Goal: Information Seeking & Learning: Learn about a topic

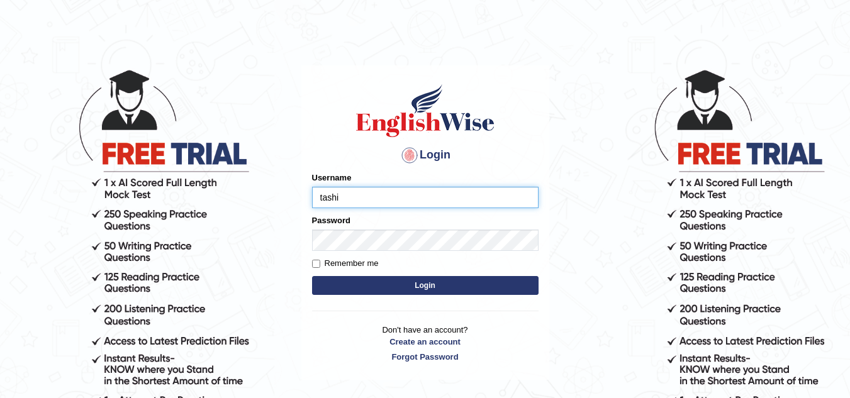
type input "Tashiz"
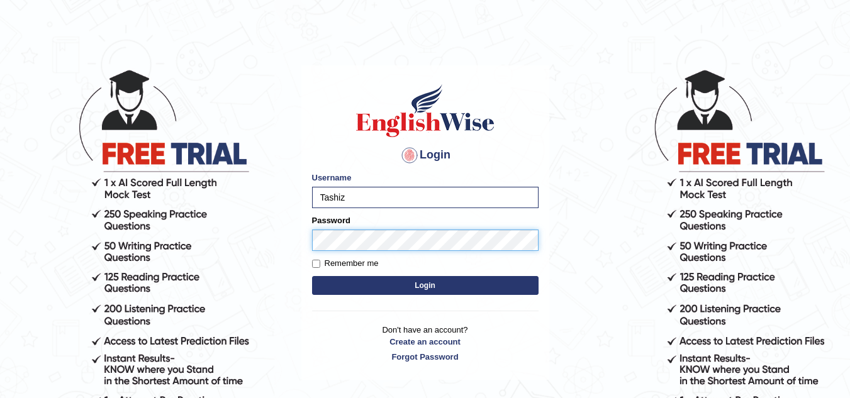
click at [312, 276] on button "Login" at bounding box center [425, 285] width 226 height 19
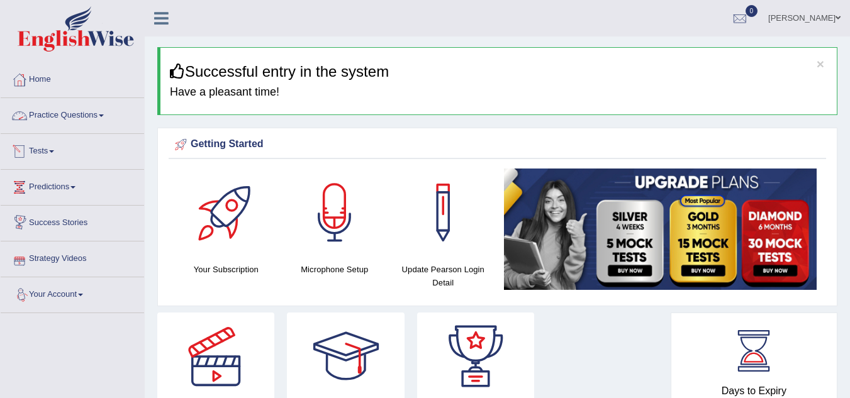
click at [104, 113] on link "Practice Questions" at bounding box center [72, 113] width 143 height 31
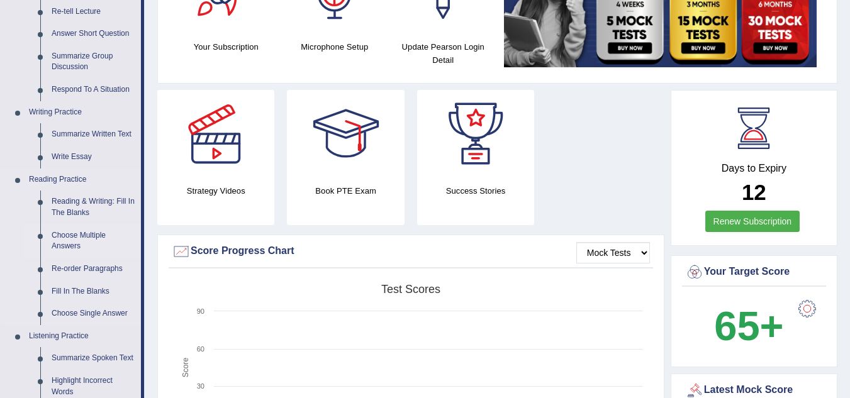
scroll to position [252, 0]
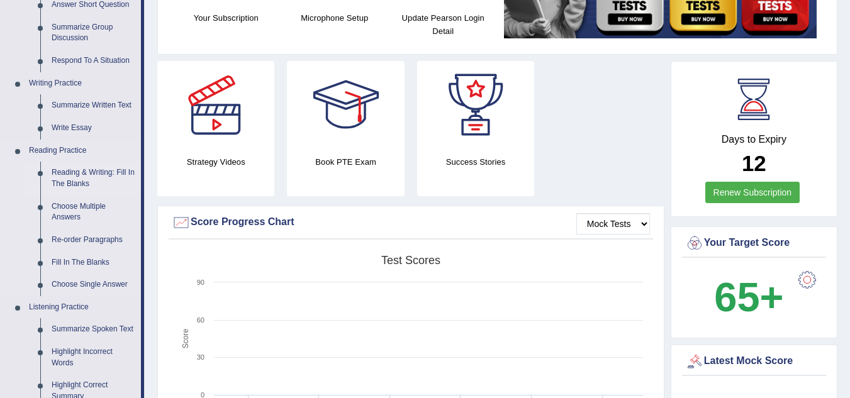
click at [80, 173] on link "Reading & Writing: Fill In The Blanks" at bounding box center [93, 178] width 95 height 33
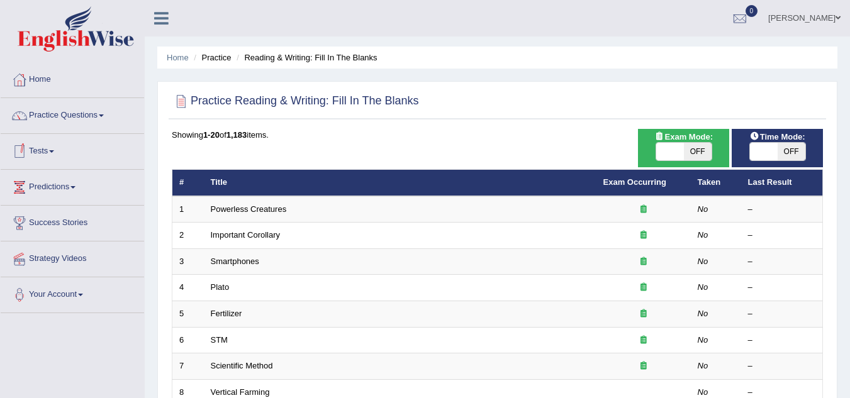
click at [699, 155] on span "OFF" at bounding box center [698, 152] width 28 height 18
checkbox input "true"
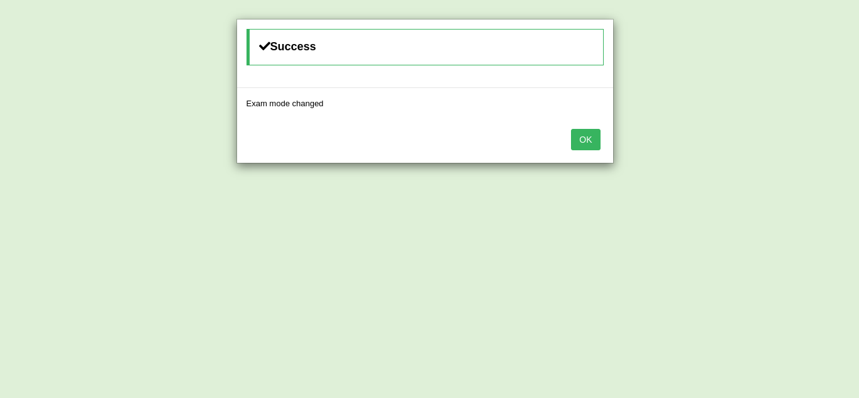
click at [584, 138] on button "OK" at bounding box center [585, 139] width 29 height 21
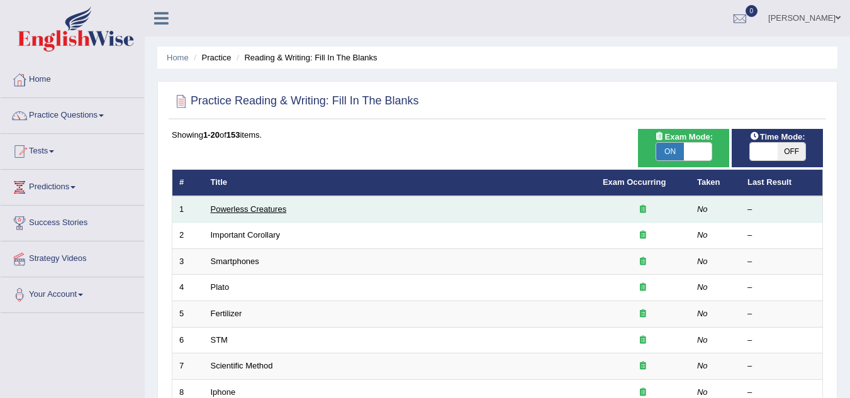
click at [265, 212] on link "Powerless Creatures" at bounding box center [249, 208] width 76 height 9
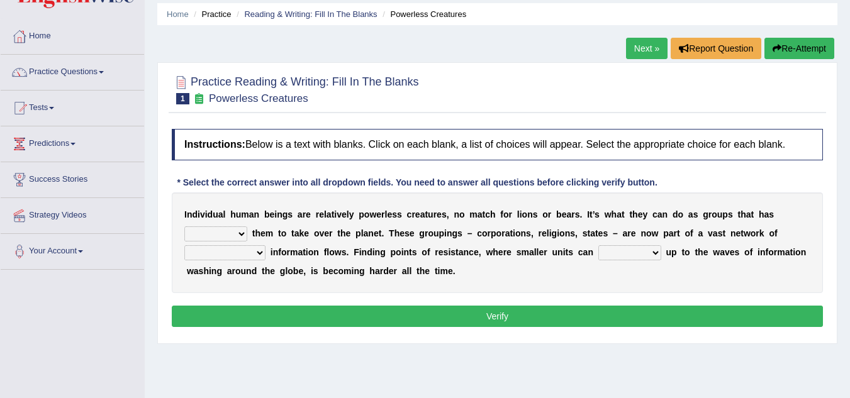
scroll to position [63, 0]
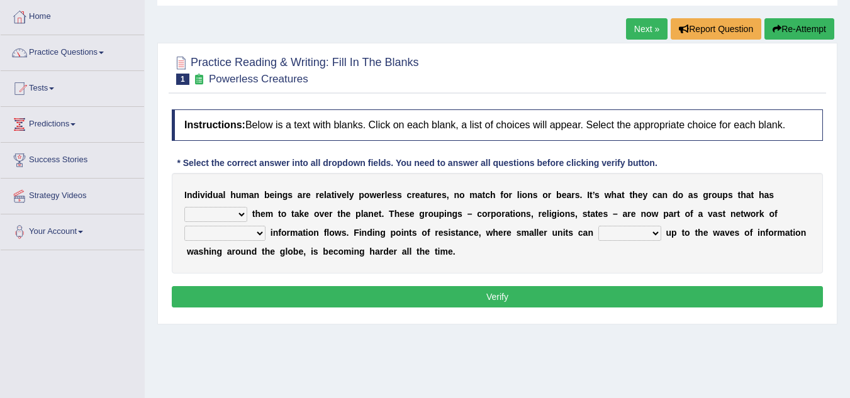
click at [244, 213] on select "enabled contended embodied conjured" at bounding box center [215, 214] width 63 height 15
select select "enabled"
click at [184, 207] on select "enabled contended embodied conjured" at bounding box center [215, 214] width 63 height 15
click at [260, 232] on select "interconnected overlapping fastened exploited" at bounding box center [224, 233] width 81 height 15
select select "interconnected"
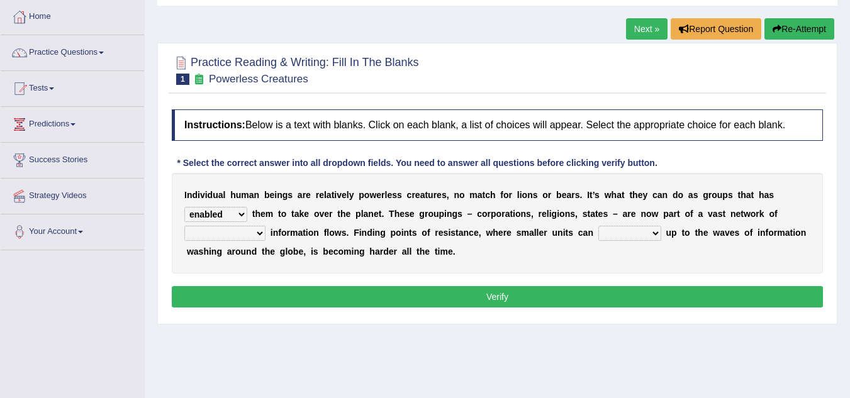
click at [184, 226] on select "interconnected overlapping fastened exploited" at bounding box center [224, 233] width 81 height 15
click at [653, 231] on select "stand raise hail pump" at bounding box center [629, 233] width 63 height 15
select select "raise"
click at [598, 226] on select "stand raise hail pump" at bounding box center [629, 233] width 63 height 15
click at [462, 292] on button "Verify" at bounding box center [497, 296] width 651 height 21
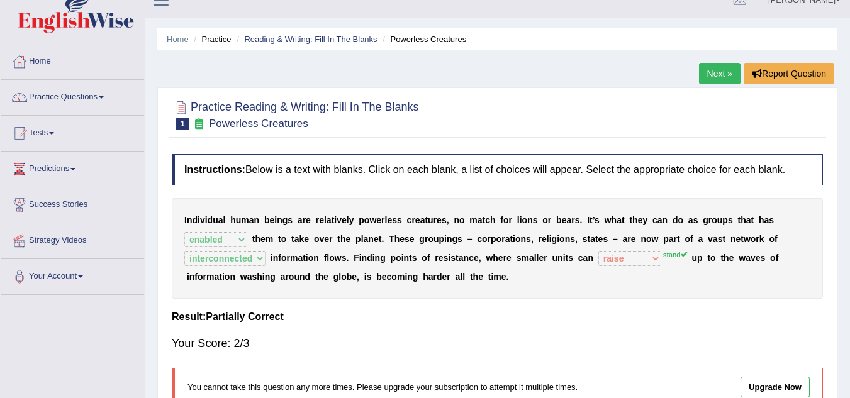
scroll to position [0, 0]
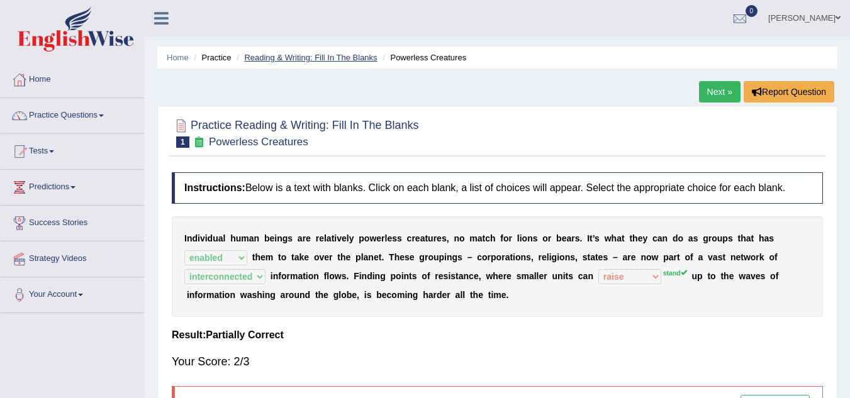
click at [311, 60] on link "Reading & Writing: Fill In The Blanks" at bounding box center [310, 57] width 133 height 9
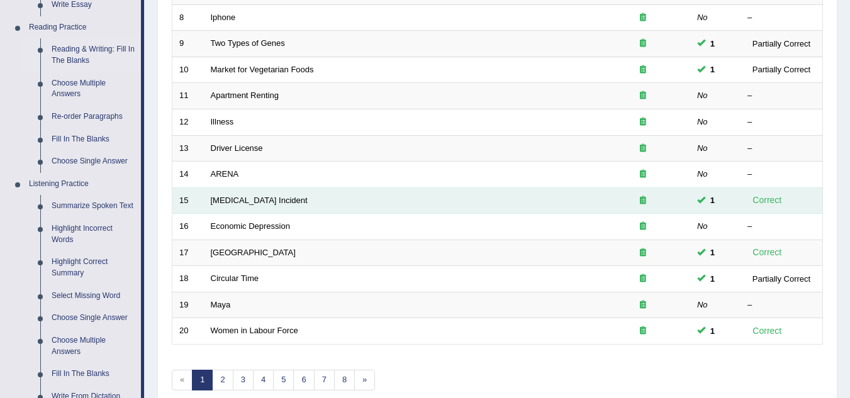
scroll to position [377, 0]
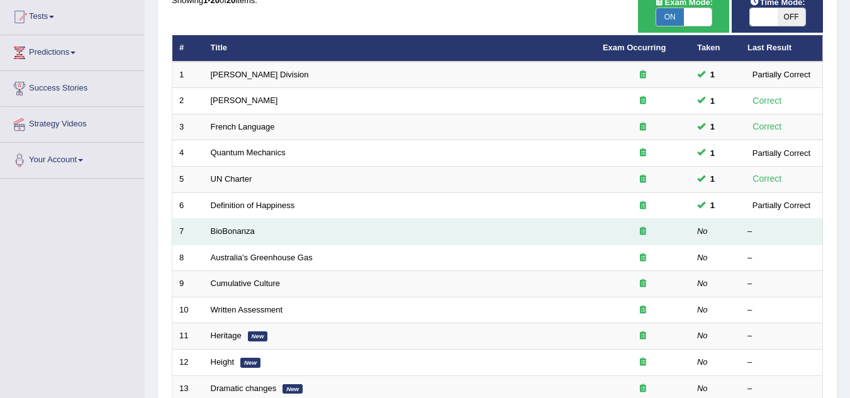
scroll to position [134, 0]
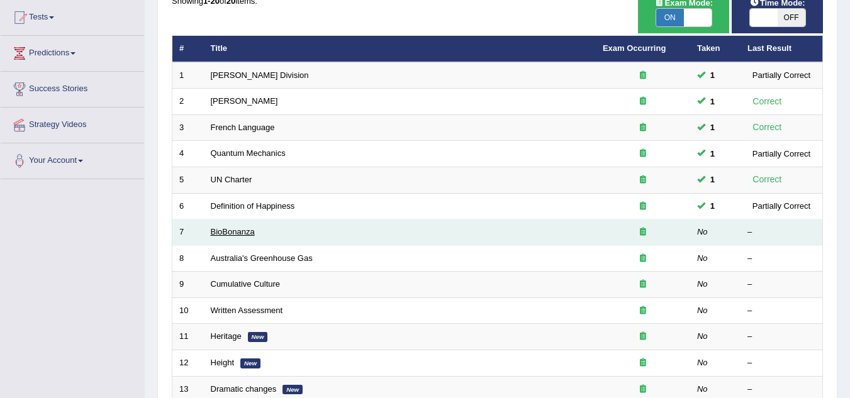
click at [214, 231] on link "BioBonanza" at bounding box center [233, 231] width 44 height 9
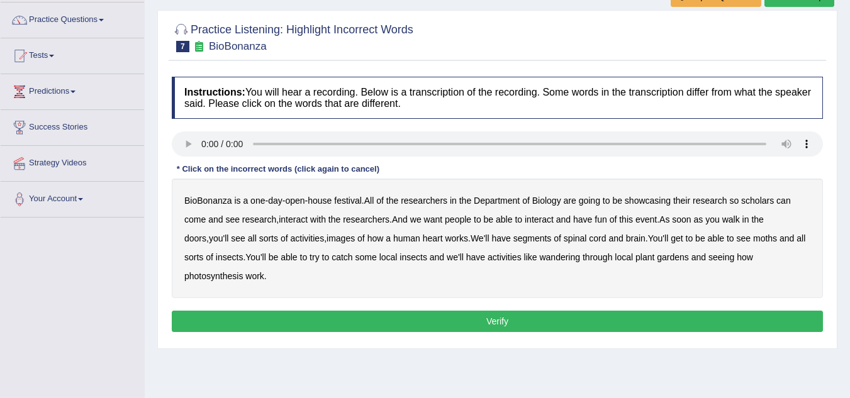
scroll to position [126, 0]
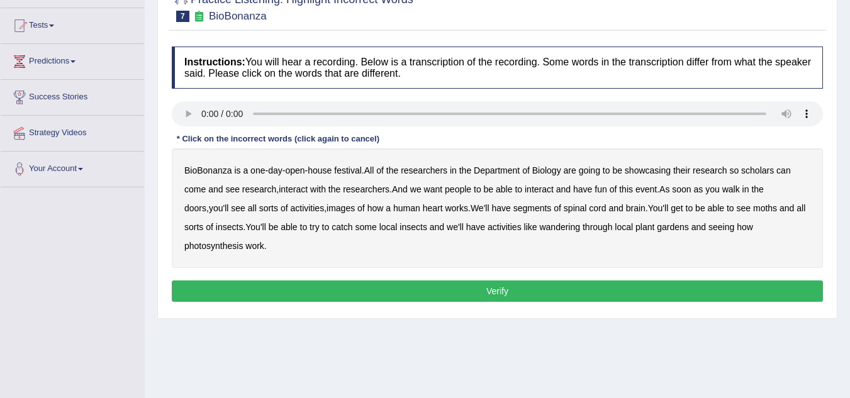
click at [766, 173] on b "scholars" at bounding box center [757, 170] width 33 height 10
click at [328, 206] on b "images" at bounding box center [340, 208] width 28 height 10
click at [519, 208] on b "segments" at bounding box center [532, 208] width 38 height 10
click at [753, 208] on b "moths" at bounding box center [765, 208] width 24 height 10
drag, startPoint x: 545, startPoint y: 228, endPoint x: 576, endPoint y: 231, distance: 31.0
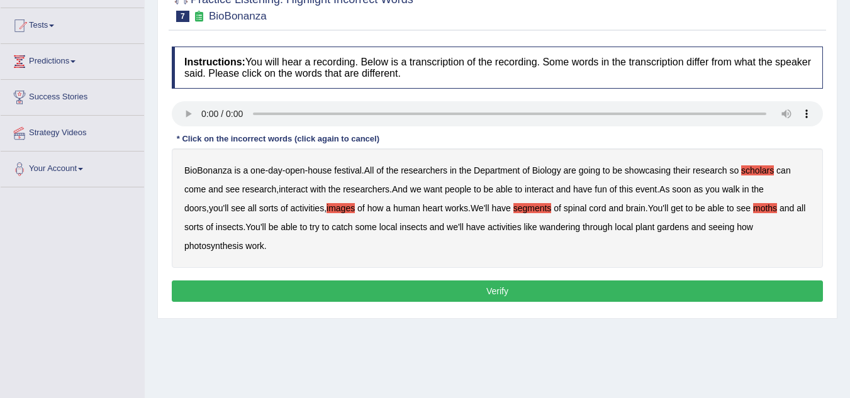
click at [545, 227] on b "wandering" at bounding box center [559, 227] width 41 height 10
click at [422, 286] on button "Verify" at bounding box center [497, 290] width 651 height 21
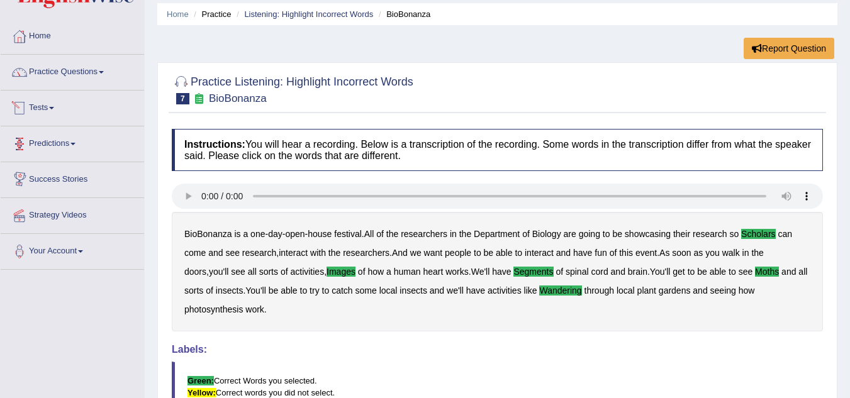
scroll to position [0, 0]
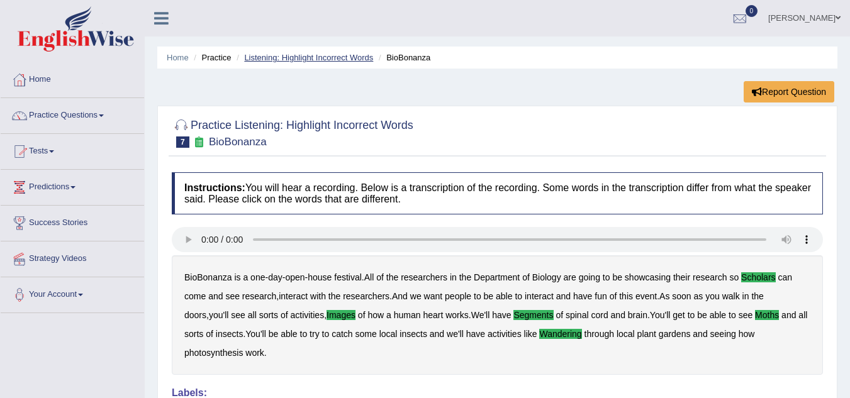
click at [329, 61] on link "Listening: Highlight Incorrect Words" at bounding box center [308, 57] width 129 height 9
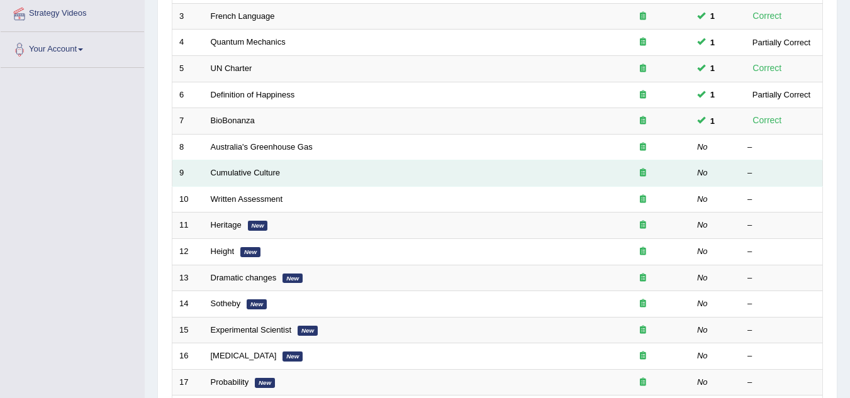
scroll to position [252, 0]
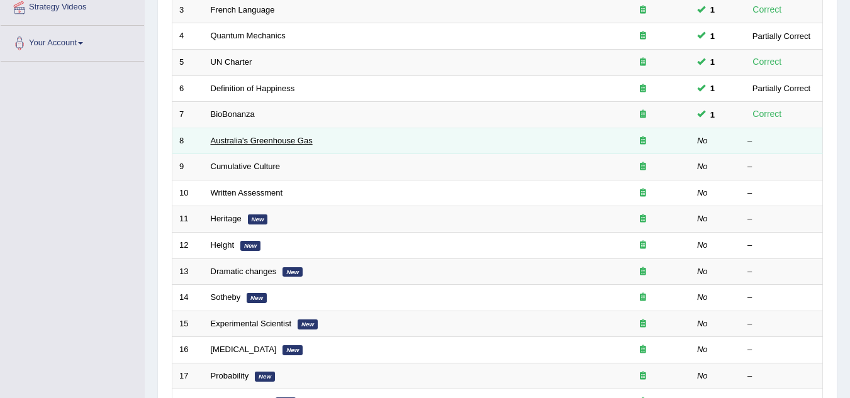
click at [257, 141] on link "Australia's Greenhouse Gas" at bounding box center [262, 140] width 102 height 9
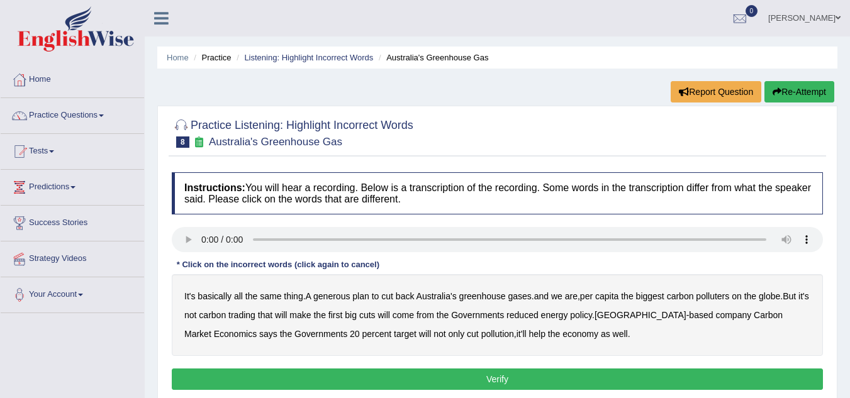
scroll to position [63, 0]
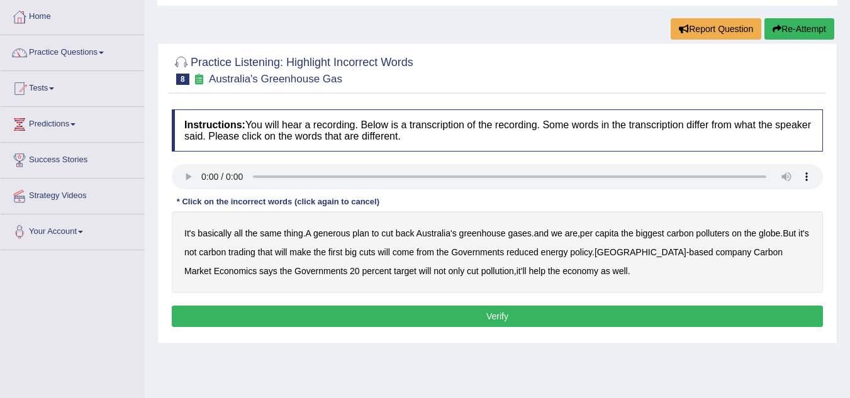
click at [341, 233] on b "generous" at bounding box center [331, 233] width 36 height 10
click at [780, 234] on b "globe" at bounding box center [768, 233] width 21 height 10
click at [592, 252] on b "policy" at bounding box center [581, 252] width 22 height 10
click at [483, 316] on button "Verify" at bounding box center [497, 316] width 651 height 21
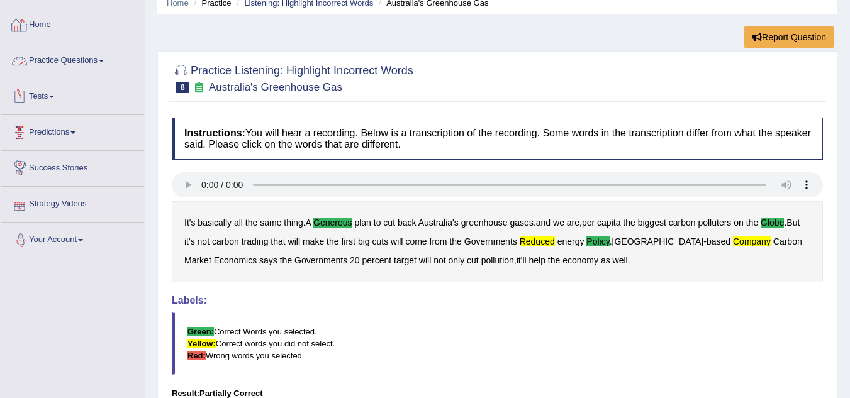
scroll to position [0, 0]
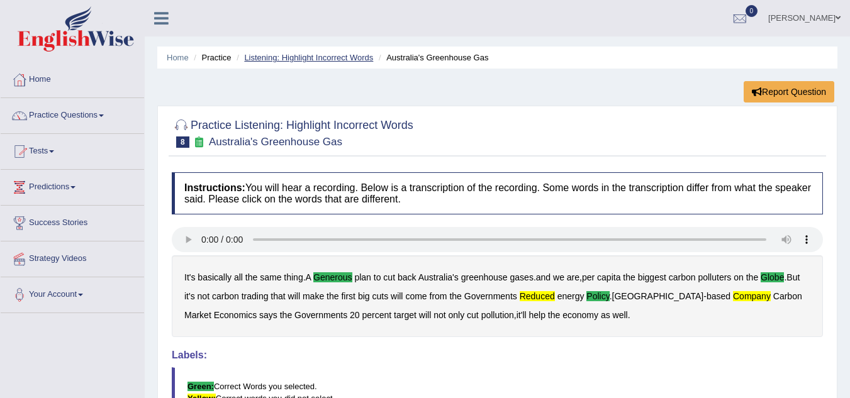
click at [294, 60] on link "Listening: Highlight Incorrect Words" at bounding box center [308, 57] width 129 height 9
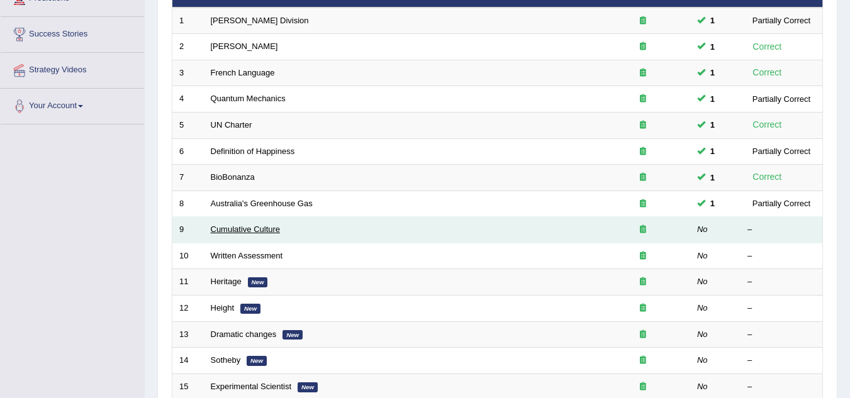
click at [231, 231] on link "Cumulative Culture" at bounding box center [246, 229] width 70 height 9
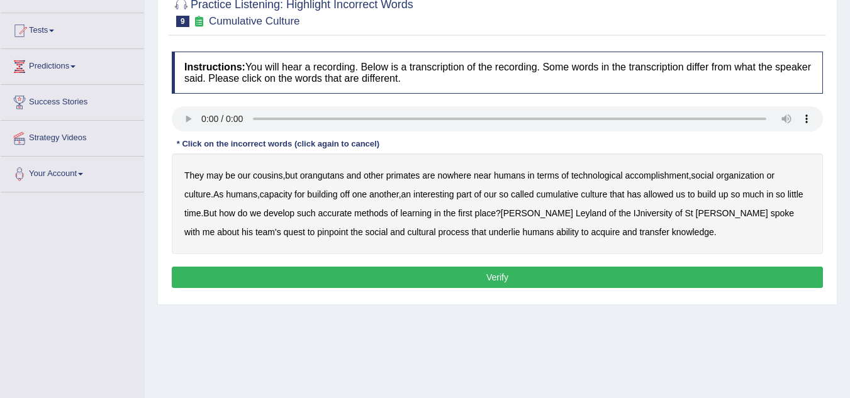
scroll to position [126, 0]
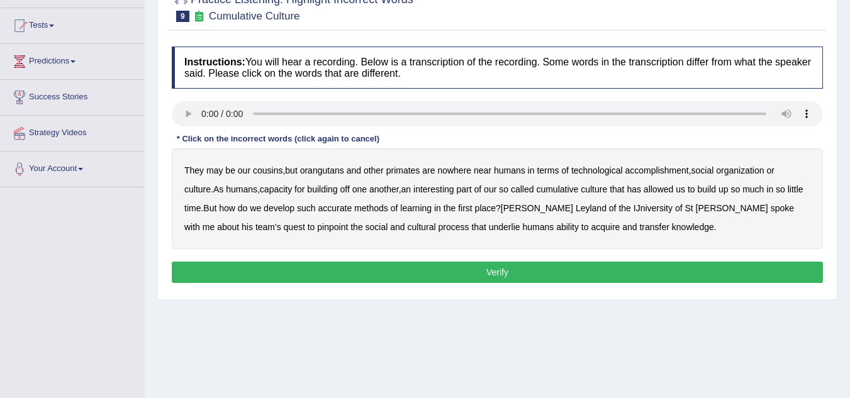
click at [657, 170] on b "accomplishment" at bounding box center [657, 170] width 64 height 10
click at [454, 185] on b "interesting" at bounding box center [433, 189] width 41 height 10
click at [352, 212] on b "accurate" at bounding box center [335, 208] width 34 height 10
click at [633, 208] on b "IJniversity" at bounding box center [652, 208] width 39 height 10
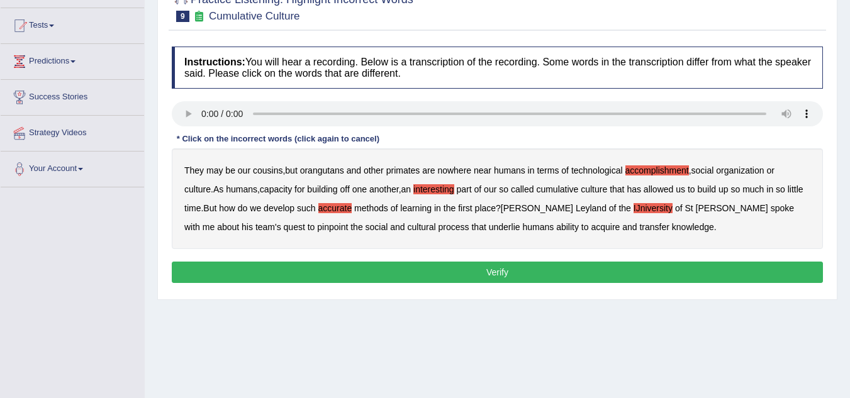
click at [408, 227] on b "cultural" at bounding box center [422, 227] width 28 height 10
click at [639, 228] on b "transfer" at bounding box center [654, 227] width 30 height 10
click at [536, 271] on button "Verify" at bounding box center [497, 272] width 651 height 21
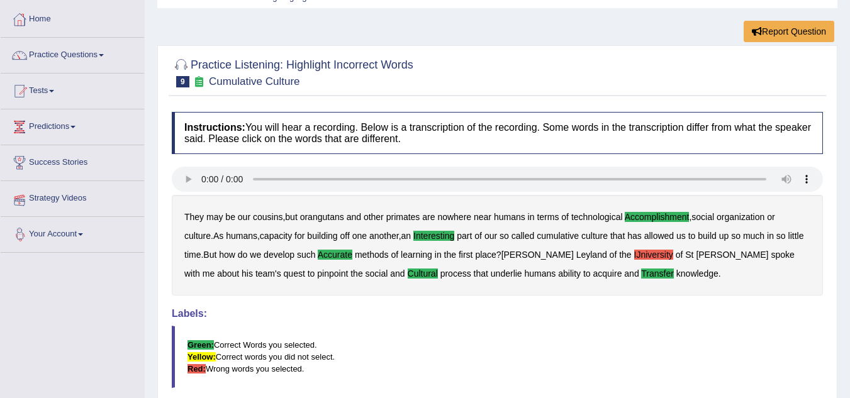
scroll to position [0, 0]
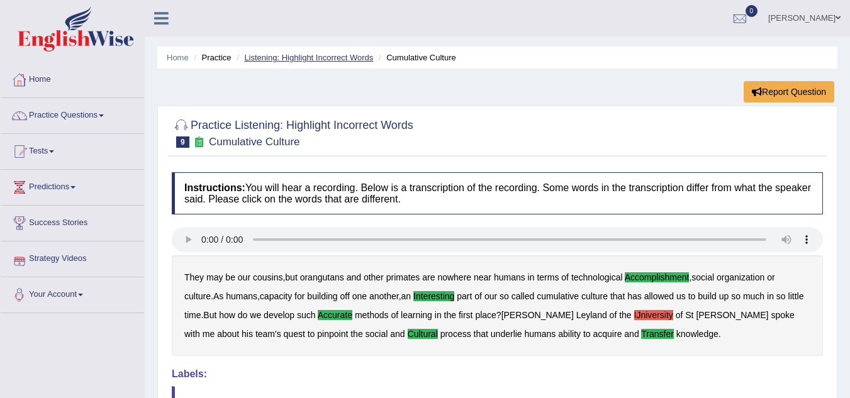
click at [317, 57] on link "Listening: Highlight Incorrect Words" at bounding box center [308, 57] width 129 height 9
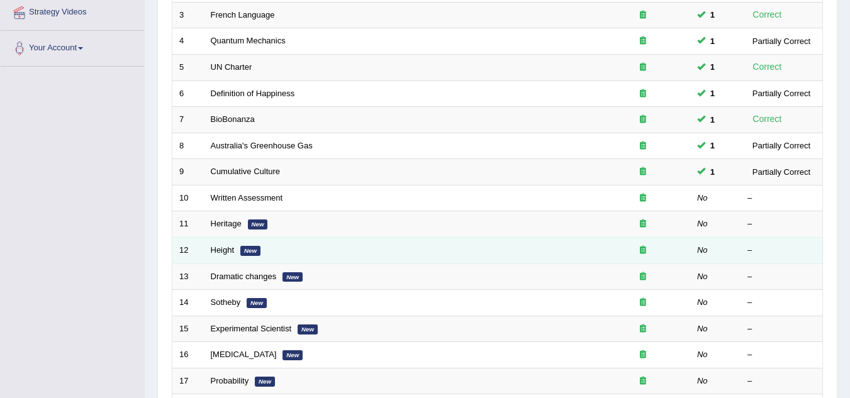
scroll to position [252, 0]
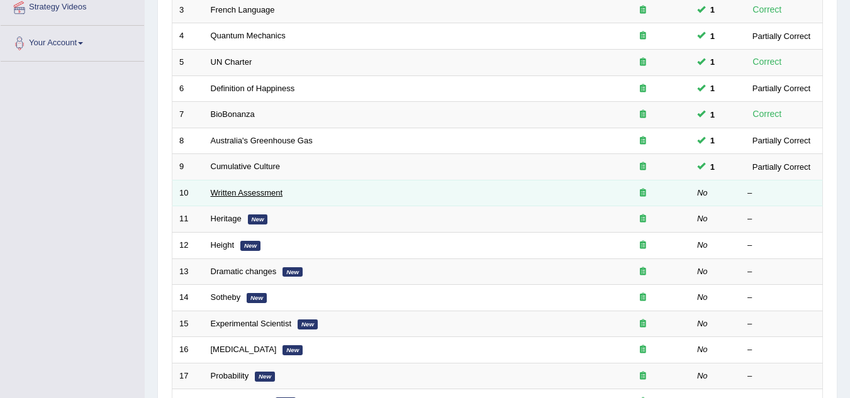
click at [263, 191] on link "Written Assessment" at bounding box center [247, 192] width 72 height 9
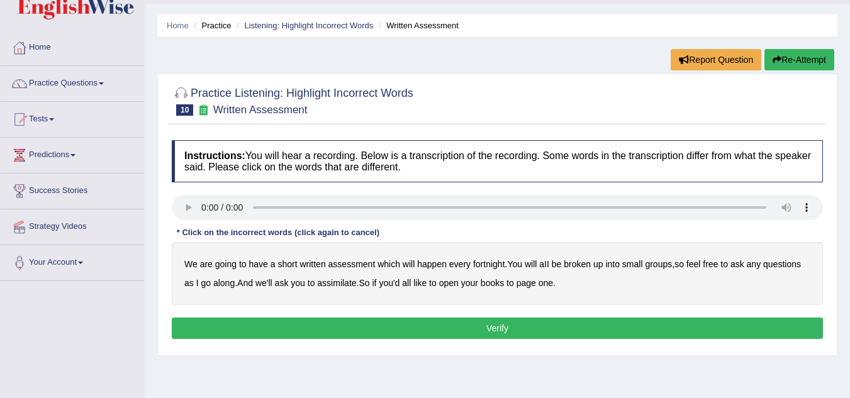
scroll to position [63, 0]
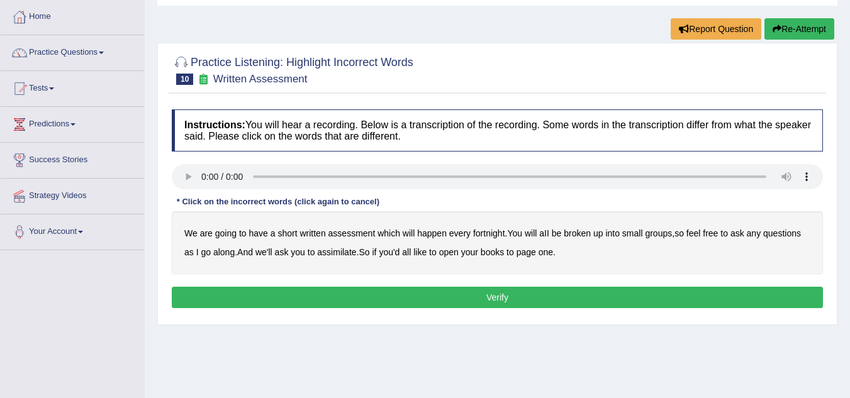
click at [579, 232] on b "broken" at bounding box center [576, 233] width 27 height 10
click at [338, 247] on b "assimilate" at bounding box center [336, 252] width 39 height 10
click at [512, 299] on button "Verify" at bounding box center [497, 297] width 651 height 21
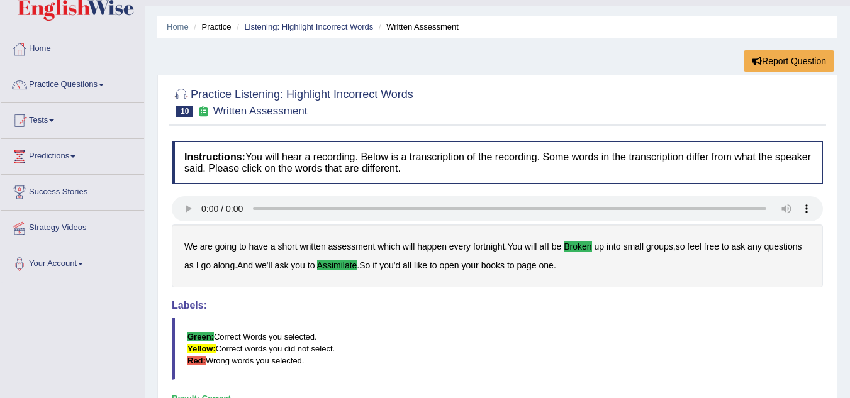
scroll to position [0, 0]
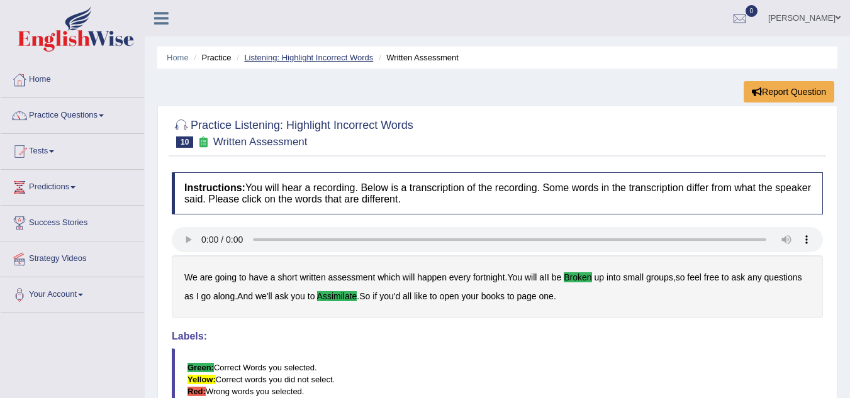
click at [313, 57] on link "Listening: Highlight Incorrect Words" at bounding box center [308, 57] width 129 height 9
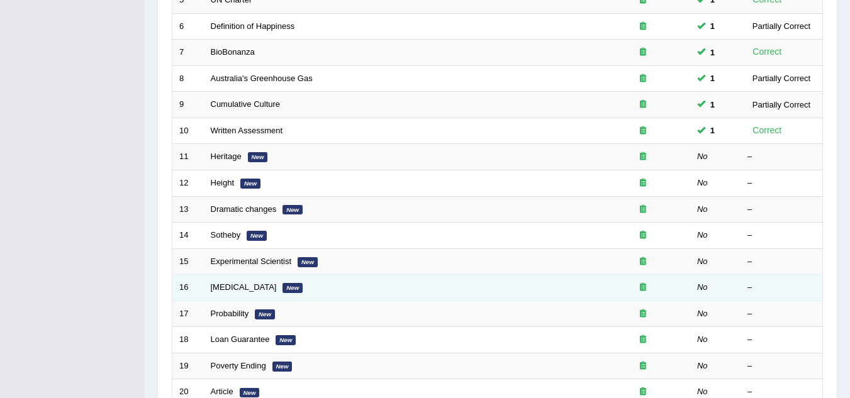
scroll to position [314, 0]
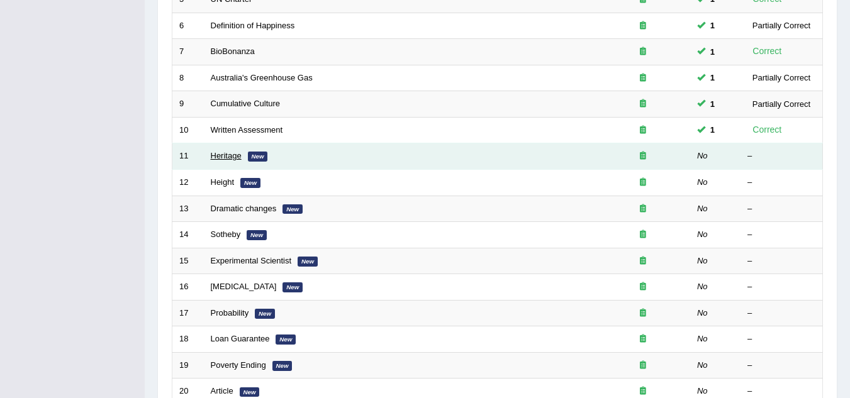
click at [211, 157] on link "Heritage" at bounding box center [226, 155] width 31 height 9
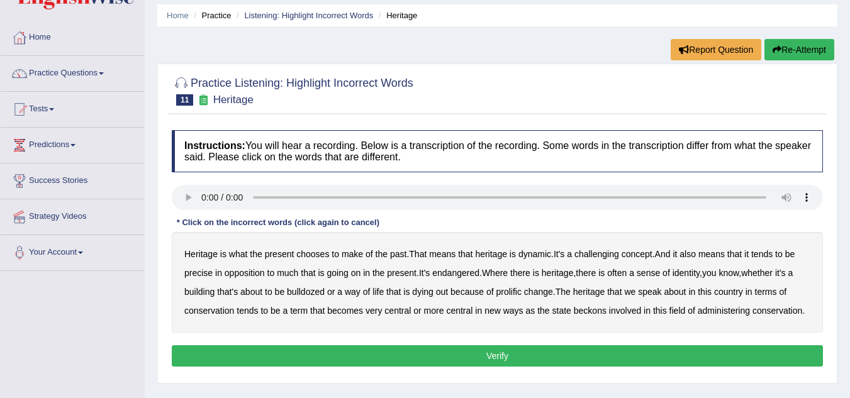
scroll to position [63, 0]
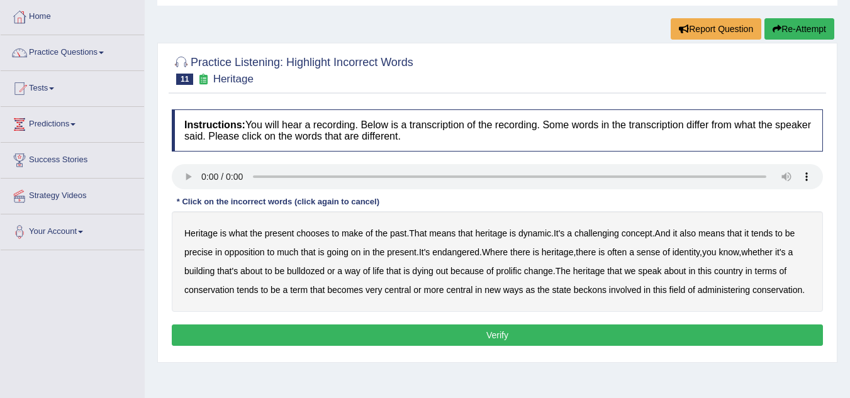
click at [614, 235] on b "challenging" at bounding box center [596, 233] width 45 height 10
click at [194, 250] on b "precise" at bounding box center [198, 252] width 28 height 10
click at [696, 253] on b "identity" at bounding box center [685, 252] width 27 height 10
click at [298, 291] on b "term" at bounding box center [299, 290] width 18 height 10
click at [300, 291] on b "term" at bounding box center [299, 290] width 18 height 10
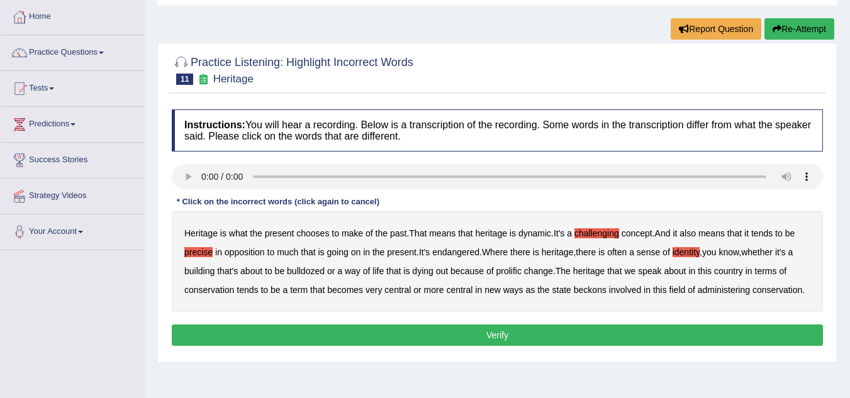
click at [566, 332] on button "Verify" at bounding box center [497, 334] width 651 height 21
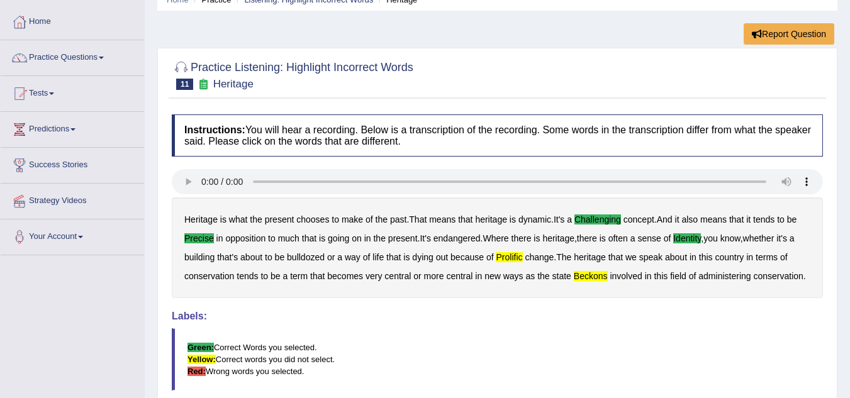
scroll to position [0, 0]
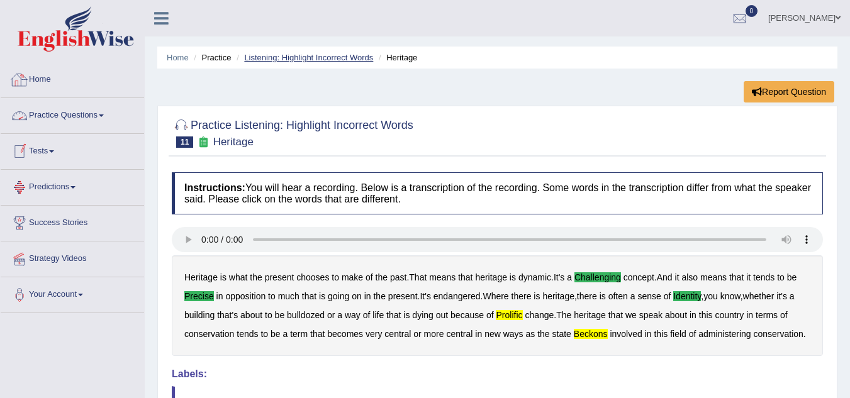
click at [309, 59] on link "Listening: Highlight Incorrect Words" at bounding box center [308, 57] width 129 height 9
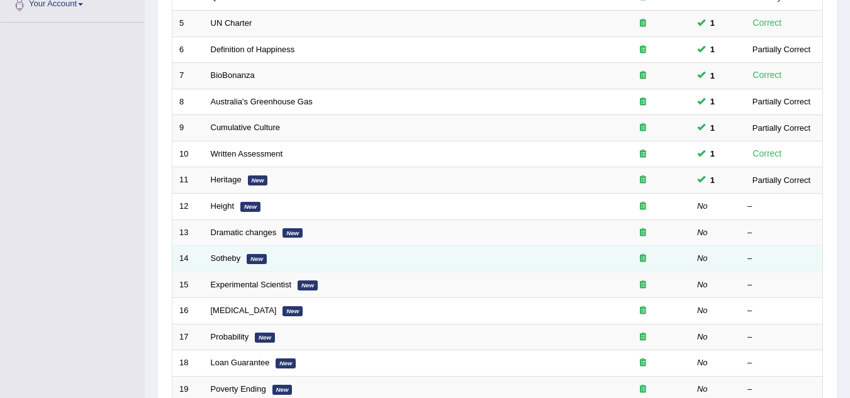
scroll to position [314, 0]
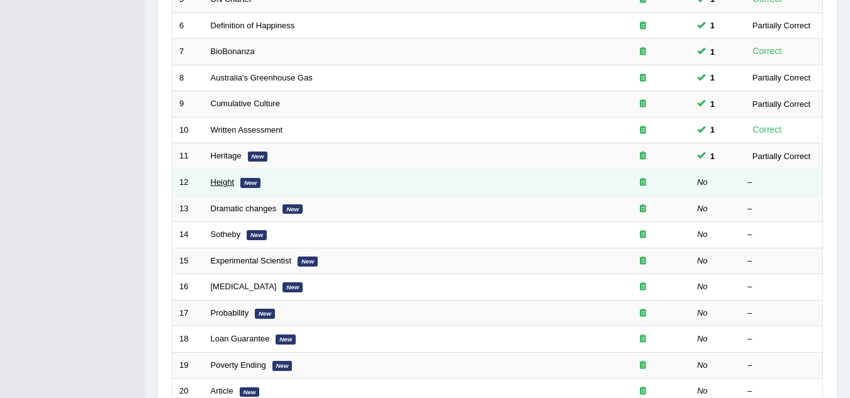
click at [219, 179] on link "Height" at bounding box center [223, 181] width 24 height 9
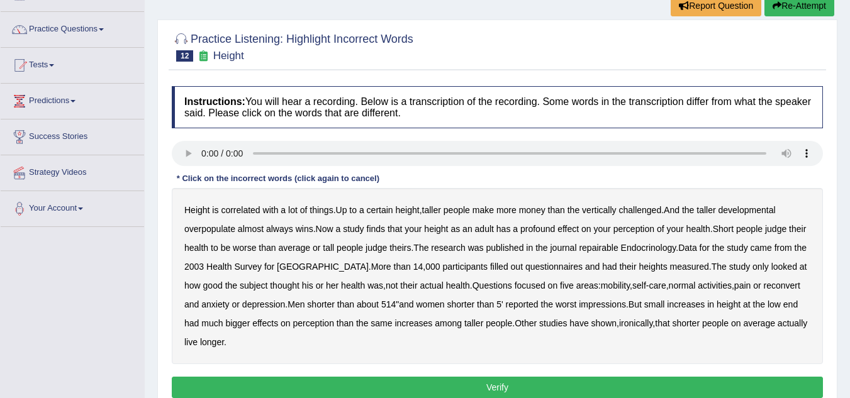
scroll to position [126, 0]
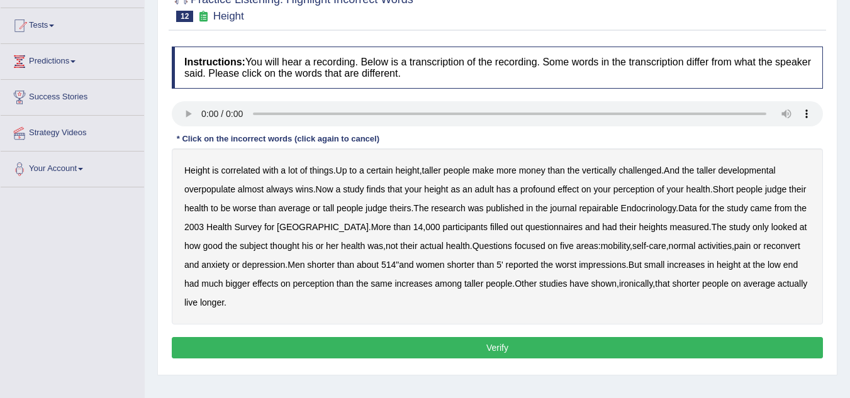
click at [737, 165] on b "developmental" at bounding box center [746, 170] width 57 height 10
click at [200, 189] on b "overpopulate" at bounding box center [209, 189] width 51 height 10
click at [618, 211] on b "repairable" at bounding box center [598, 208] width 39 height 10
click at [676, 213] on b "Endocrinology" at bounding box center [648, 208] width 55 height 10
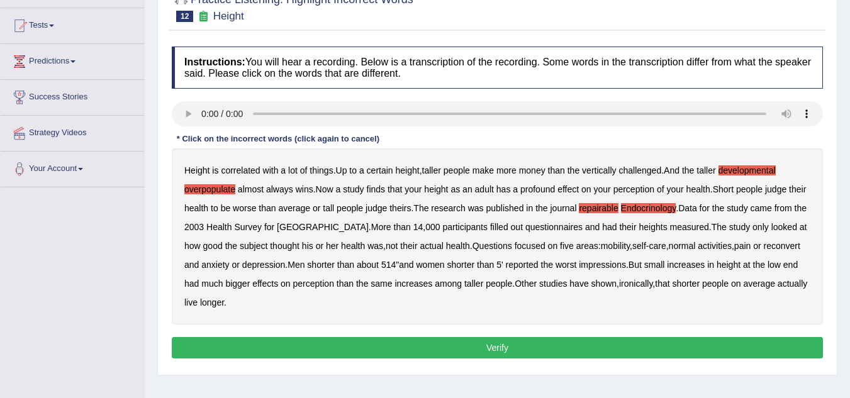
click at [669, 209] on b "Endocrinology" at bounding box center [648, 208] width 55 height 10
drag, startPoint x: 777, startPoint y: 247, endPoint x: 639, endPoint y: 267, distance: 139.9
click at [777, 247] on b "reconvert" at bounding box center [781, 246] width 36 height 10
click at [520, 347] on button "Verify" at bounding box center [497, 347] width 651 height 21
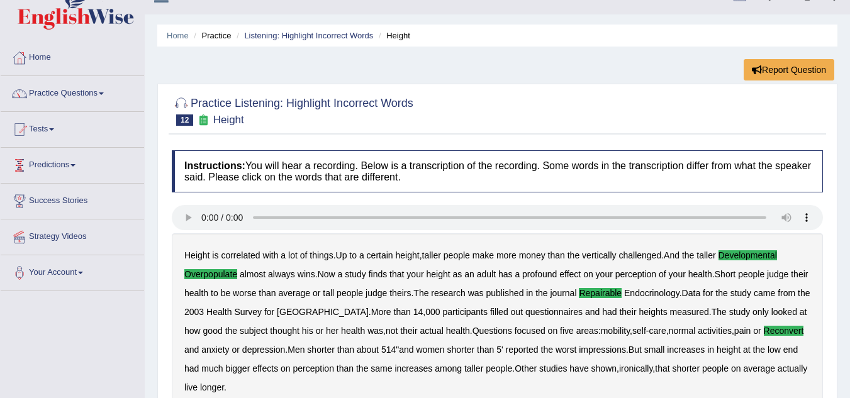
scroll to position [0, 0]
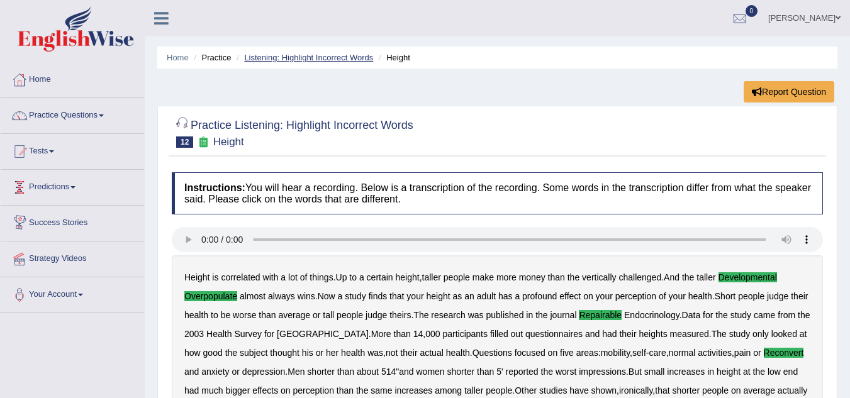
click at [315, 58] on link "Listening: Highlight Incorrect Words" at bounding box center [308, 57] width 129 height 9
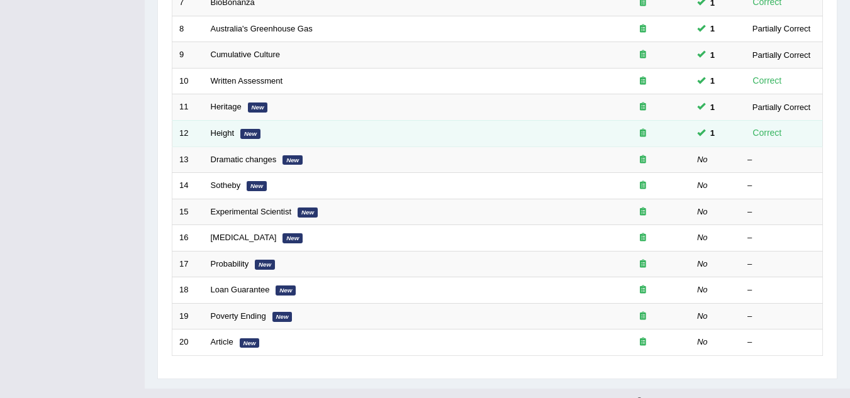
scroll to position [377, 0]
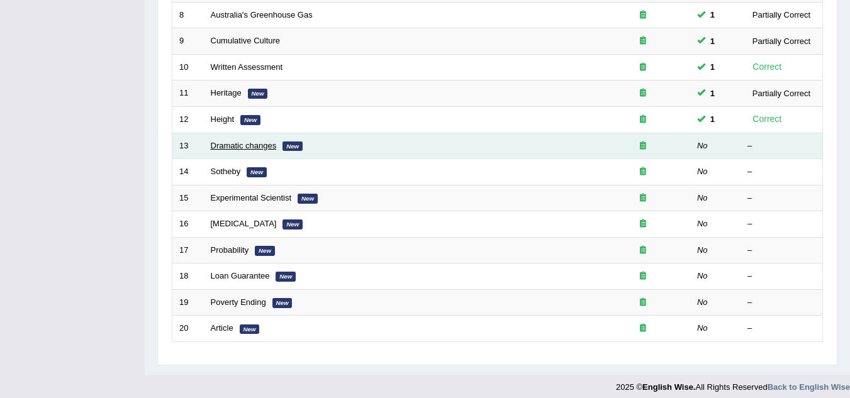
click at [234, 146] on link "Dramatic changes" at bounding box center [244, 145] width 66 height 9
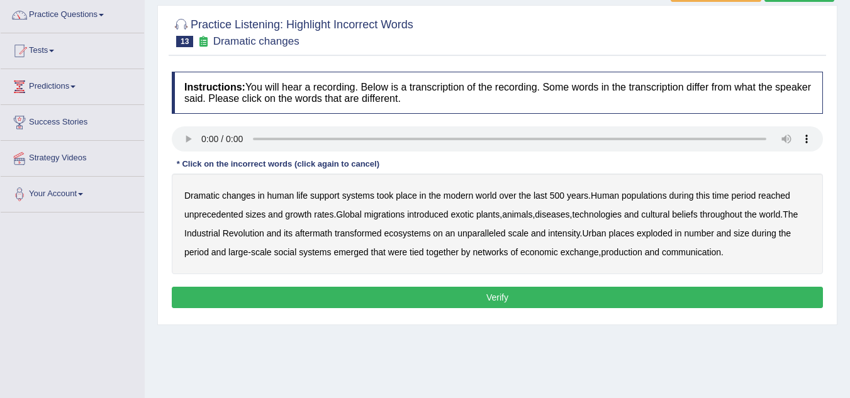
scroll to position [126, 0]
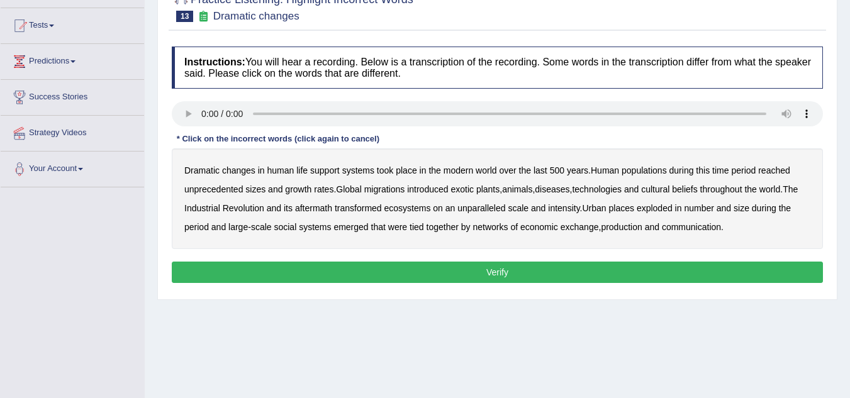
click at [659, 167] on b "populations" at bounding box center [643, 170] width 45 height 10
click at [221, 192] on b "unprecedented" at bounding box center [213, 189] width 58 height 10
click at [218, 186] on b "unprecedented" at bounding box center [213, 189] width 58 height 10
click at [560, 182] on div "Dramatic changes in human life support systems took place in the modern world o…" at bounding box center [497, 198] width 651 height 101
click at [560, 189] on b "diseases" at bounding box center [552, 189] width 35 height 10
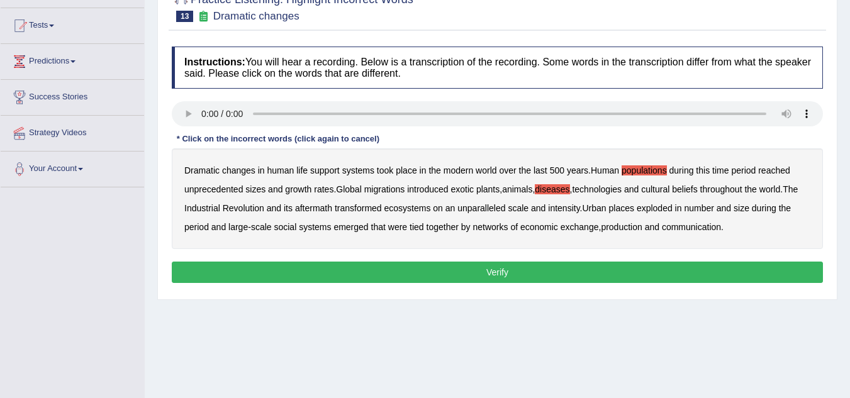
click at [418, 208] on b "ecosystems" at bounding box center [407, 208] width 47 height 10
click at [638, 229] on b "production" at bounding box center [621, 227] width 41 height 10
click at [477, 271] on button "Verify" at bounding box center [497, 272] width 651 height 21
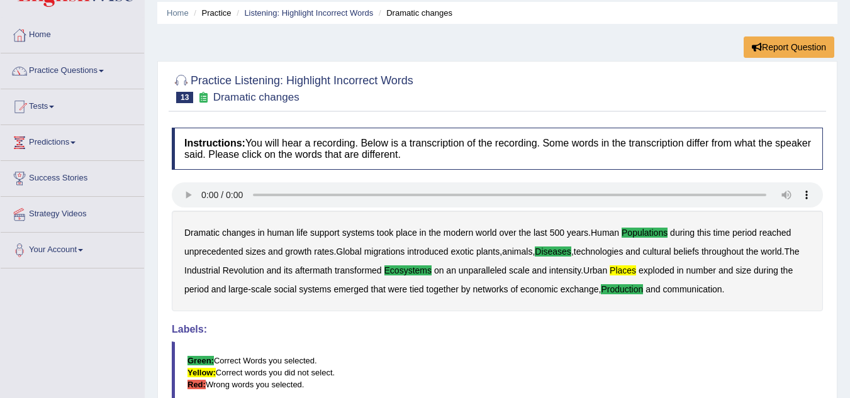
scroll to position [0, 0]
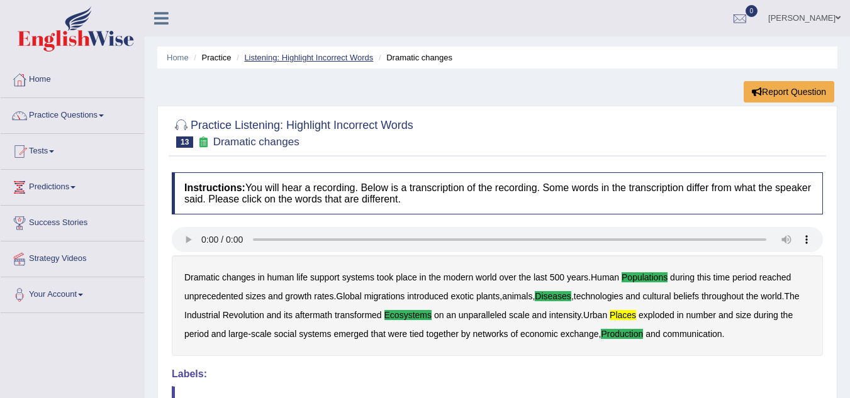
click at [294, 61] on link "Listening: Highlight Incorrect Words" at bounding box center [308, 57] width 129 height 9
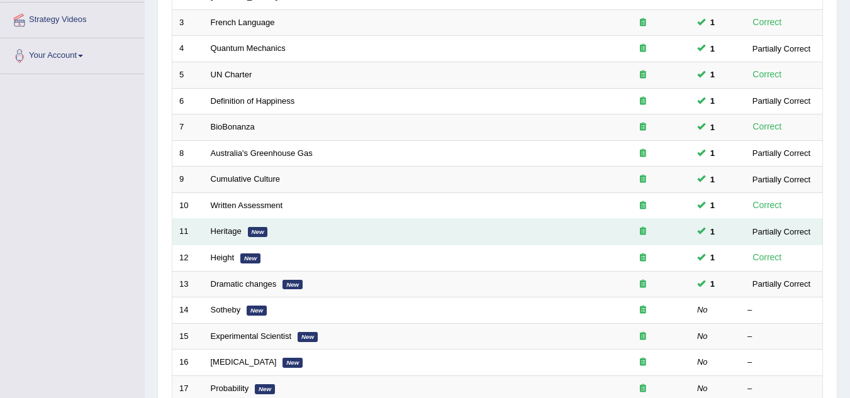
scroll to position [252, 0]
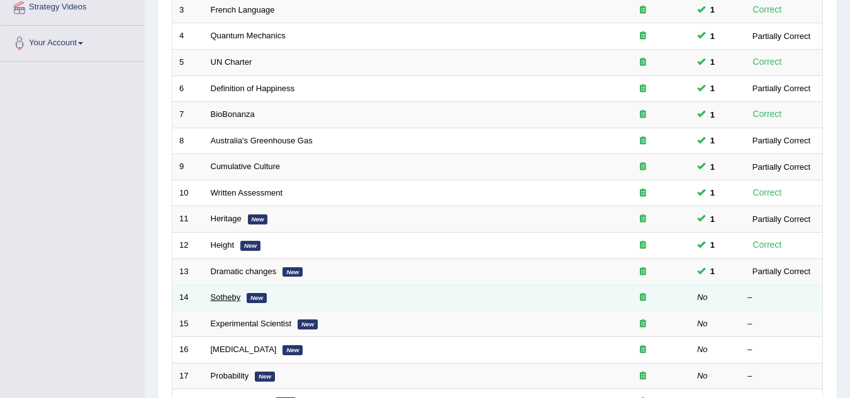
click at [226, 298] on link "Sotheby" at bounding box center [226, 296] width 30 height 9
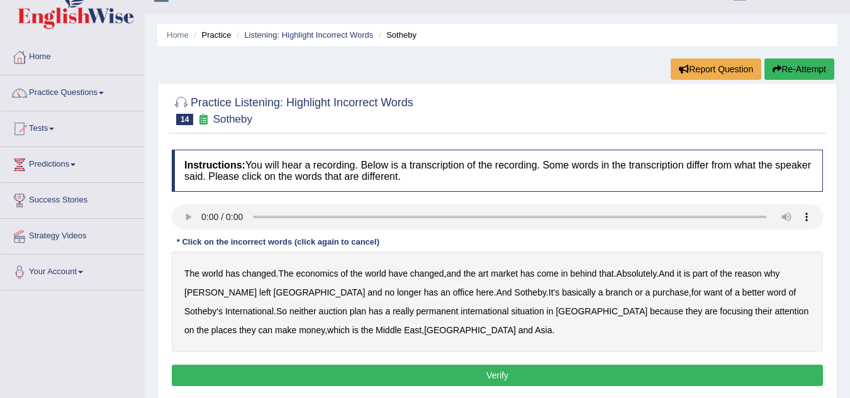
scroll to position [63, 0]
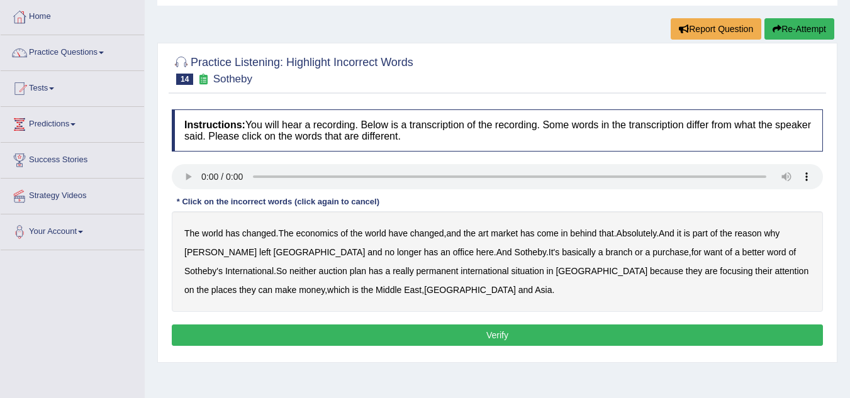
click at [652, 253] on b "purchase" at bounding box center [670, 252] width 36 height 10
click at [350, 270] on b "plan" at bounding box center [358, 271] width 16 height 10
click at [509, 333] on button "Verify" at bounding box center [497, 334] width 651 height 21
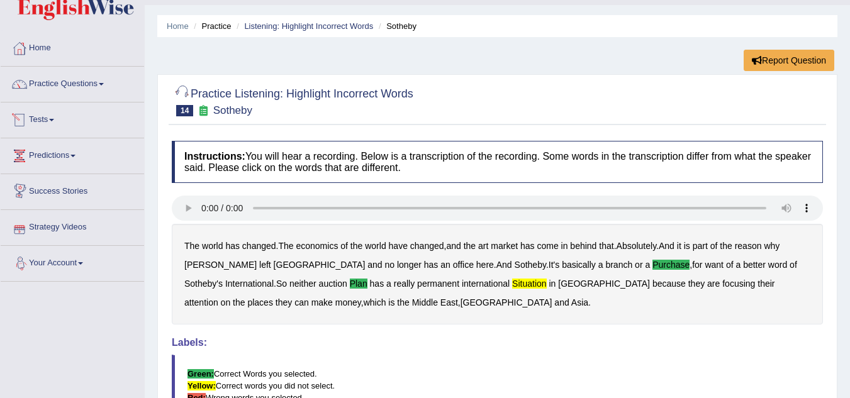
scroll to position [0, 0]
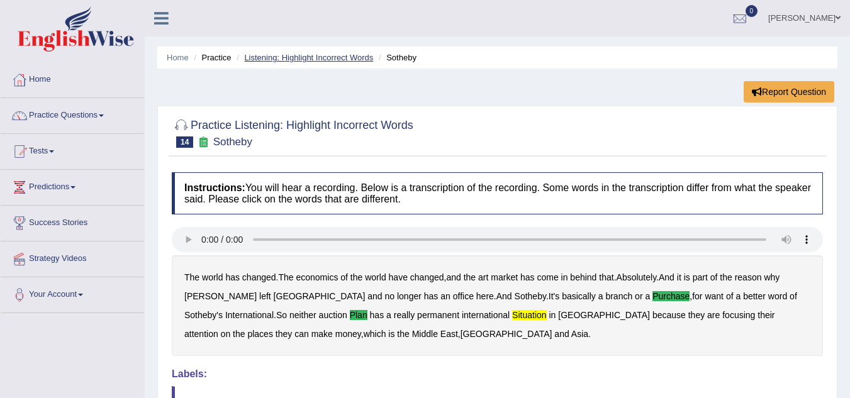
click at [321, 55] on link "Listening: Highlight Incorrect Words" at bounding box center [308, 57] width 129 height 9
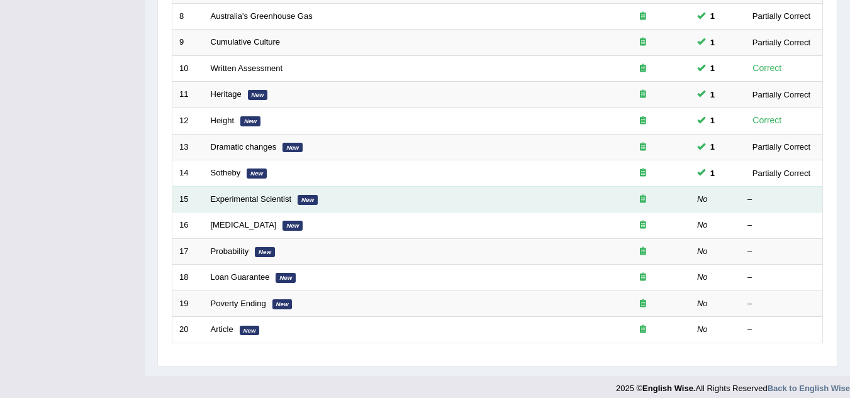
scroll to position [385, 0]
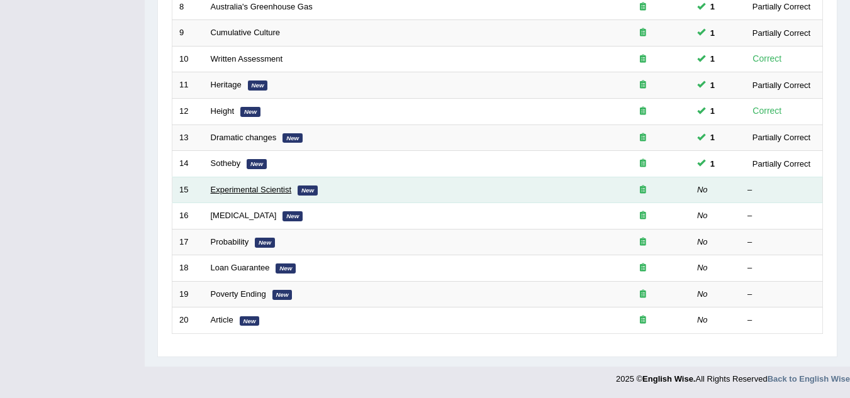
click at [248, 185] on link "Experimental Scientist" at bounding box center [251, 189] width 81 height 9
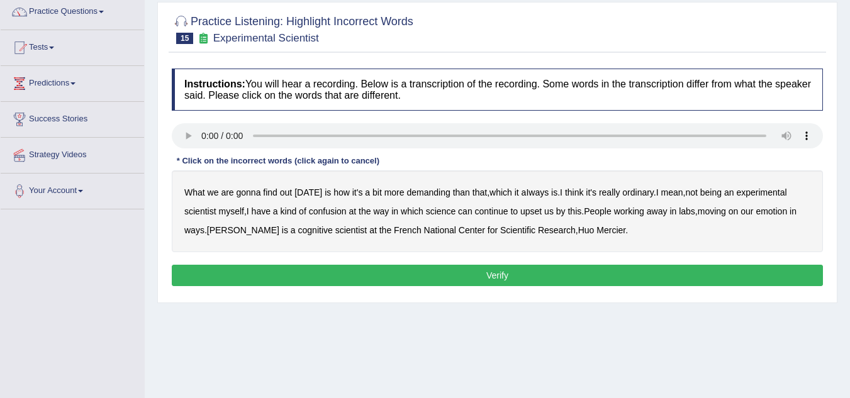
scroll to position [126, 0]
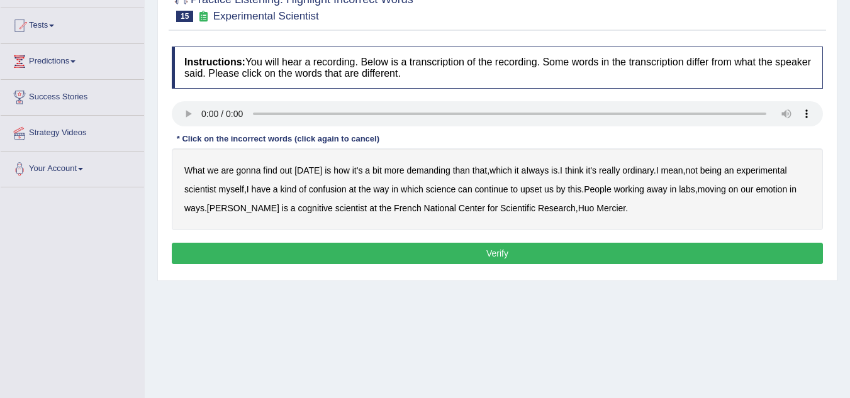
click at [424, 168] on b "demanding" at bounding box center [427, 170] width 43 height 10
click at [644, 170] on b "ordinary" at bounding box center [637, 170] width 31 height 10
click at [344, 191] on b "confusion" at bounding box center [328, 189] width 38 height 10
click at [523, 186] on b "upset" at bounding box center [530, 189] width 21 height 10
click at [780, 191] on b "emotion" at bounding box center [770, 189] width 31 height 10
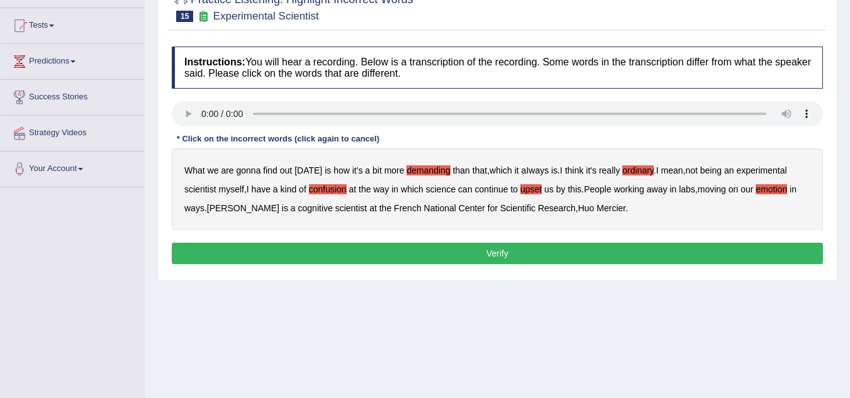
click at [538, 248] on button "Verify" at bounding box center [497, 253] width 651 height 21
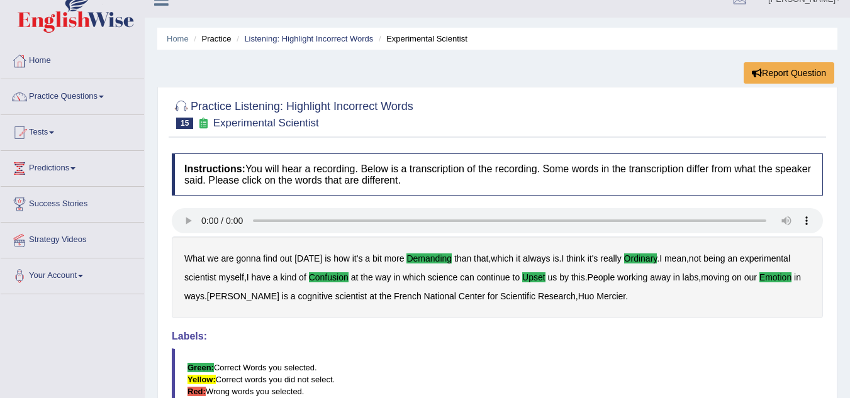
scroll to position [0, 0]
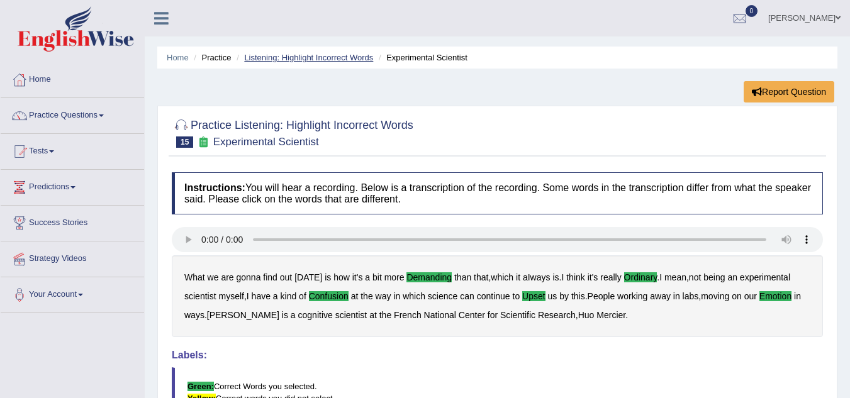
click at [309, 59] on link "Listening: Highlight Incorrect Words" at bounding box center [308, 57] width 129 height 9
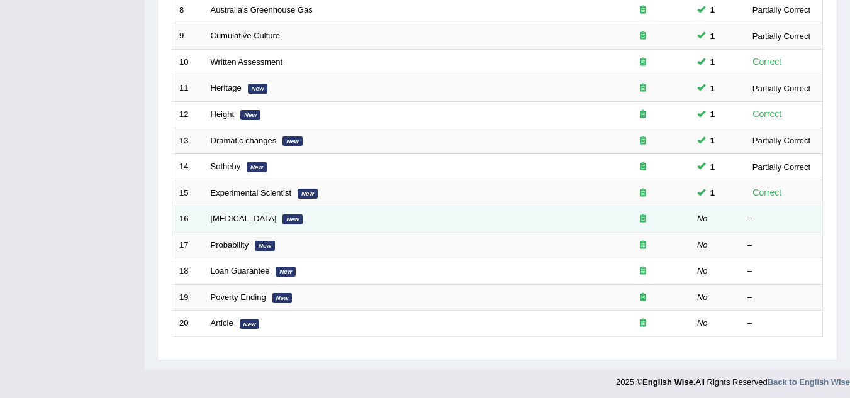
scroll to position [385, 0]
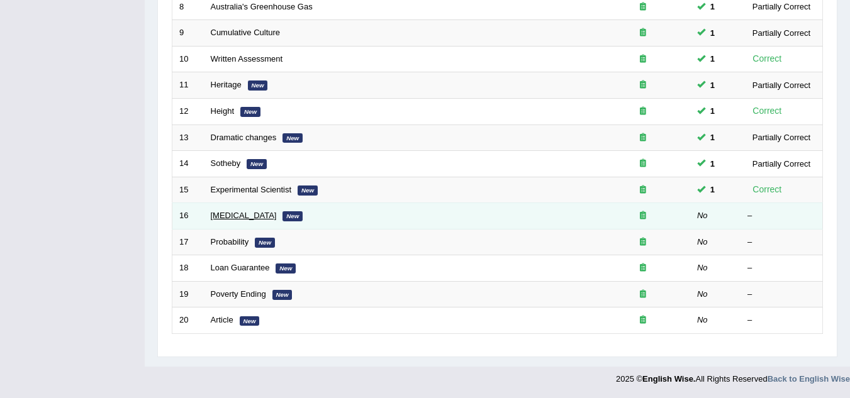
click at [221, 219] on link "[MEDICAL_DATA]" at bounding box center [244, 215] width 66 height 9
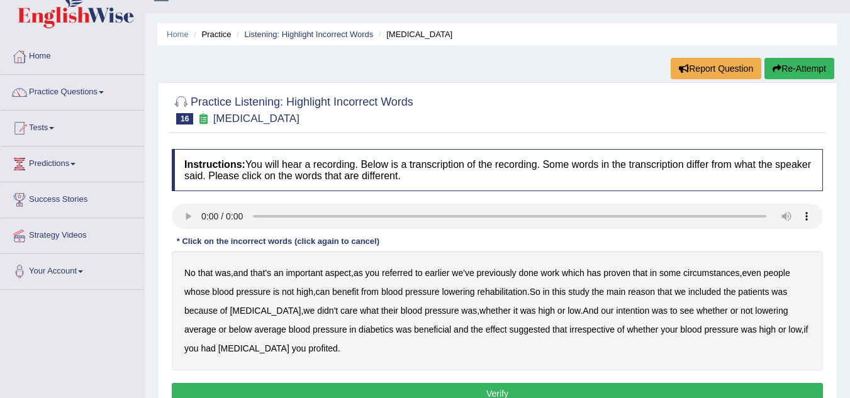
scroll to position [63, 0]
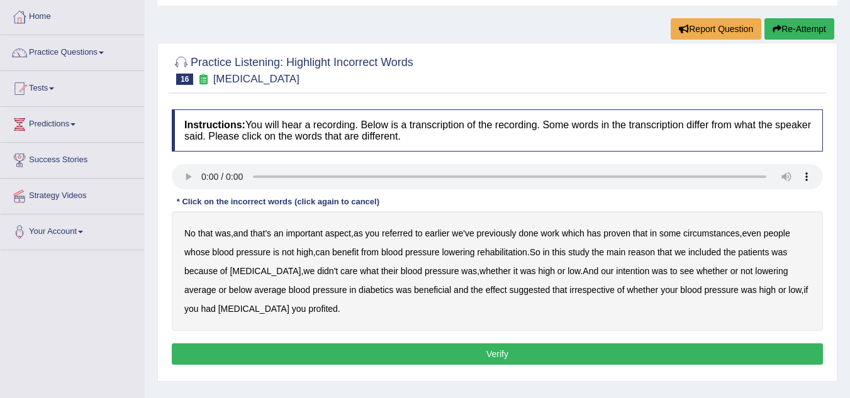
drag, startPoint x: 405, startPoint y: 235, endPoint x: 430, endPoint y: 239, distance: 24.8
click at [406, 236] on b "referred" at bounding box center [397, 233] width 31 height 10
click at [731, 237] on b "circumstances" at bounding box center [711, 233] width 56 height 10
click at [497, 254] on b "rehabilitation" at bounding box center [502, 252] width 50 height 10
click at [485, 289] on b "effect" at bounding box center [495, 290] width 21 height 10
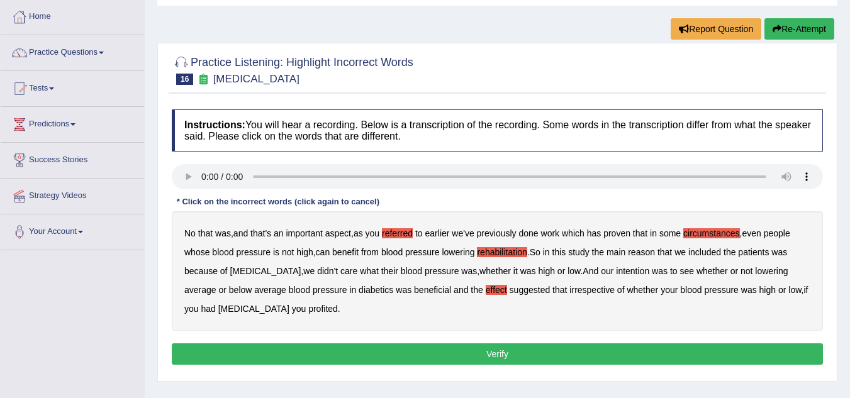
click at [308, 306] on b "profited" at bounding box center [323, 309] width 30 height 10
click at [445, 342] on div "Instructions: You will hear a recording. Below is a transcription of the record…" at bounding box center [497, 239] width 657 height 272
click at [448, 350] on button "Verify" at bounding box center [497, 353] width 651 height 21
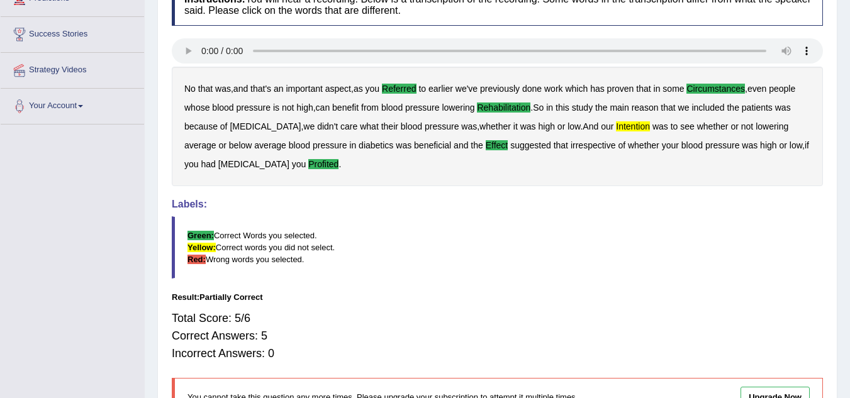
scroll to position [0, 0]
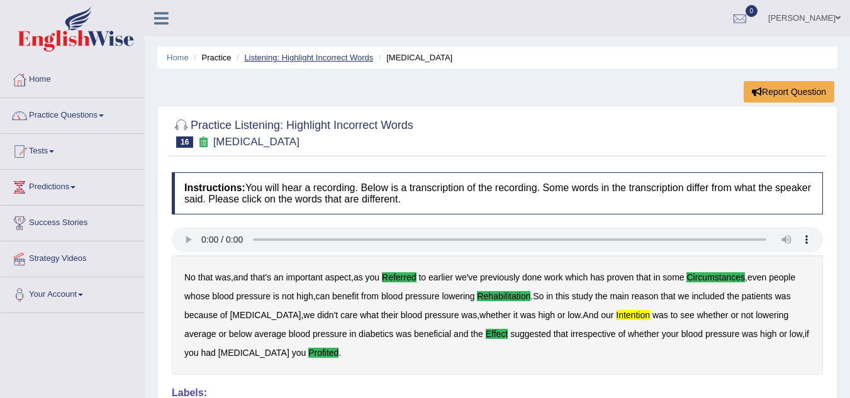
click at [311, 56] on link "Listening: Highlight Incorrect Words" at bounding box center [308, 57] width 129 height 9
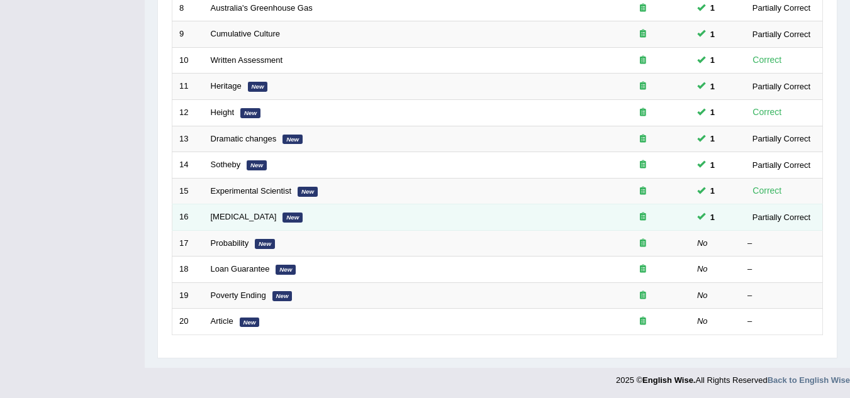
scroll to position [385, 0]
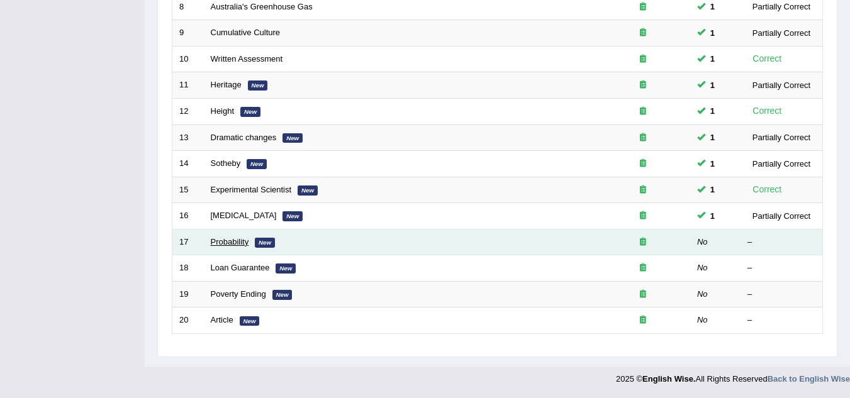
click at [213, 237] on link "Probability" at bounding box center [230, 241] width 38 height 9
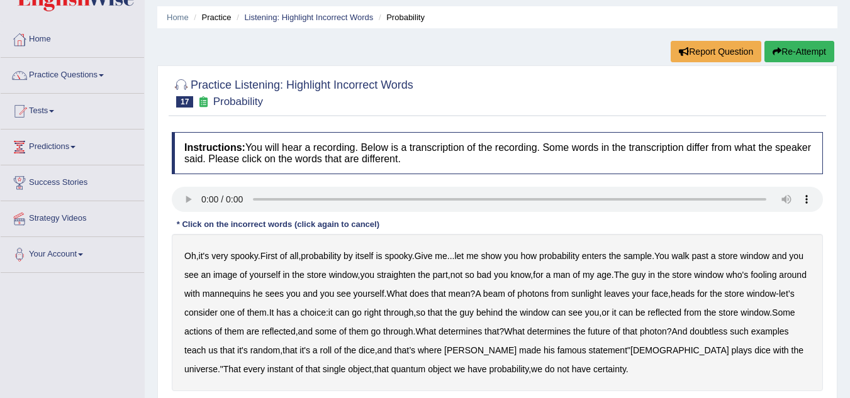
scroll to position [63, 0]
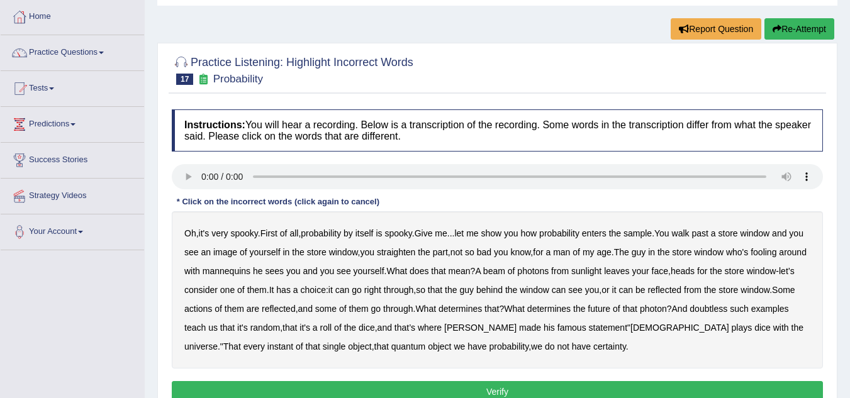
click at [652, 230] on b "sample" at bounding box center [637, 233] width 28 height 10
drag, startPoint x: 524, startPoint y: 267, endPoint x: 589, endPoint y: 275, distance: 66.0
click at [505, 267] on b "beam" at bounding box center [494, 271] width 22 height 10
click at [212, 307] on b "actions" at bounding box center [198, 309] width 28 height 10
click at [727, 309] on b "doubtless" at bounding box center [708, 309] width 38 height 10
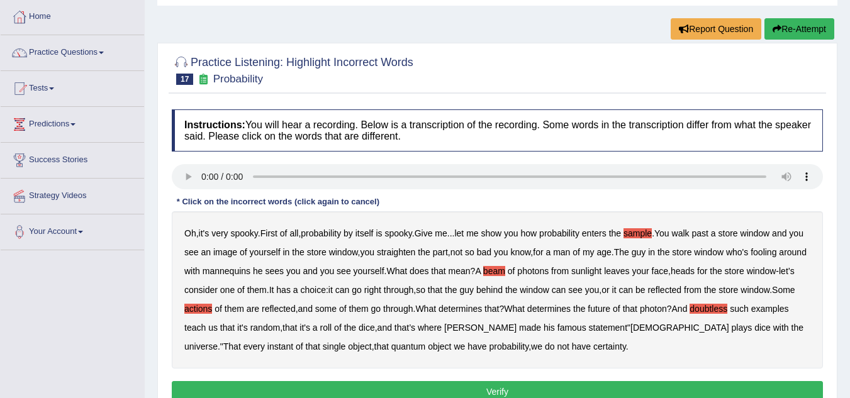
scroll to position [126, 0]
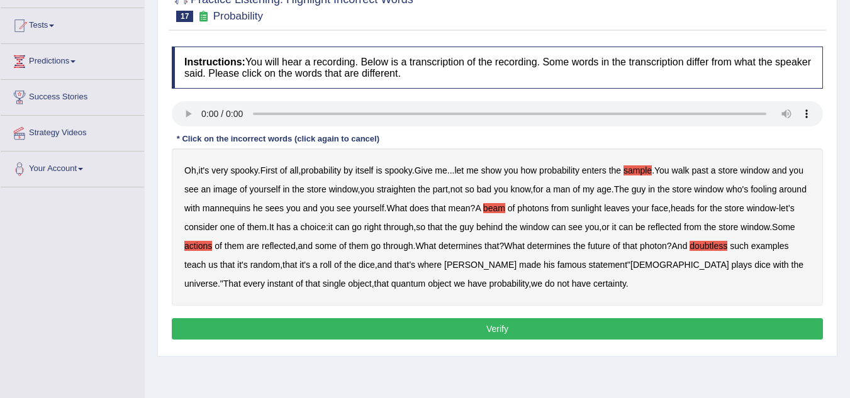
click at [501, 329] on button "Verify" at bounding box center [497, 328] width 651 height 21
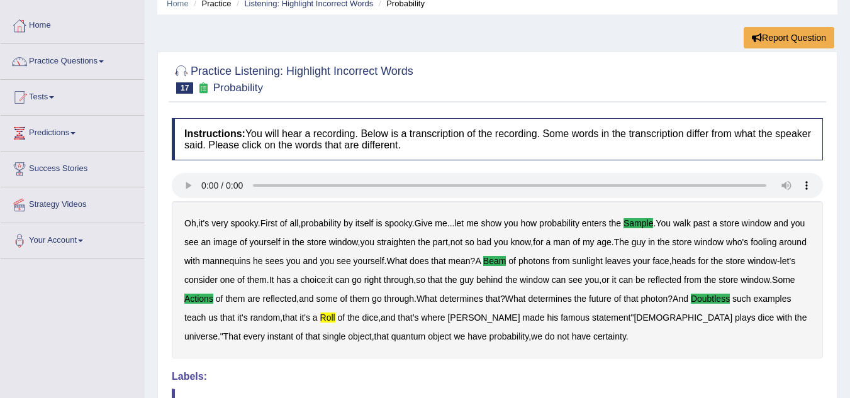
scroll to position [0, 0]
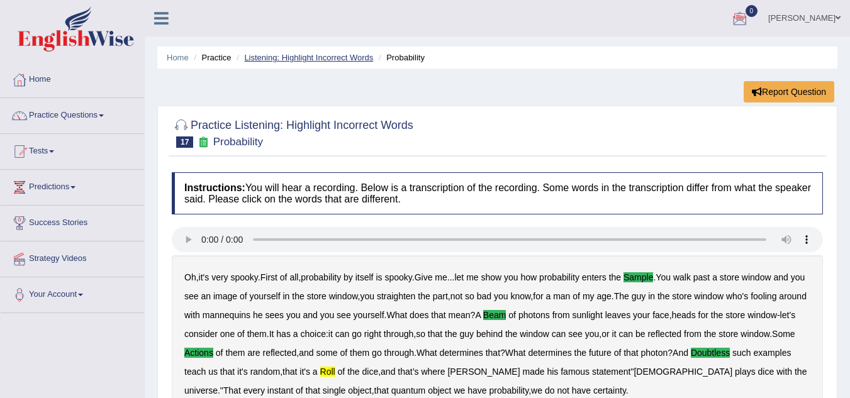
click at [296, 60] on link "Listening: Highlight Incorrect Words" at bounding box center [308, 57] width 129 height 9
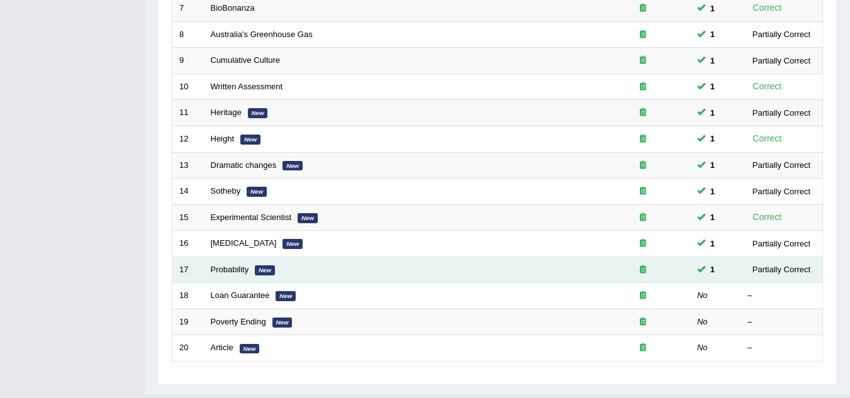
scroll to position [385, 0]
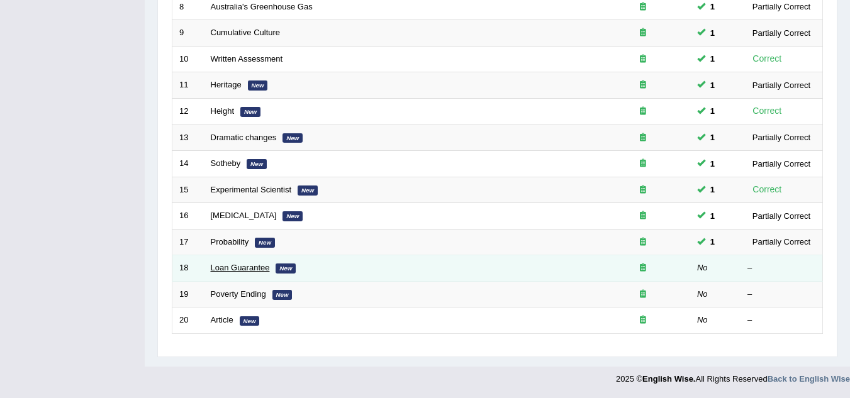
click at [237, 268] on link "Loan Guarantee" at bounding box center [240, 267] width 59 height 9
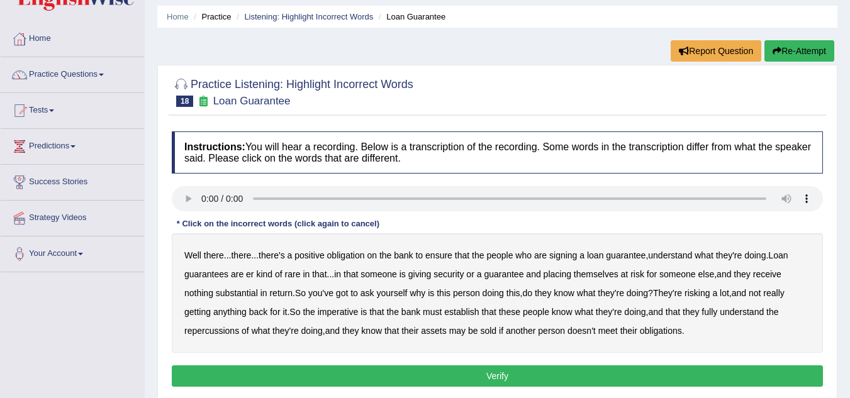
scroll to position [63, 0]
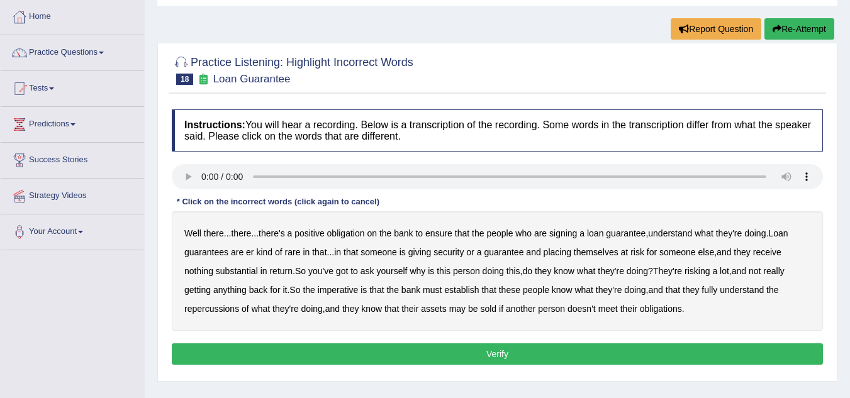
click at [689, 236] on b "understand" at bounding box center [670, 233] width 44 height 10
click at [289, 255] on b "rare" at bounding box center [293, 252] width 16 height 10
click at [239, 272] on b "substantial" at bounding box center [237, 271] width 42 height 10
click at [477, 292] on b "establish" at bounding box center [461, 290] width 35 height 10
click at [221, 308] on b "repercussions" at bounding box center [211, 309] width 55 height 10
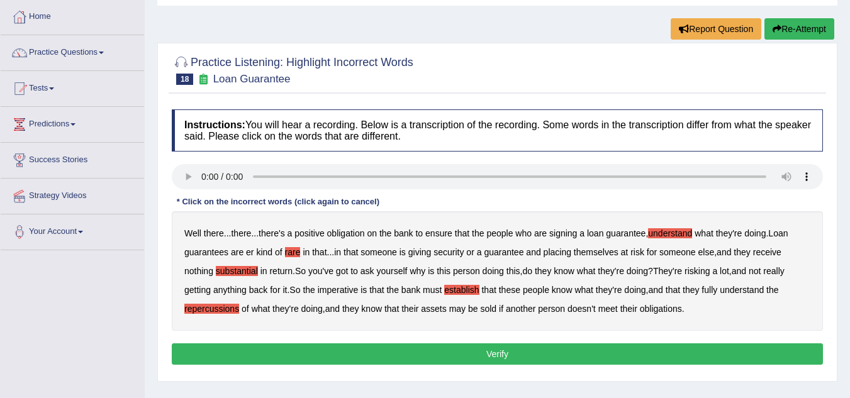
click at [518, 356] on button "Verify" at bounding box center [497, 353] width 651 height 21
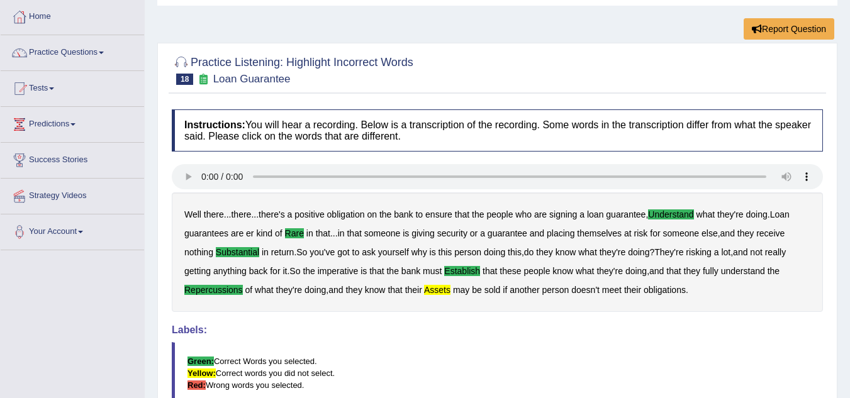
click at [485, 320] on div "Instructions: You will hear a recording. Below is a transcription of the record…" at bounding box center [497, 330] width 657 height 455
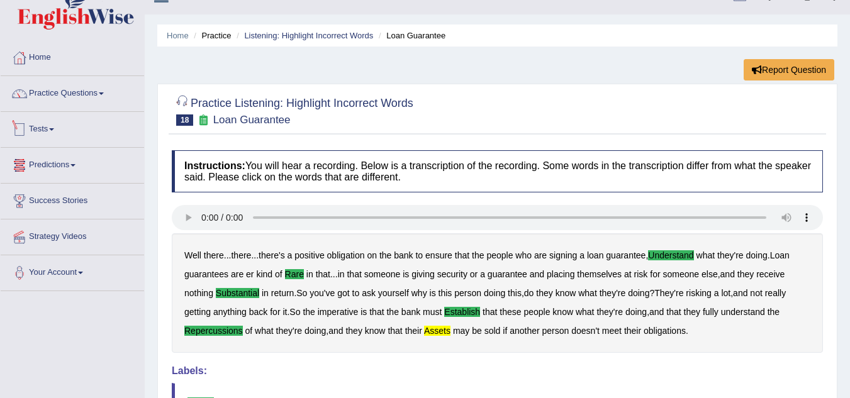
scroll to position [0, 0]
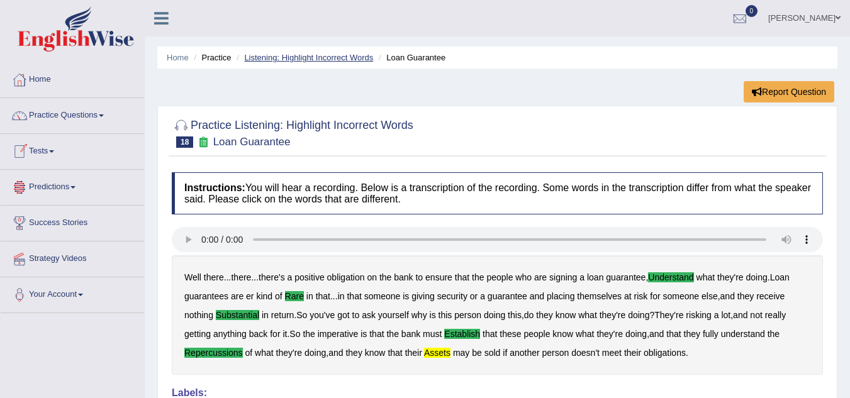
click at [313, 60] on link "Listening: Highlight Incorrect Words" at bounding box center [308, 57] width 129 height 9
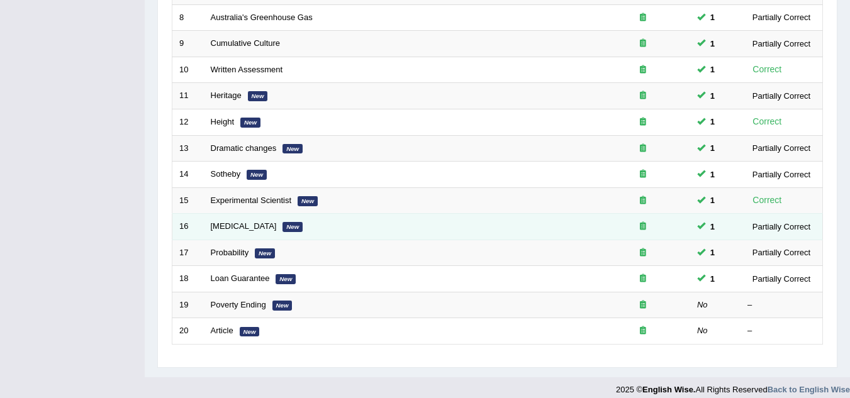
scroll to position [385, 0]
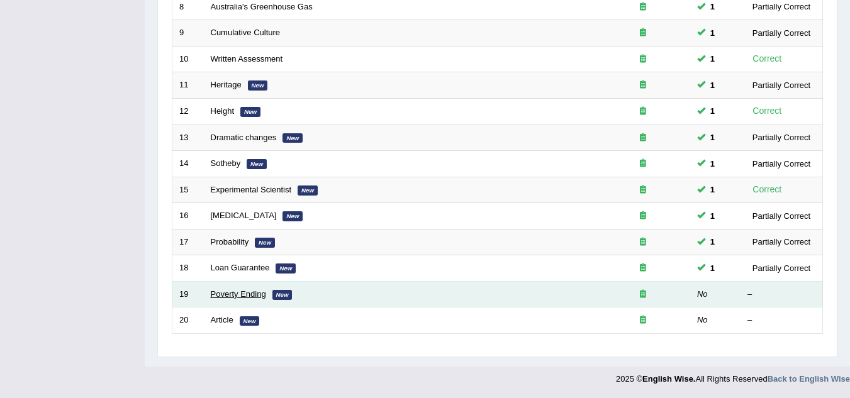
click at [252, 294] on link "Poverty Ending" at bounding box center [238, 293] width 55 height 9
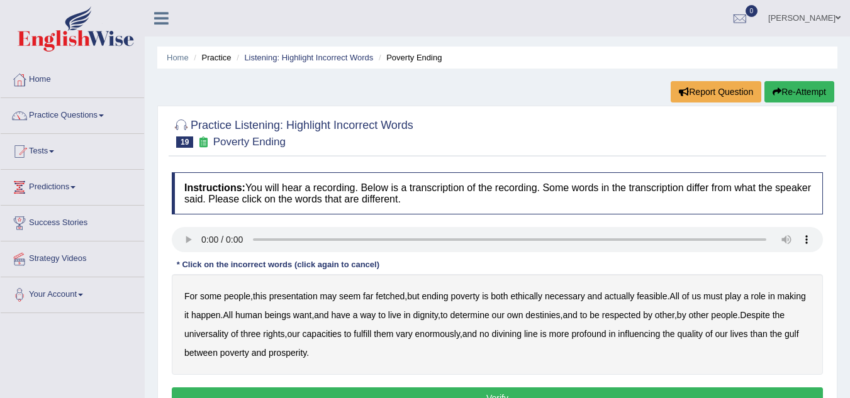
click at [314, 298] on b "presentation" at bounding box center [293, 296] width 48 height 10
click at [535, 296] on b "ethically" at bounding box center [526, 296] width 32 height 10
click at [375, 318] on b "way" at bounding box center [368, 315] width 16 height 10
click at [261, 332] on b "three" at bounding box center [251, 334] width 20 height 10
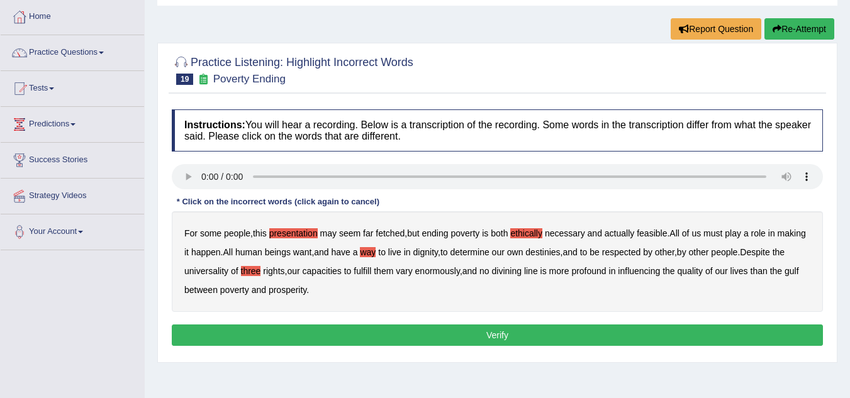
click at [430, 332] on button "Verify" at bounding box center [497, 334] width 651 height 21
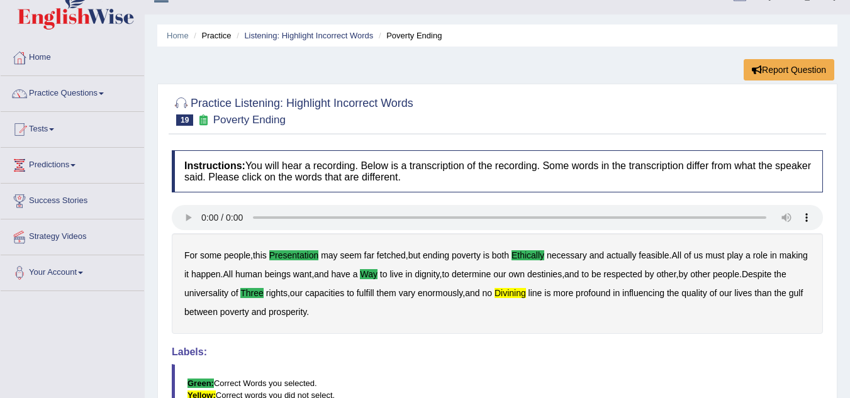
scroll to position [0, 0]
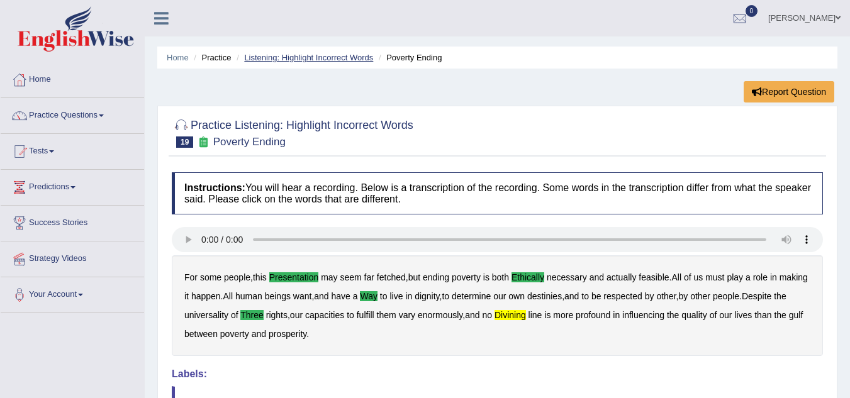
click at [333, 54] on link "Listening: Highlight Incorrect Words" at bounding box center [308, 57] width 129 height 9
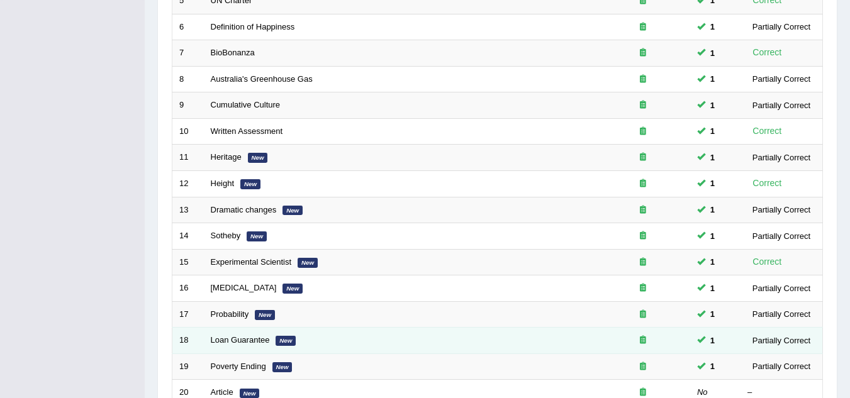
scroll to position [385, 0]
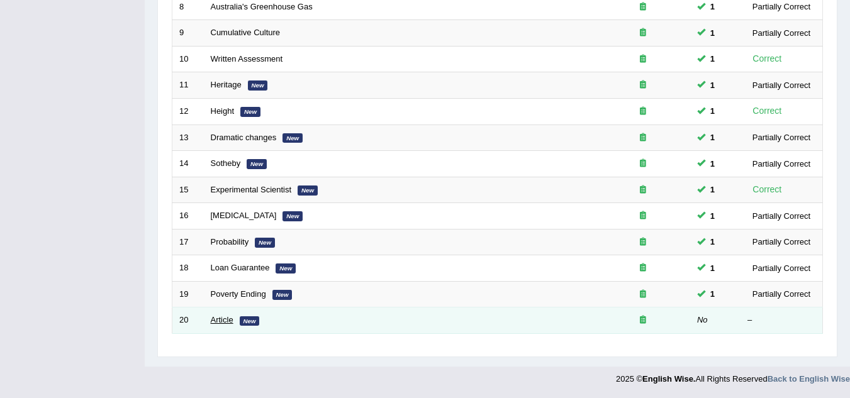
click at [221, 318] on link "Article" at bounding box center [222, 319] width 23 height 9
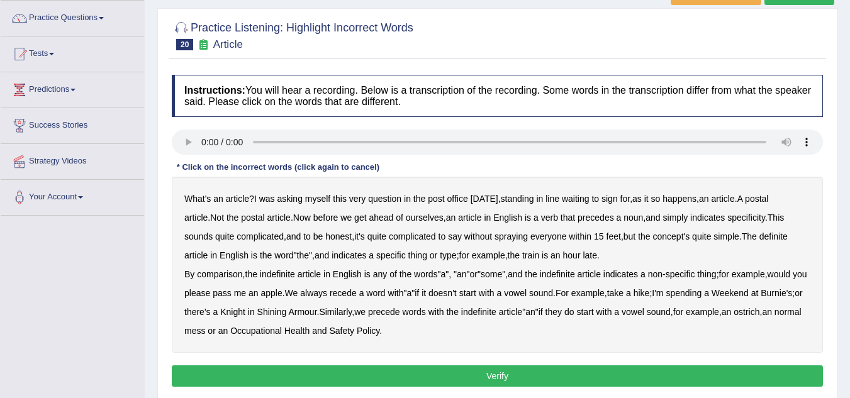
scroll to position [126, 0]
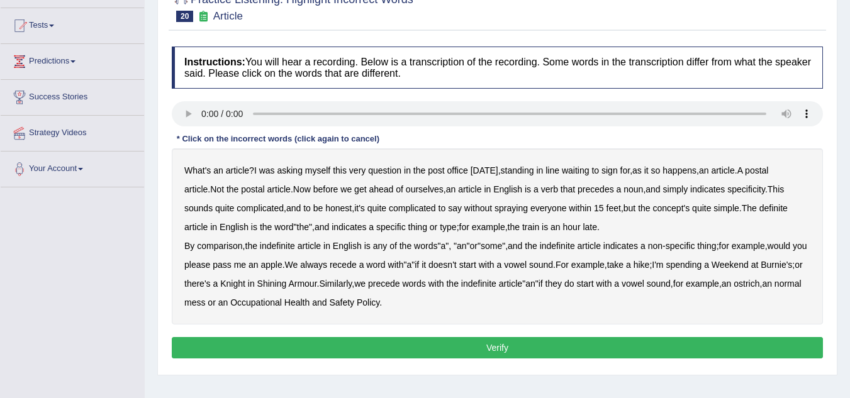
click at [614, 187] on b "precedes" at bounding box center [595, 189] width 36 height 10
click at [774, 289] on b "normal" at bounding box center [787, 284] width 27 height 10
click at [518, 346] on button "Verify" at bounding box center [497, 347] width 651 height 21
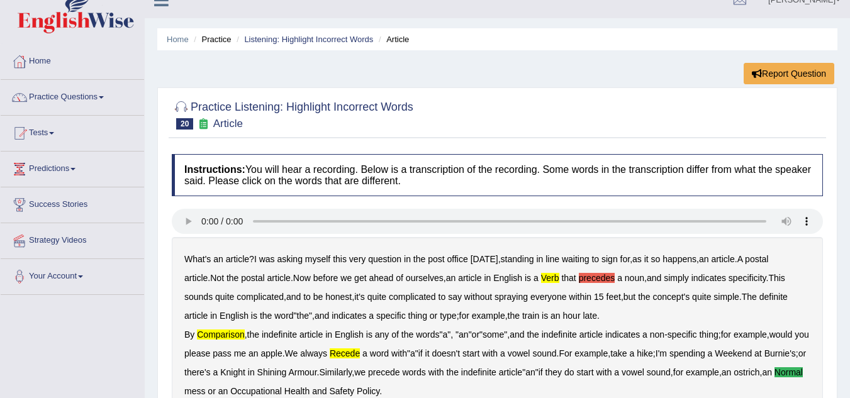
scroll to position [0, 0]
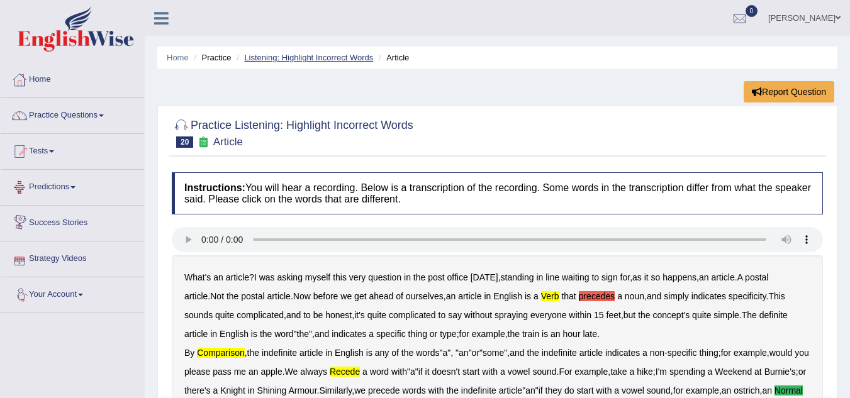
click at [311, 57] on link "Listening: Highlight Incorrect Words" at bounding box center [308, 57] width 129 height 9
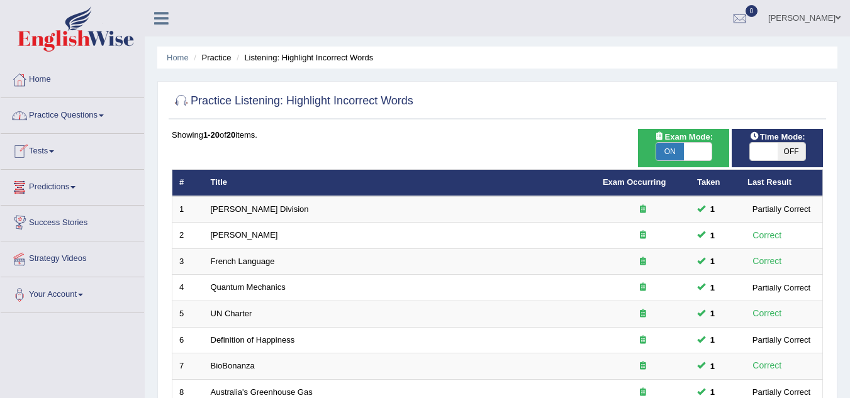
click at [106, 113] on link "Practice Questions" at bounding box center [72, 113] width 143 height 31
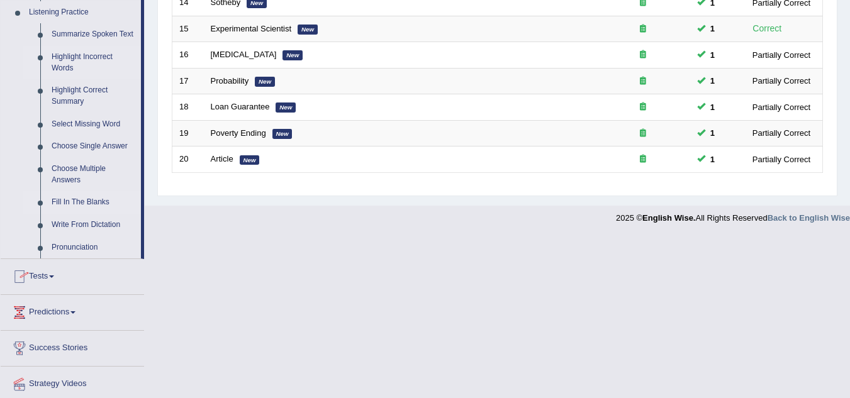
scroll to position [524, 0]
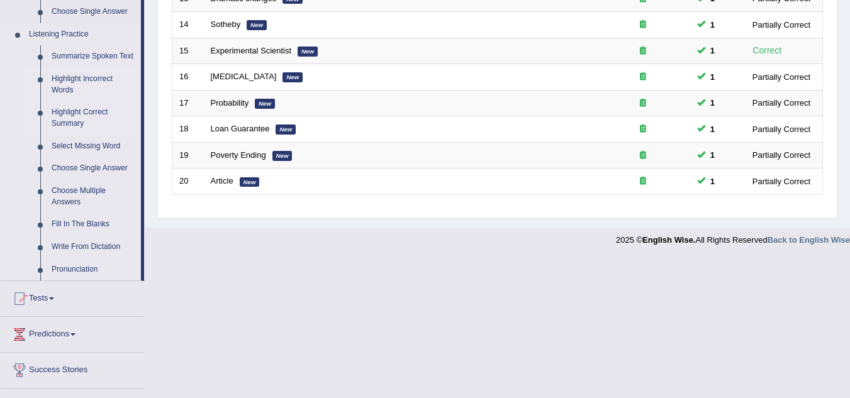
click at [75, 118] on link "Highlight Correct Summary" at bounding box center [93, 117] width 95 height 33
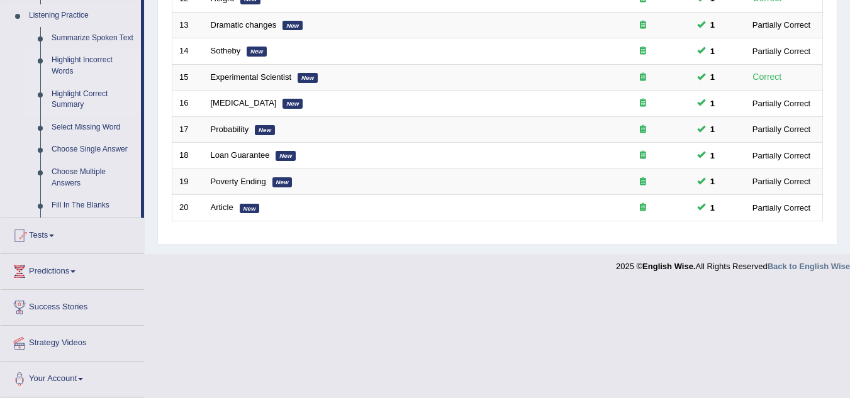
scroll to position [392, 0]
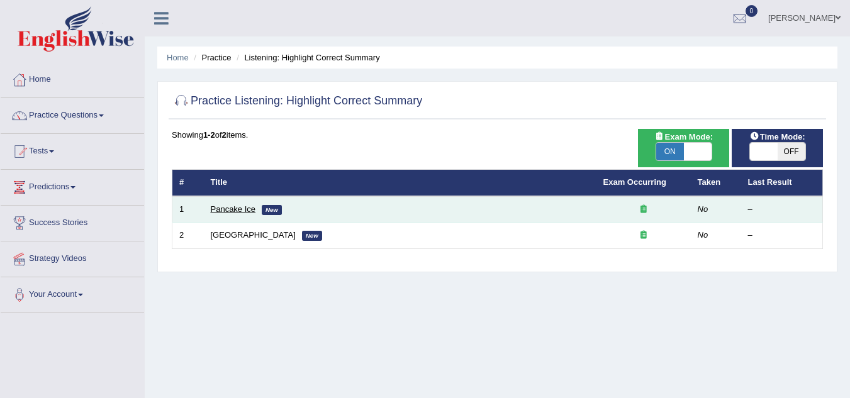
click at [214, 208] on link "Pancake Ice" at bounding box center [233, 208] width 45 height 9
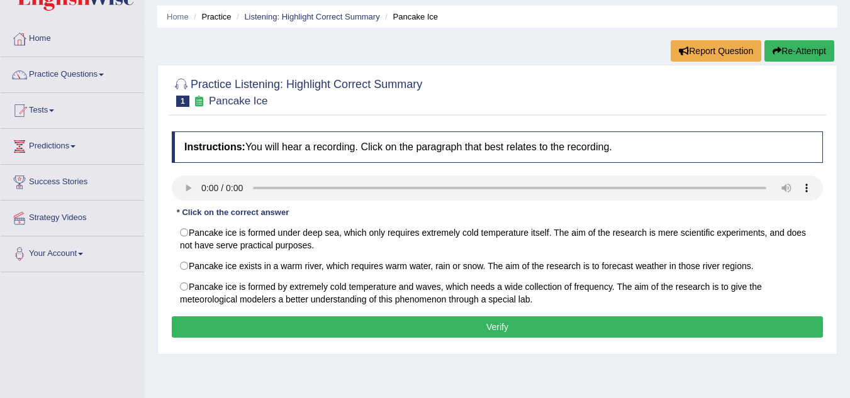
scroll to position [63, 0]
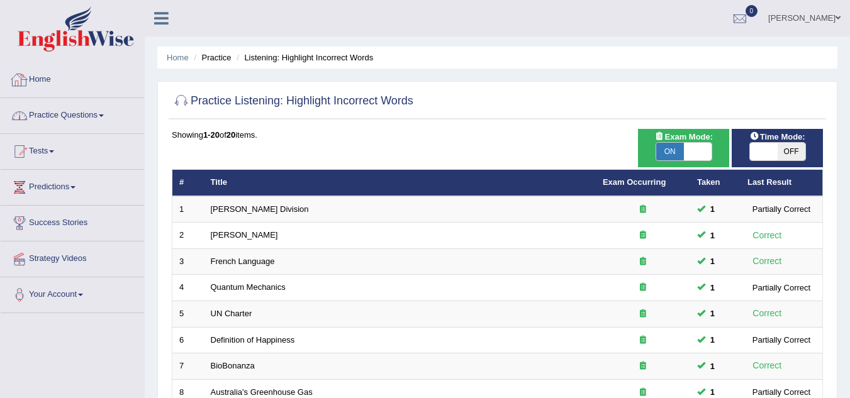
click at [123, 114] on link "Practice Questions" at bounding box center [72, 113] width 143 height 31
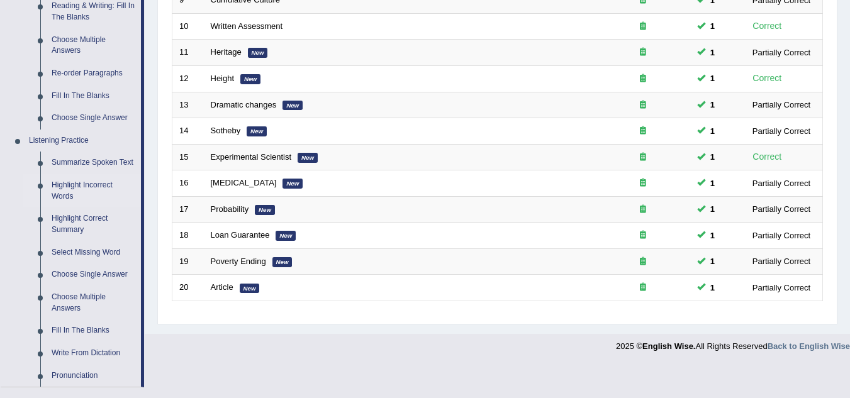
scroll to position [440, 0]
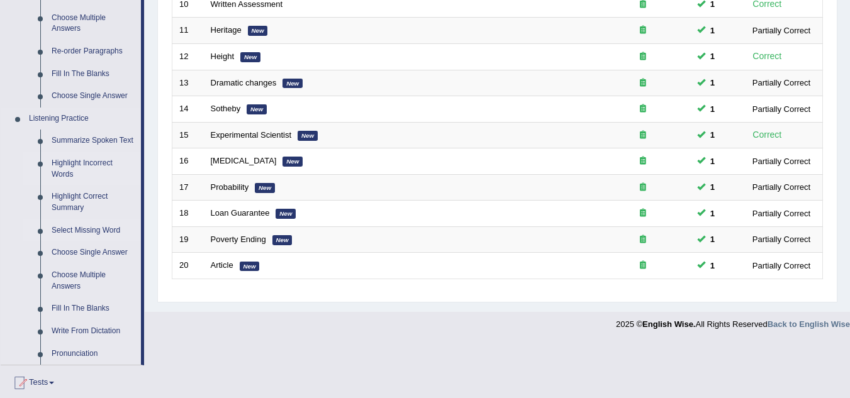
click at [113, 231] on link "Select Missing Word" at bounding box center [93, 230] width 95 height 23
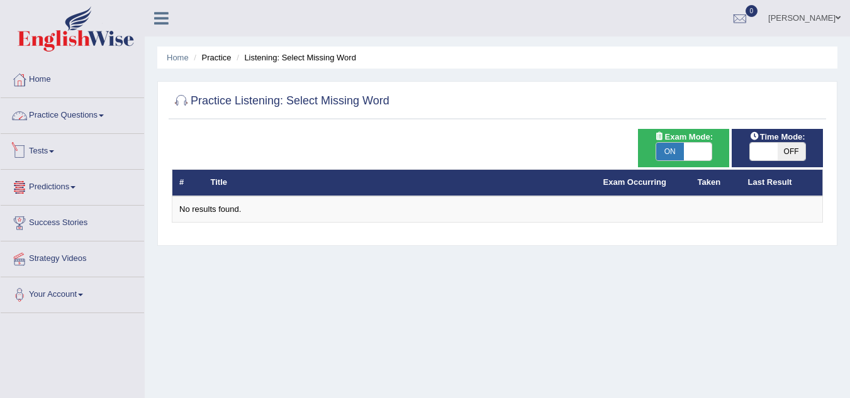
click at [104, 108] on link "Practice Questions" at bounding box center [72, 113] width 143 height 31
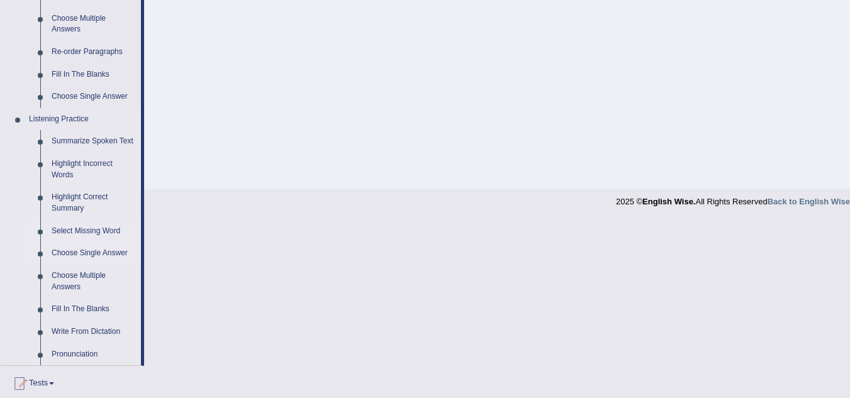
scroll to position [440, 0]
click at [85, 230] on link "Select Missing Word" at bounding box center [93, 230] width 95 height 23
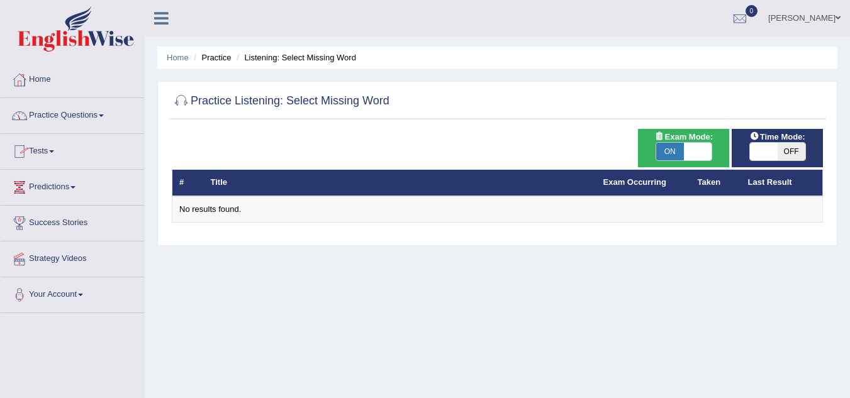
click at [106, 114] on link "Practice Questions" at bounding box center [72, 113] width 143 height 31
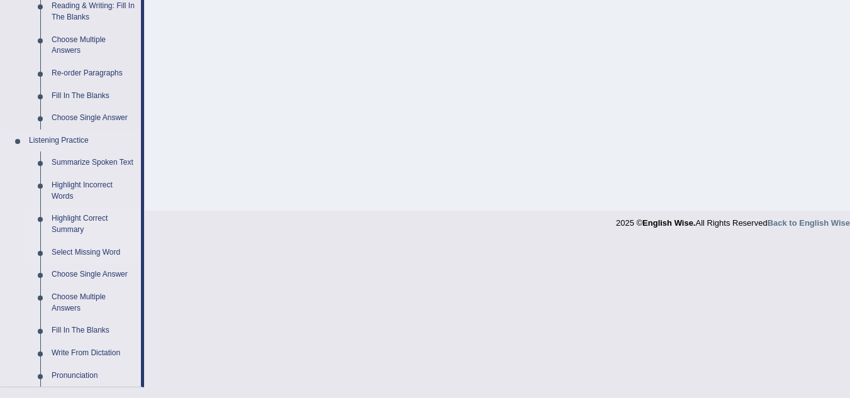
scroll to position [440, 0]
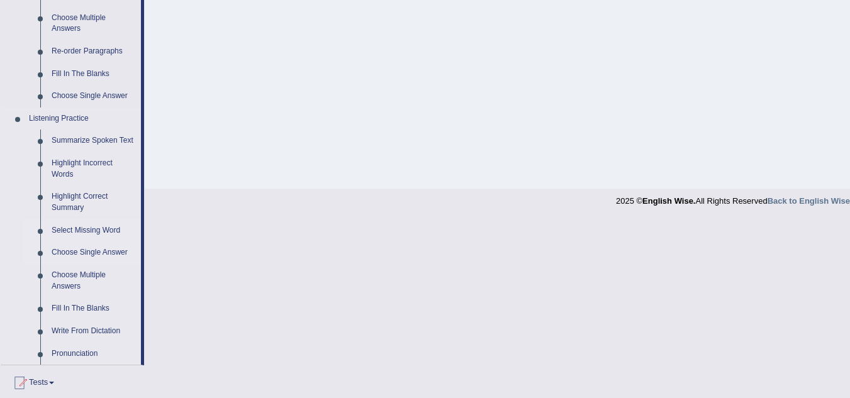
click at [101, 244] on link "Choose Single Answer" at bounding box center [93, 252] width 95 height 23
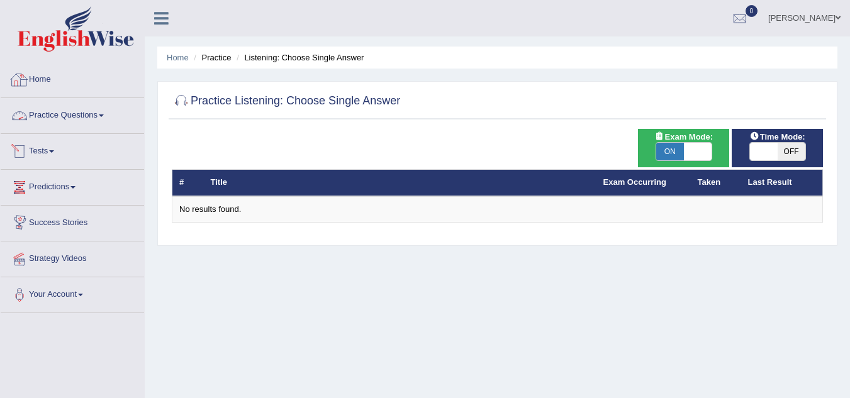
click at [121, 115] on link "Practice Questions" at bounding box center [72, 113] width 143 height 31
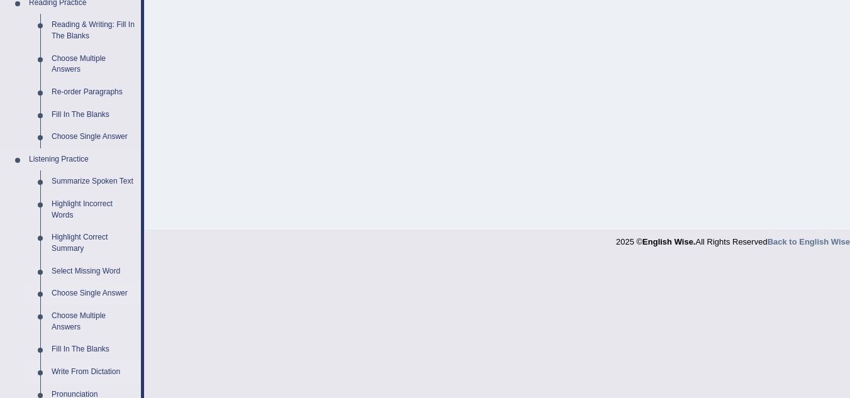
scroll to position [503, 0]
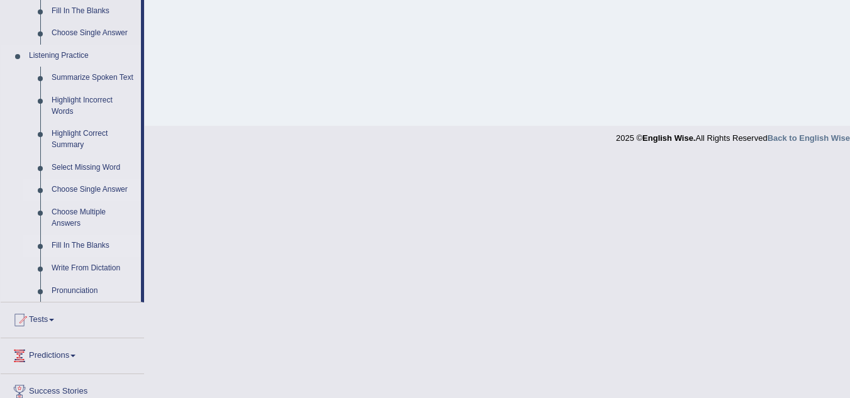
click at [69, 242] on link "Fill In The Blanks" at bounding box center [93, 246] width 95 height 23
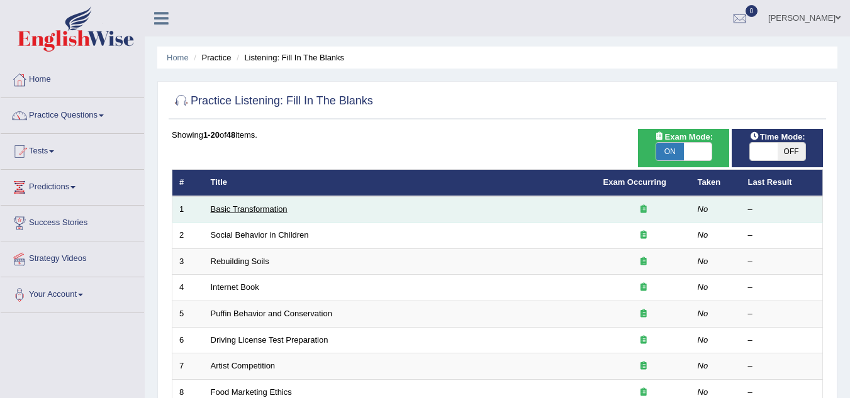
click at [240, 208] on link "Basic Transformation" at bounding box center [249, 208] width 77 height 9
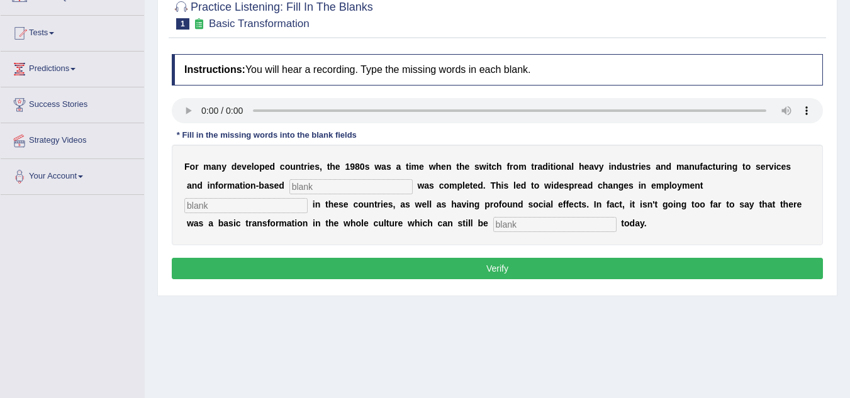
scroll to position [126, 0]
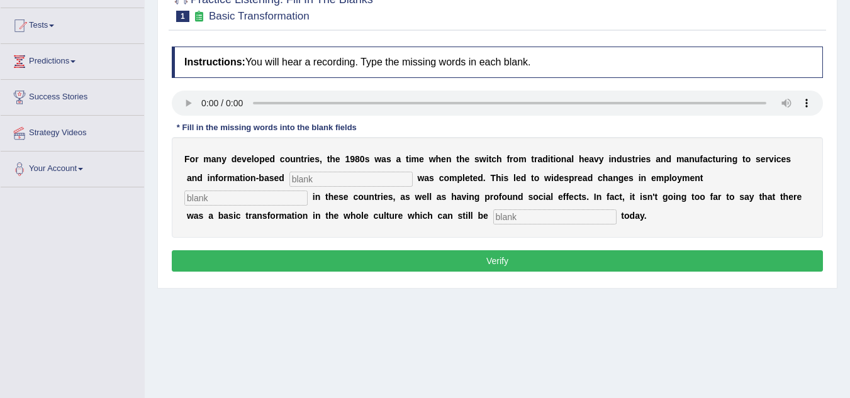
click at [362, 181] on input "text" at bounding box center [350, 179] width 123 height 15
type input "enterprise"
click at [270, 200] on input "text" at bounding box center [245, 198] width 123 height 15
type input "pattrens"
click at [530, 215] on input "text" at bounding box center [554, 216] width 123 height 15
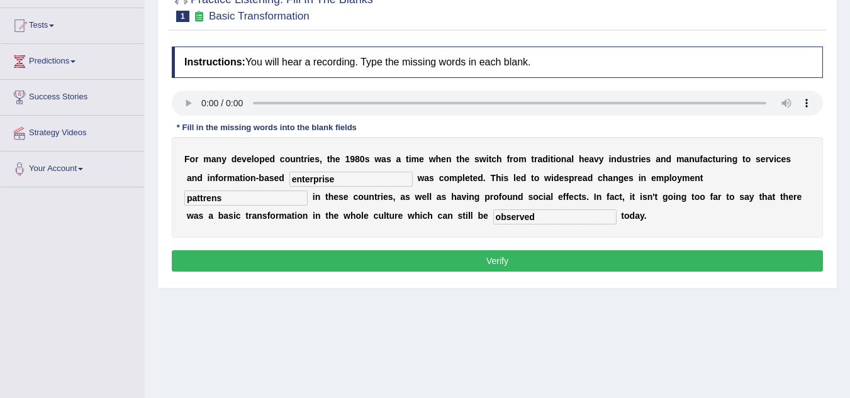
type input "observed"
click at [236, 198] on input "pattrens" at bounding box center [245, 198] width 123 height 15
click at [213, 198] on input "pattrens" at bounding box center [245, 198] width 123 height 15
type input "patterns"
click at [438, 260] on button "Verify" at bounding box center [497, 260] width 651 height 21
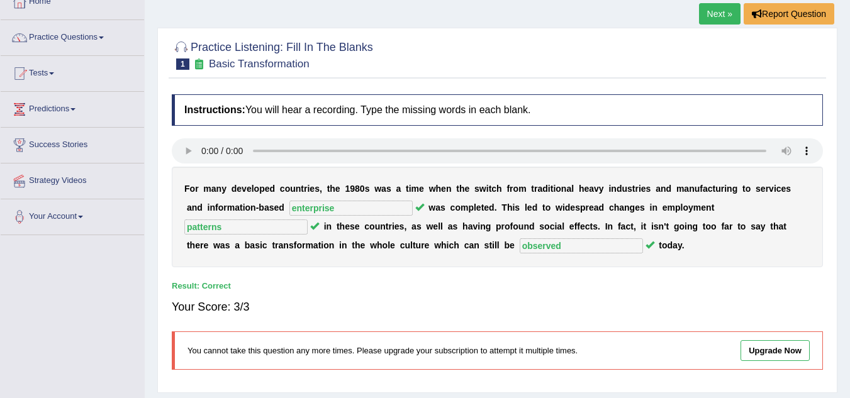
scroll to position [0, 0]
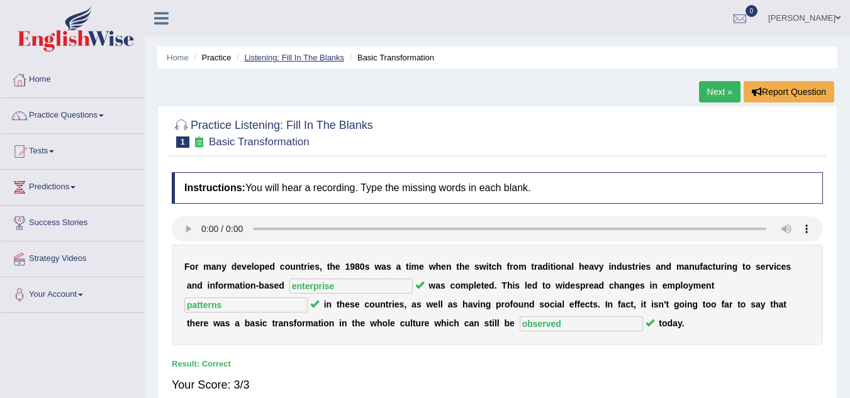
click at [316, 56] on link "Listening: Fill In The Blanks" at bounding box center [294, 57] width 100 height 9
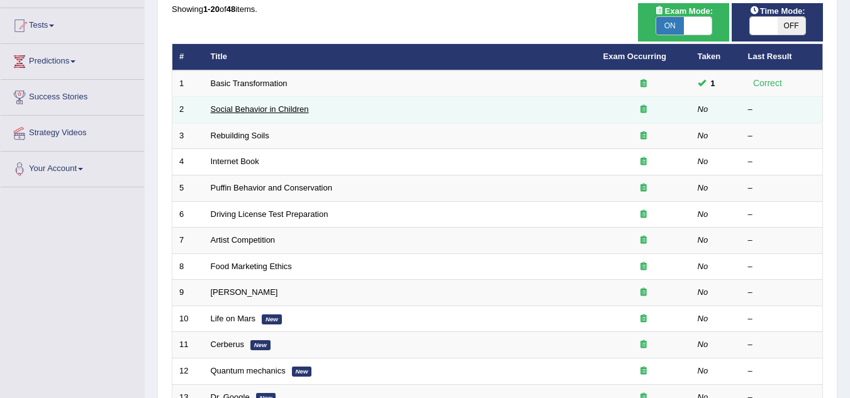
click at [237, 108] on link "Social Behavior in Children" at bounding box center [260, 108] width 98 height 9
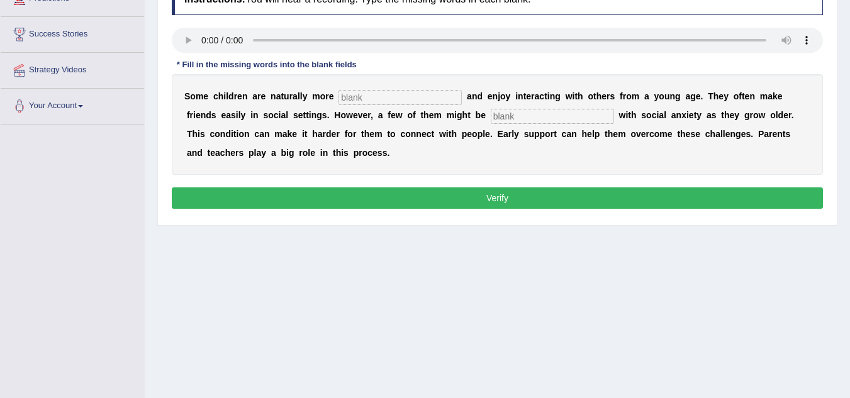
click at [406, 99] on input "text" at bounding box center [399, 97] width 123 height 15
click at [365, 100] on input "socialble" at bounding box center [399, 97] width 123 height 15
type input "socialble"
click at [555, 121] on input "text" at bounding box center [552, 116] width 123 height 15
type input "diagonised"
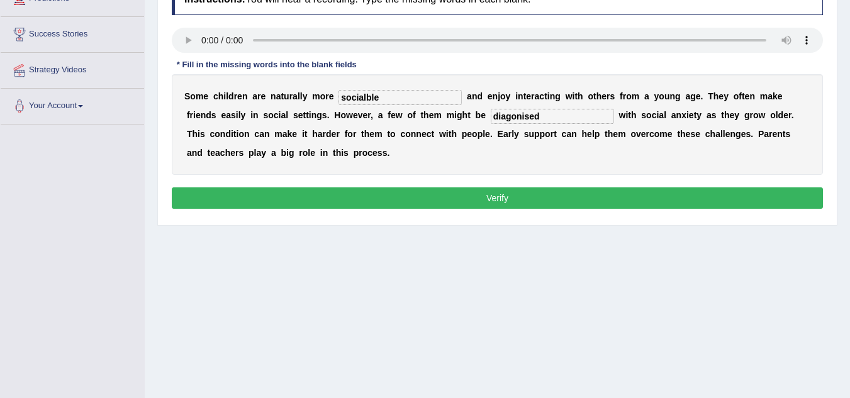
click at [506, 205] on button "Verify" at bounding box center [497, 197] width 651 height 21
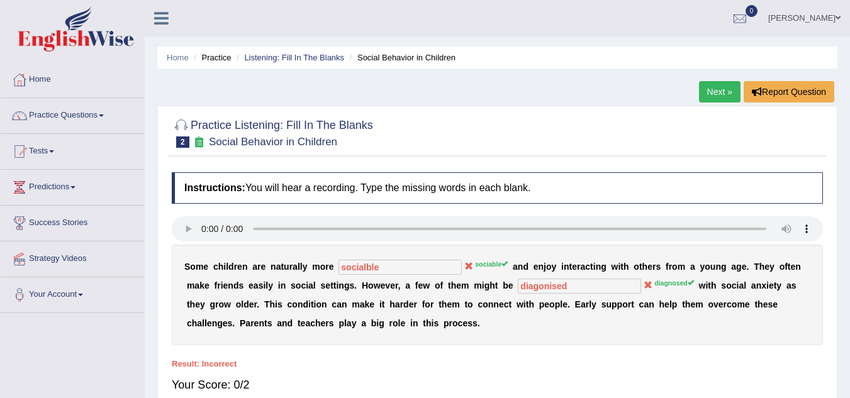
click at [277, 52] on ul "Home Practice Listening: Fill In The Blanks Social Behavior in Children" at bounding box center [497, 58] width 680 height 22
click at [279, 55] on link "Listening: Fill In The Blanks" at bounding box center [294, 57] width 100 height 9
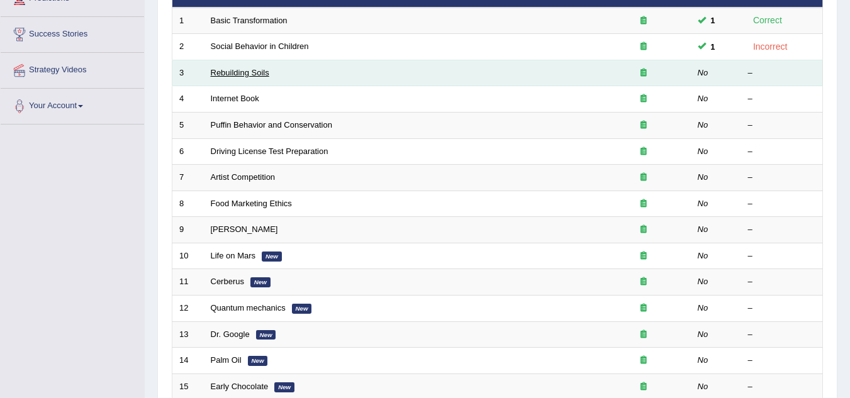
click at [245, 74] on link "Rebuilding Soils" at bounding box center [240, 72] width 58 height 9
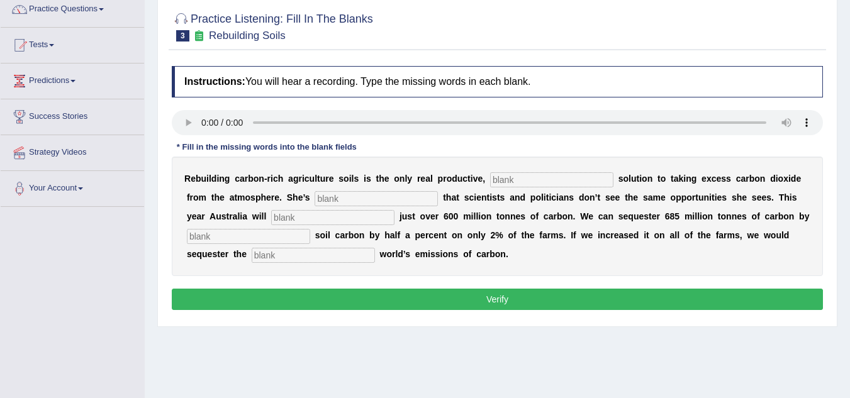
scroll to position [126, 0]
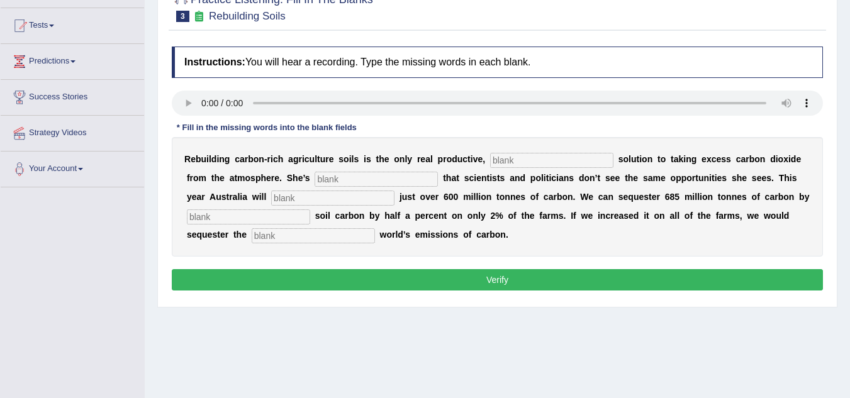
click at [530, 161] on input "text" at bounding box center [551, 160] width 123 height 15
click at [518, 162] on input "permanant" at bounding box center [551, 160] width 123 height 15
click at [528, 160] on input "permanant" at bounding box center [551, 160] width 123 height 15
type input "permanent"
click at [333, 181] on input "text" at bounding box center [375, 179] width 123 height 15
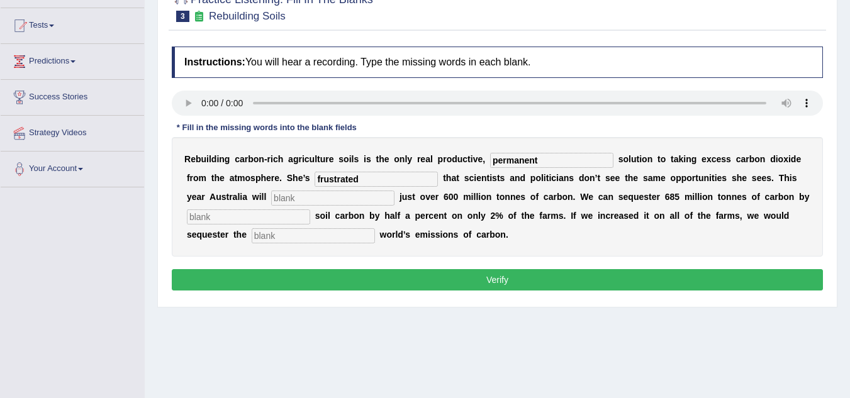
type input "frustrated"
click at [323, 189] on div "R e b u i l d i n g c a r b o n - r i c h a g r i c u l t u r e s o i l s i s t…" at bounding box center [497, 196] width 651 height 119
click at [316, 192] on input "text" at bounding box center [332, 198] width 123 height 15
type input "emit"
click at [280, 220] on input "text" at bounding box center [248, 216] width 123 height 15
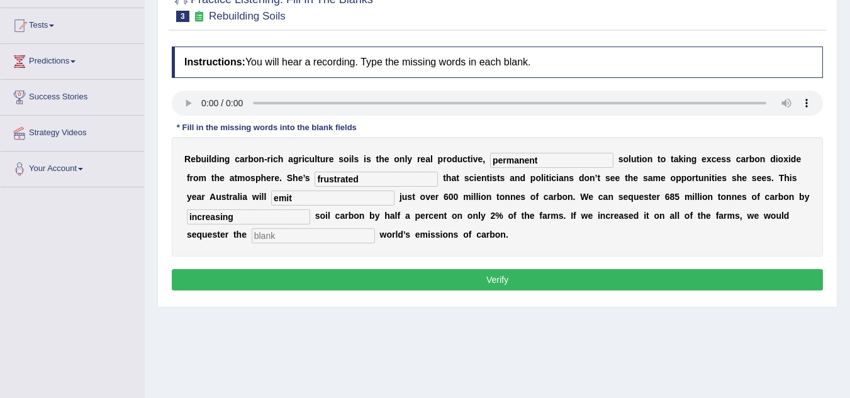
type input "increasing"
click at [331, 235] on input "text" at bounding box center [313, 235] width 123 height 15
type input "whole"
click at [464, 278] on button "Verify" at bounding box center [497, 279] width 651 height 21
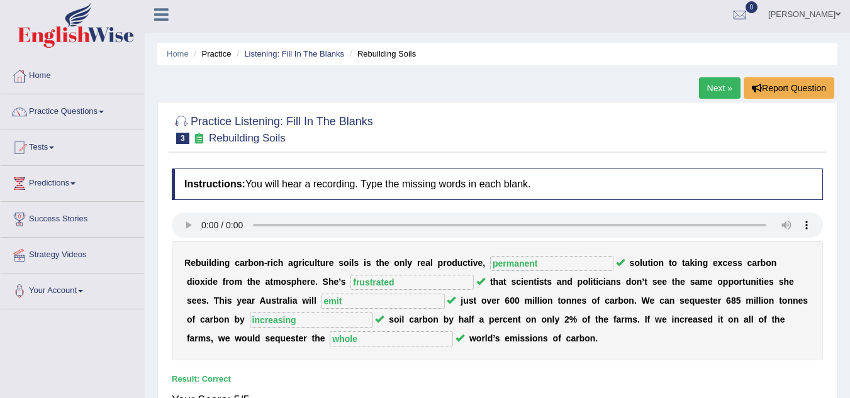
scroll to position [0, 0]
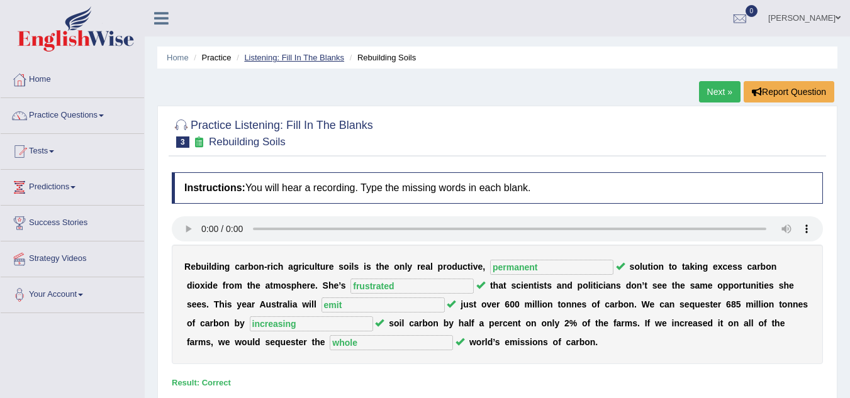
click at [292, 55] on link "Listening: Fill In The Blanks" at bounding box center [294, 57] width 100 height 9
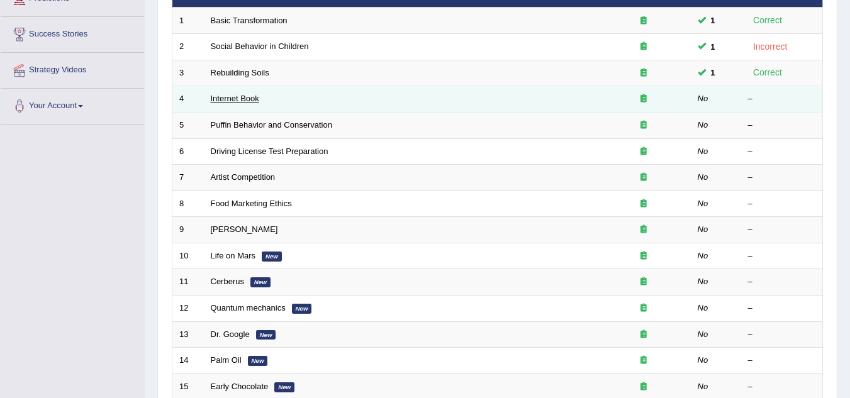
click at [240, 99] on link "Internet Book" at bounding box center [235, 98] width 48 height 9
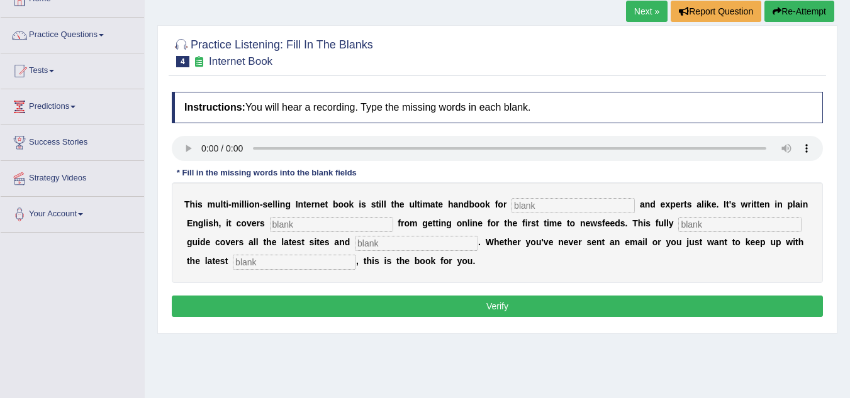
scroll to position [189, 0]
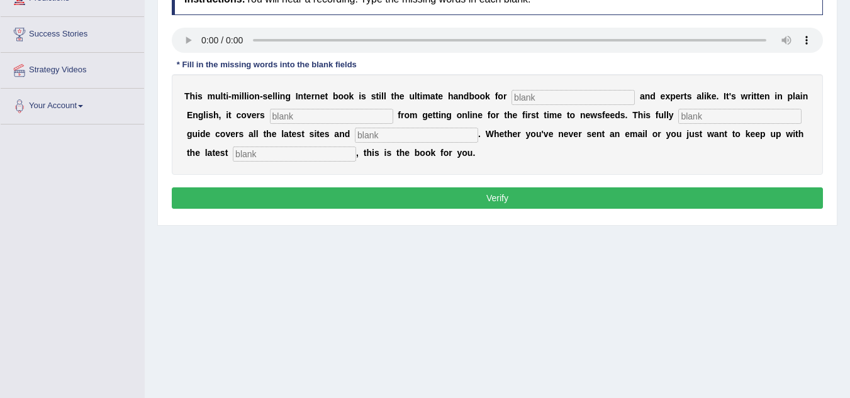
click at [574, 96] on input "text" at bounding box center [572, 97] width 123 height 15
type input "nobliest"
click at [310, 111] on input "text" at bounding box center [331, 116] width 123 height 15
type input "everything"
click at [716, 116] on input "text" at bounding box center [739, 116] width 123 height 15
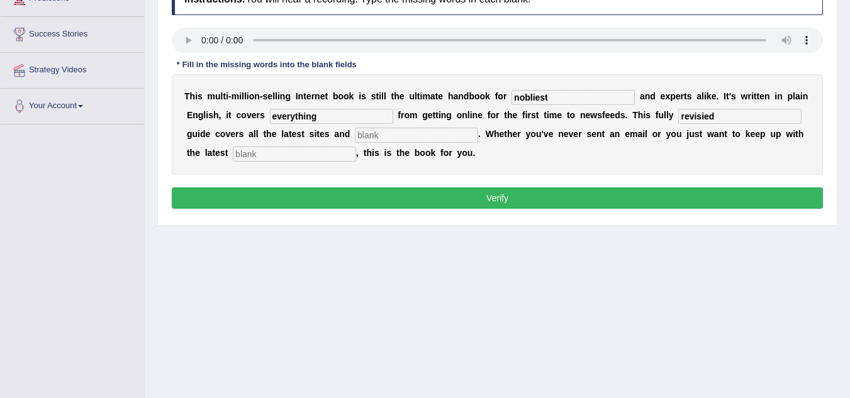
type input "revisied"
click at [379, 135] on input "text" at bounding box center [416, 135] width 123 height 15
type input "crisis"
click at [316, 157] on input "text" at bounding box center [294, 154] width 123 height 15
type input "development"
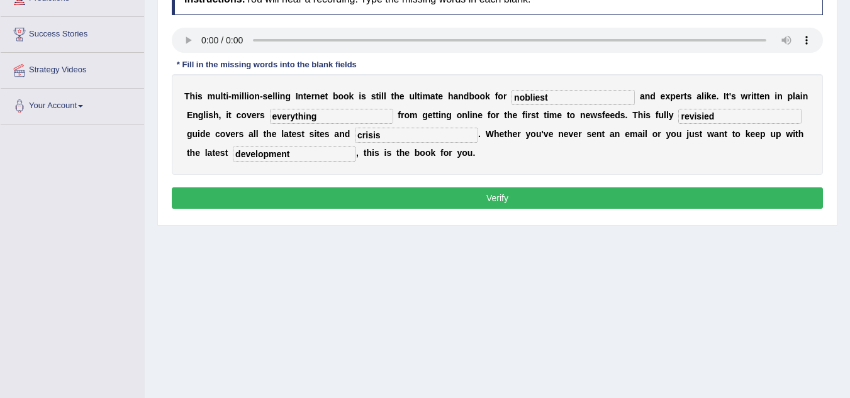
click at [530, 97] on input "nobliest" at bounding box center [572, 97] width 123 height 15
type input "noveliest"
click at [716, 119] on input "revisied" at bounding box center [739, 116] width 123 height 15
click at [451, 196] on button "Verify" at bounding box center [497, 197] width 651 height 21
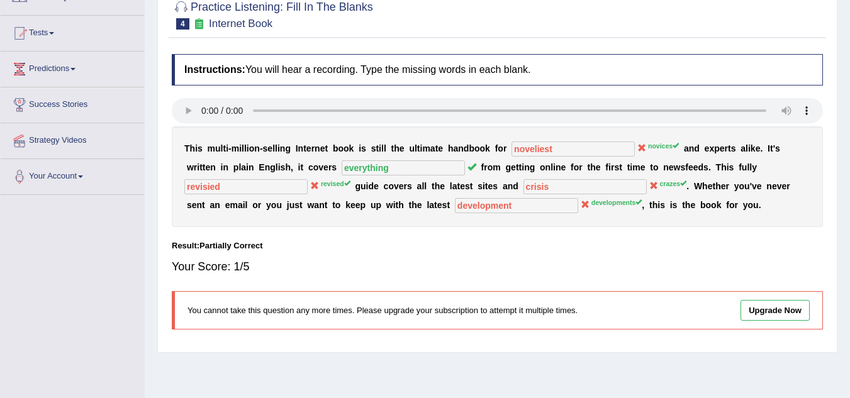
scroll to position [0, 0]
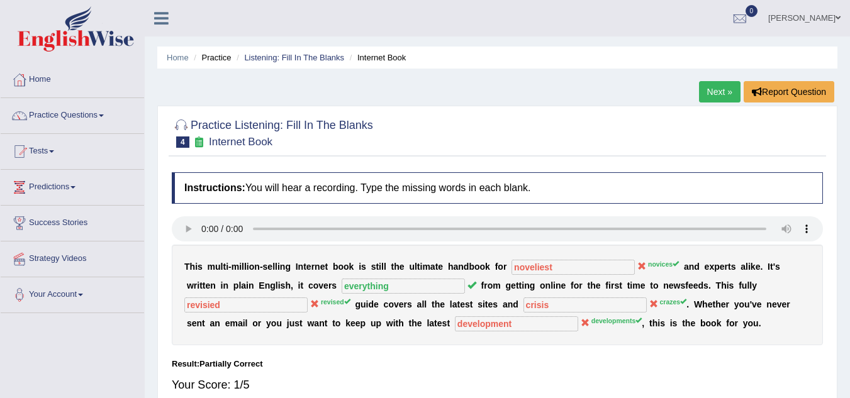
drag, startPoint x: 284, startPoint y: 59, endPoint x: 290, endPoint y: 63, distance: 7.3
click at [284, 58] on link "Listening: Fill In The Blanks" at bounding box center [294, 57] width 100 height 9
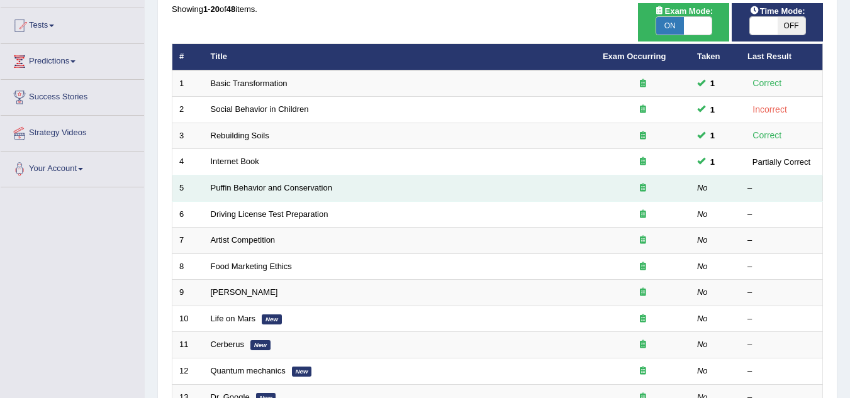
click at [240, 182] on td "Puffin Behavior and Conservation" at bounding box center [400, 188] width 392 height 26
click at [240, 184] on link "Puffin Behavior and Conservation" at bounding box center [271, 187] width 121 height 9
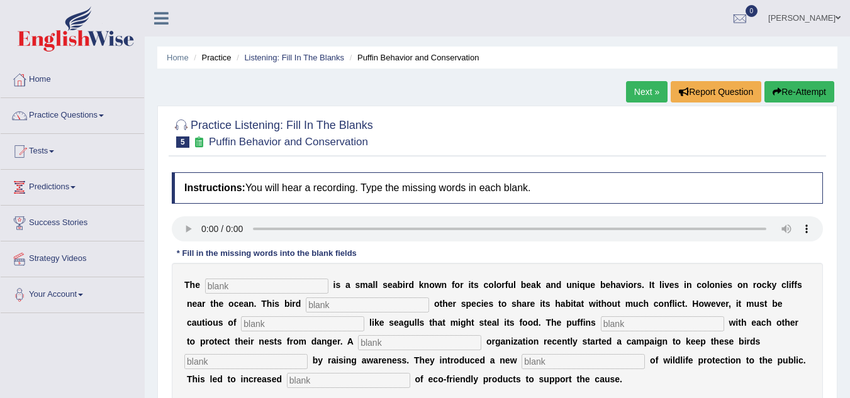
scroll to position [126, 0]
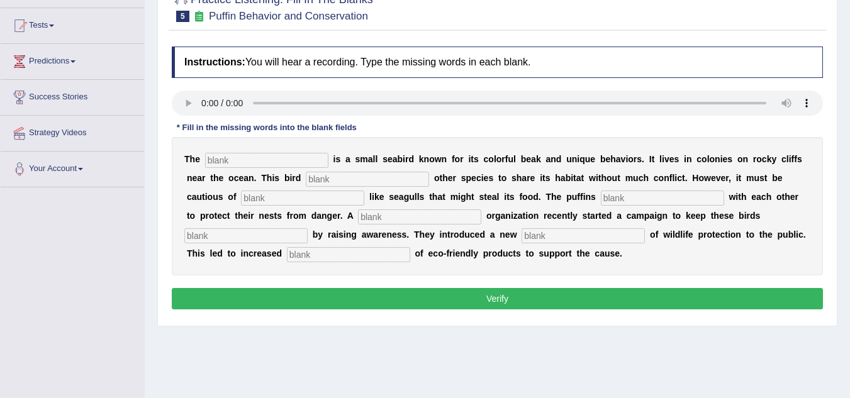
click at [243, 166] on input "text" at bounding box center [266, 160] width 123 height 15
type input "f"
type input "puffin"
click at [335, 177] on input "text" at bounding box center [367, 179] width 123 height 15
type input "allows"
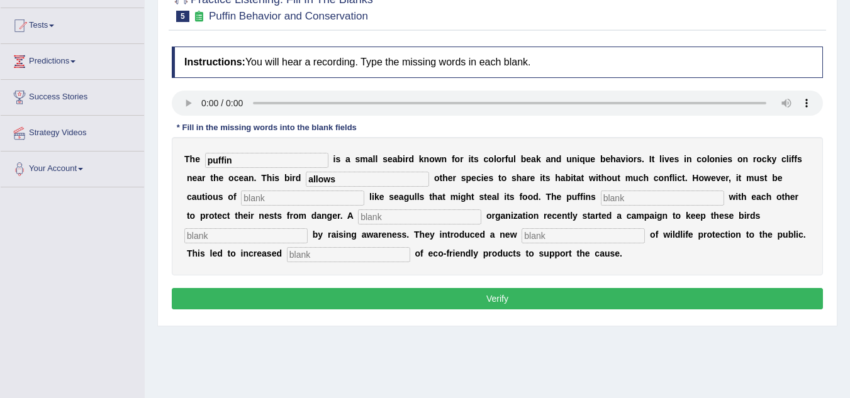
click at [272, 201] on input "text" at bounding box center [302, 198] width 123 height 15
type input "predators"
click at [619, 199] on input "text" at bounding box center [662, 198] width 123 height 15
type input "coporate"
click at [365, 218] on input "text" at bounding box center [419, 216] width 123 height 15
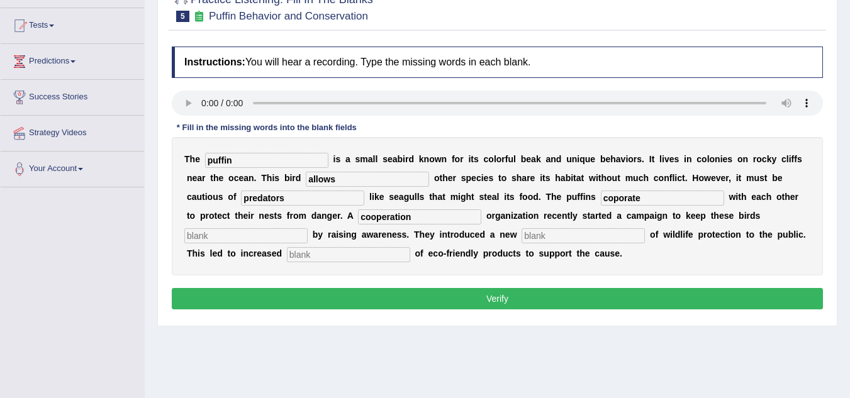
type input "cooperation"
click at [228, 233] on input "text" at bounding box center [245, 235] width 123 height 15
type input "protected"
click at [546, 237] on input "text" at bounding box center [582, 235] width 123 height 15
type input "system"
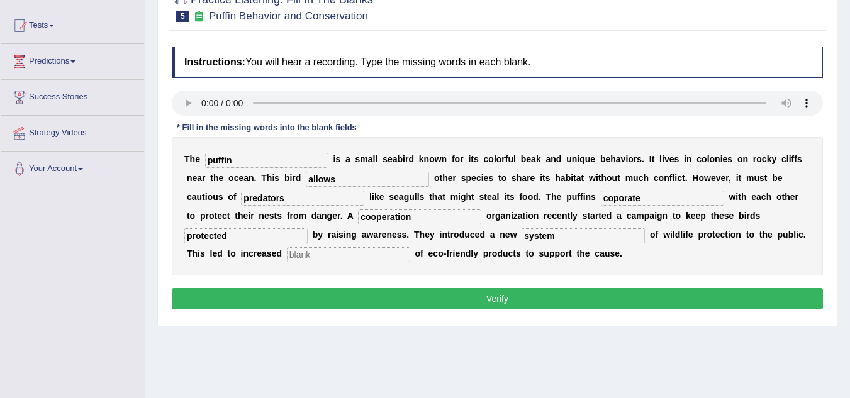
click at [302, 253] on input "text" at bounding box center [348, 254] width 123 height 15
type input "habituat"
click at [523, 295] on button "Verify" at bounding box center [497, 298] width 651 height 21
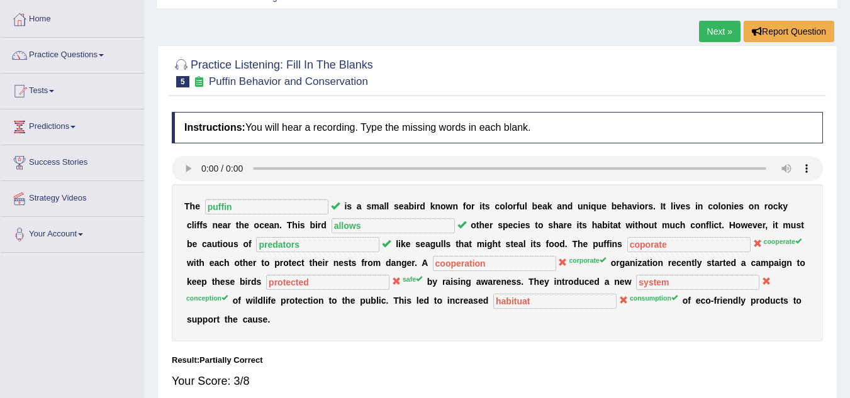
scroll to position [0, 0]
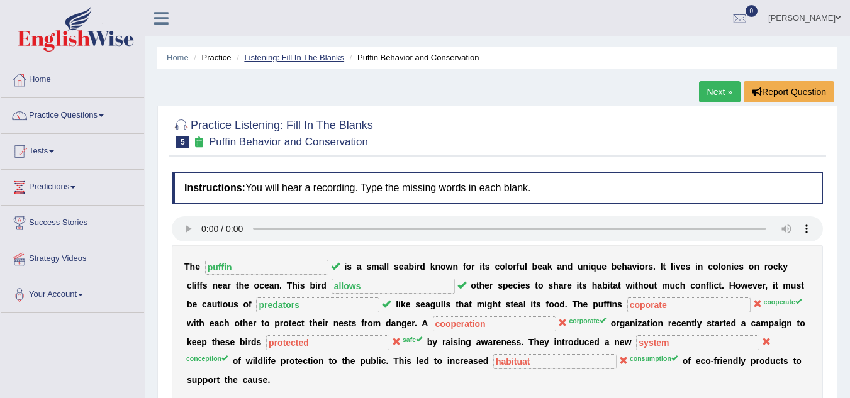
click at [329, 61] on link "Listening: Fill In The Blanks" at bounding box center [294, 57] width 100 height 9
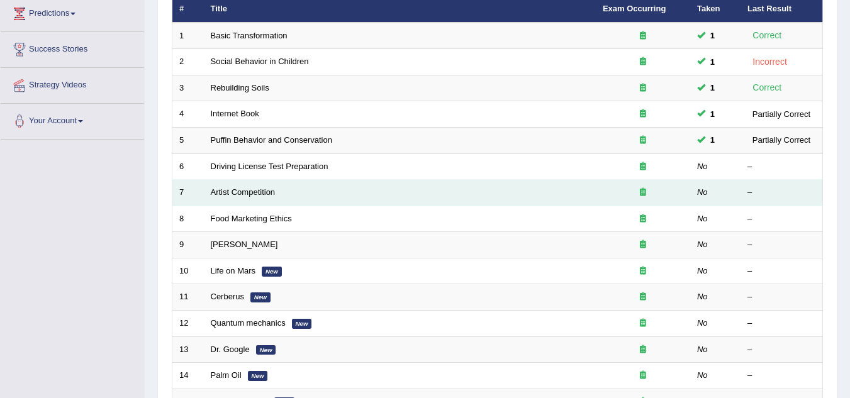
scroll to position [189, 0]
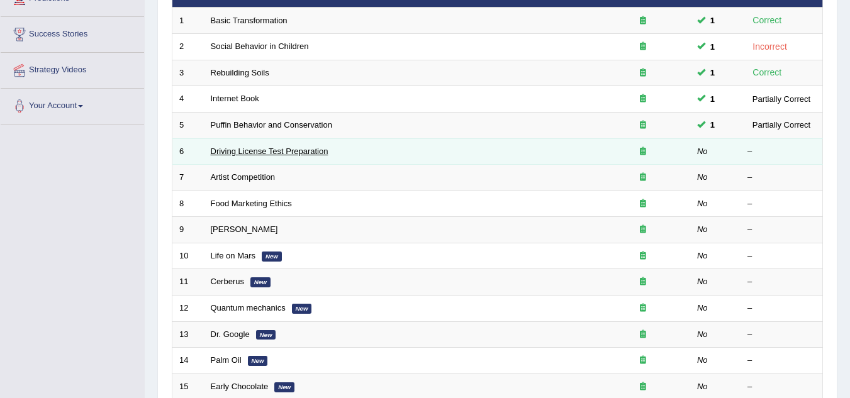
click at [276, 155] on link "Driving License Test Preparation" at bounding box center [270, 151] width 118 height 9
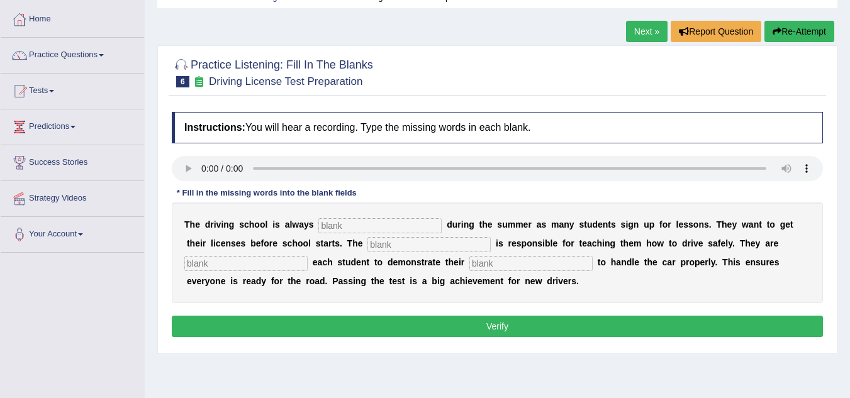
scroll to position [63, 0]
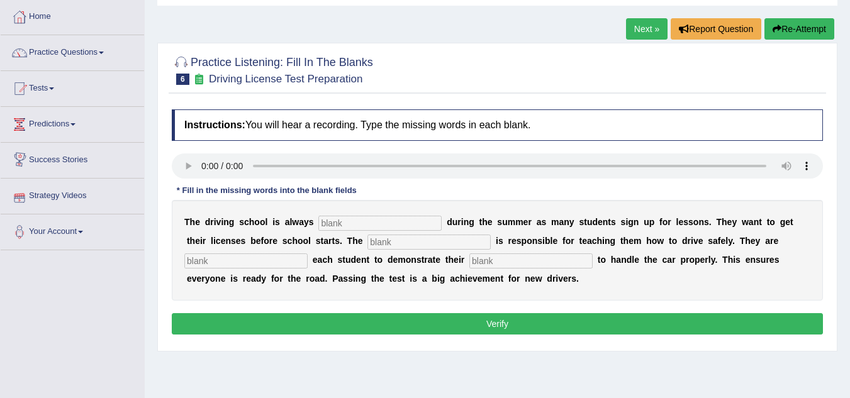
click at [363, 221] on input "text" at bounding box center [379, 223] width 123 height 15
type input "busy"
click at [374, 241] on input "text" at bounding box center [428, 242] width 123 height 15
type input "instructor"
click at [269, 259] on input "text" at bounding box center [245, 260] width 123 height 15
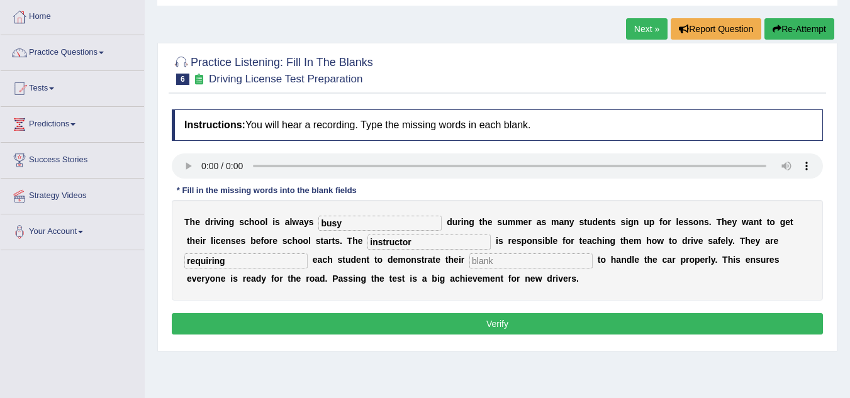
type input "requiring"
click at [494, 260] on input "text" at bounding box center [530, 260] width 123 height 15
type input "ability"
click at [520, 321] on button "Verify" at bounding box center [497, 323] width 651 height 21
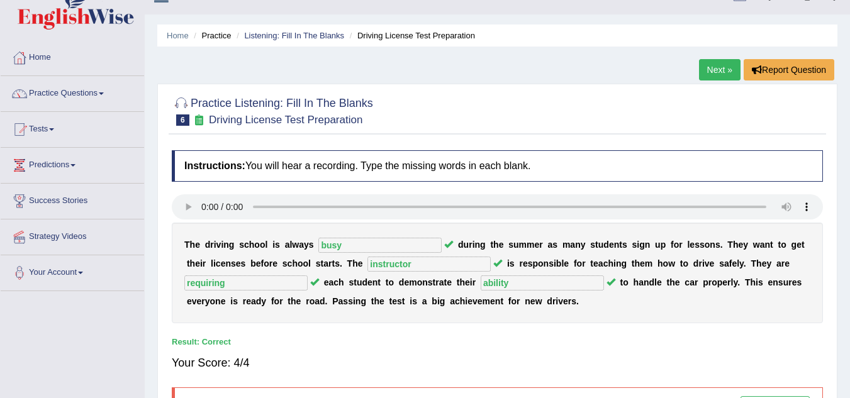
scroll to position [0, 0]
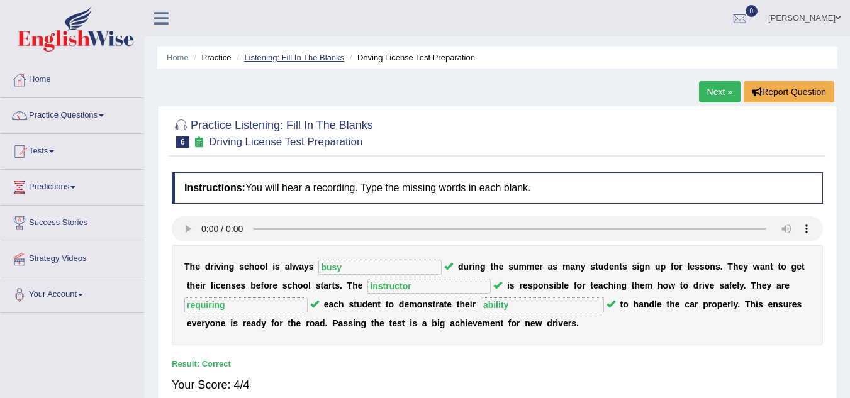
click at [313, 53] on link "Listening: Fill In The Blanks" at bounding box center [294, 57] width 100 height 9
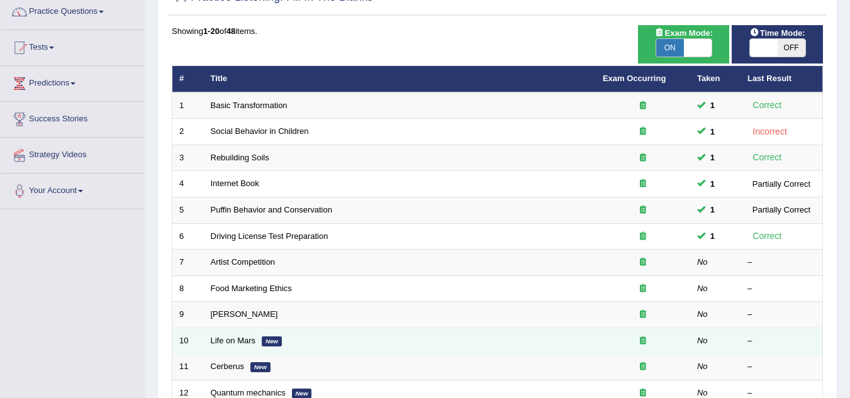
scroll to position [126, 0]
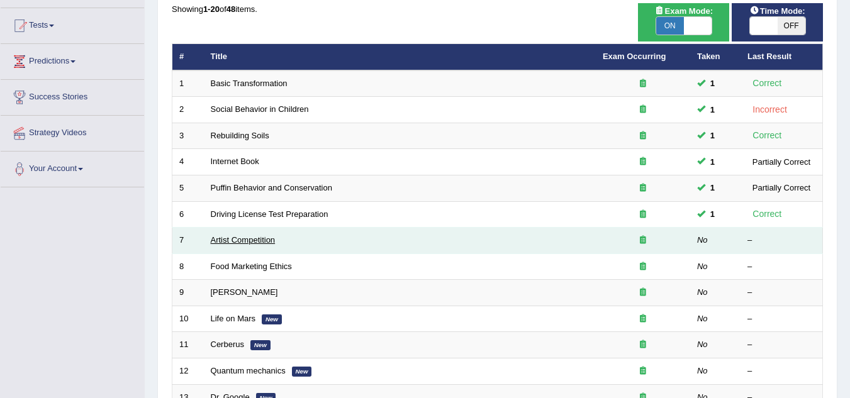
click at [251, 237] on link "Artist Competition" at bounding box center [243, 239] width 65 height 9
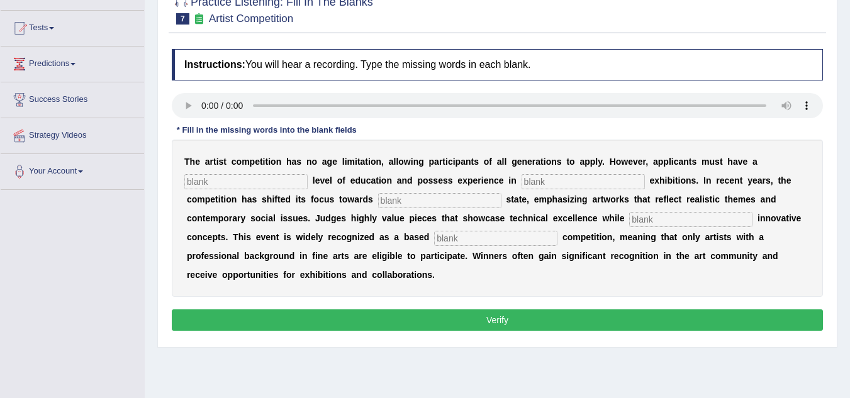
scroll to position [126, 0]
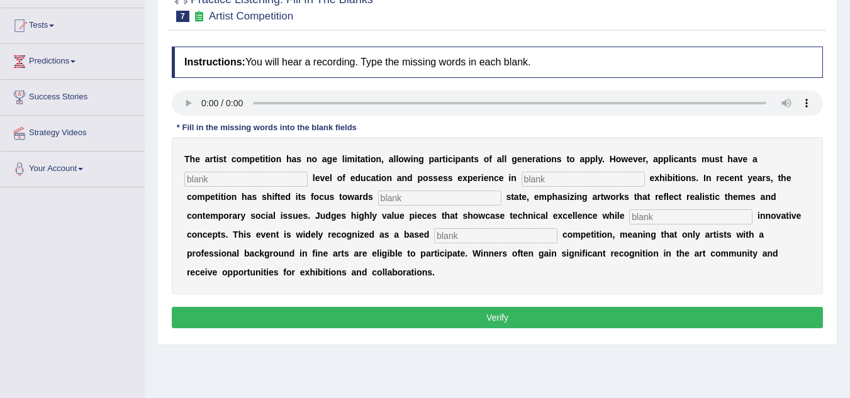
click at [470, 235] on input "text" at bounding box center [495, 235] width 123 height 15
type input "professional"
click at [260, 180] on input "text" at bounding box center [245, 179] width 123 height 15
type input "graduate"
click at [539, 179] on input "text" at bounding box center [582, 179] width 123 height 15
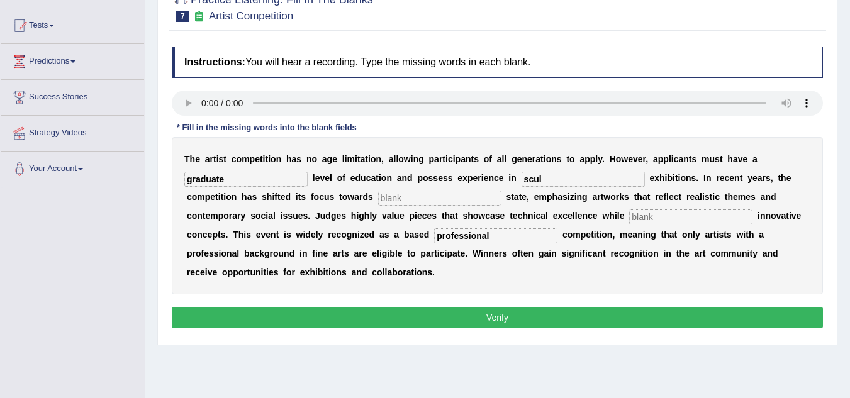
type input "scul"
click at [385, 198] on input "text" at bounding box center [439, 198] width 123 height 15
type input "real"
click at [652, 214] on input "text" at bounding box center [690, 216] width 123 height 15
type input "incoporating"
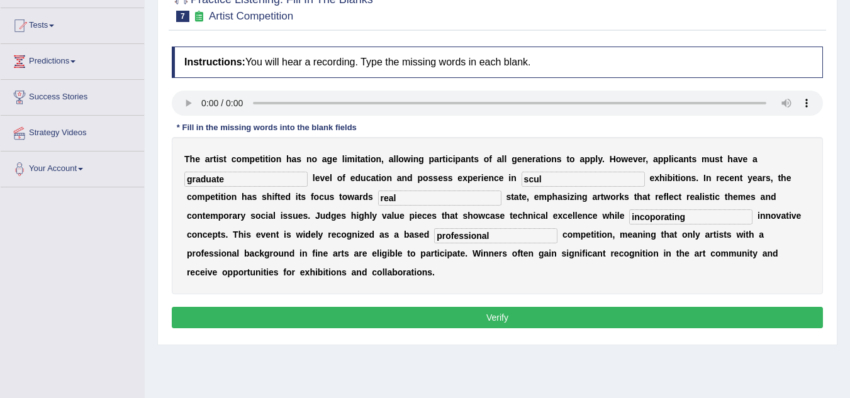
click at [251, 186] on input "graduate" at bounding box center [245, 179] width 123 height 15
type input "graduates"
click at [554, 177] on input "scul" at bounding box center [582, 179] width 123 height 15
type input "sculpture"
click at [413, 315] on button "Verify" at bounding box center [497, 317] width 651 height 21
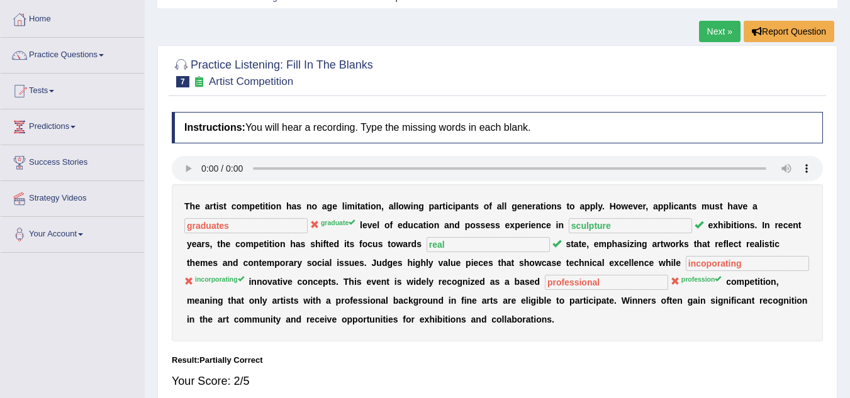
scroll to position [0, 0]
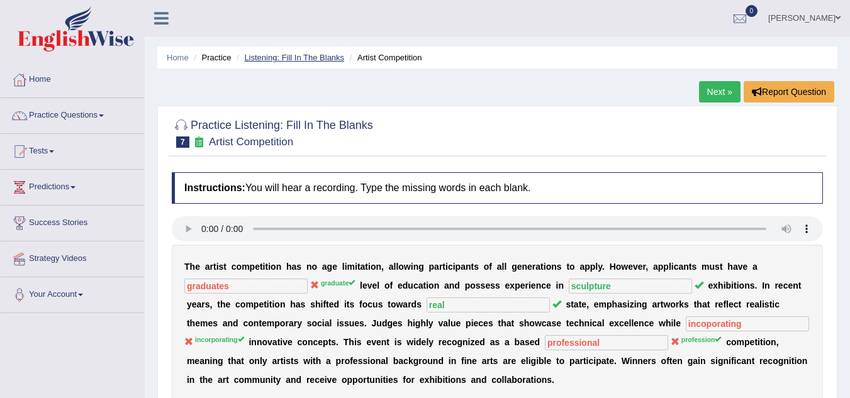
click at [308, 59] on link "Listening: Fill In The Blanks" at bounding box center [294, 57] width 100 height 9
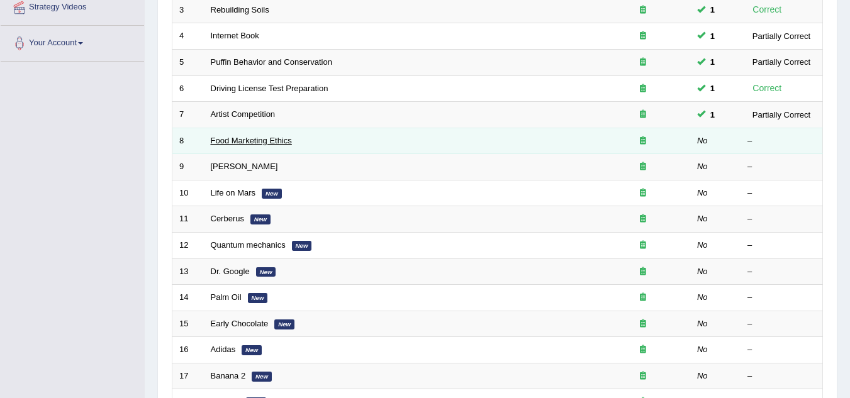
click at [256, 140] on link "Food Marketing Ethics" at bounding box center [251, 140] width 81 height 9
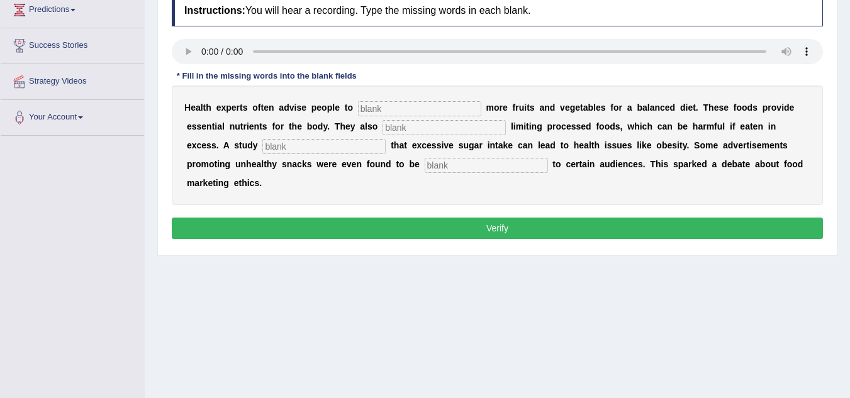
scroll to position [189, 0]
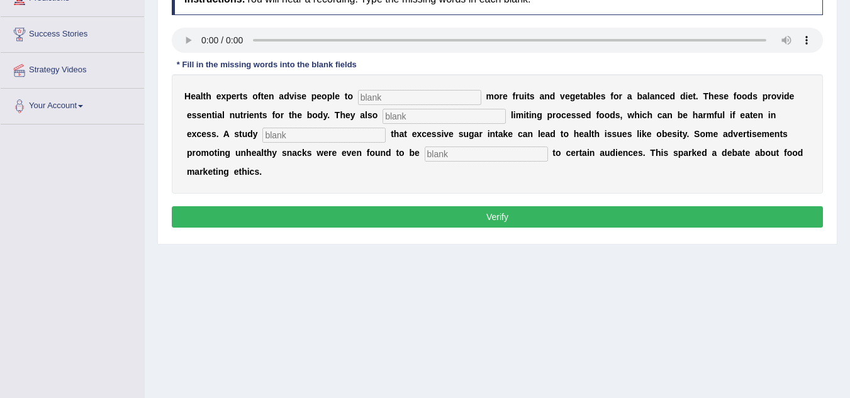
drag, startPoint x: 397, startPoint y: 91, endPoint x: 421, endPoint y: 99, distance: 24.7
click at [400, 91] on input "text" at bounding box center [419, 97] width 123 height 15
type input "consume"
click at [426, 119] on input "text" at bounding box center [443, 116] width 123 height 15
type input "recommended"
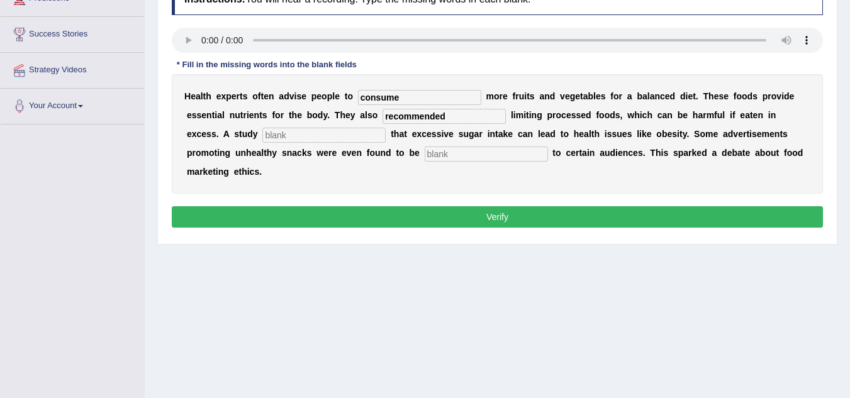
click at [289, 136] on input "text" at bounding box center [323, 135] width 123 height 15
type input "diagonised"
click at [492, 152] on input "text" at bounding box center [485, 154] width 123 height 15
type input "offensive"
click at [491, 209] on button "Verify" at bounding box center [497, 216] width 651 height 21
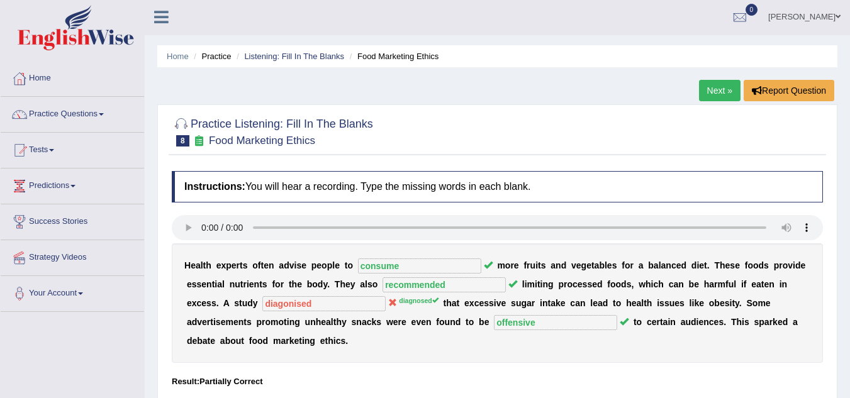
scroll to position [0, 0]
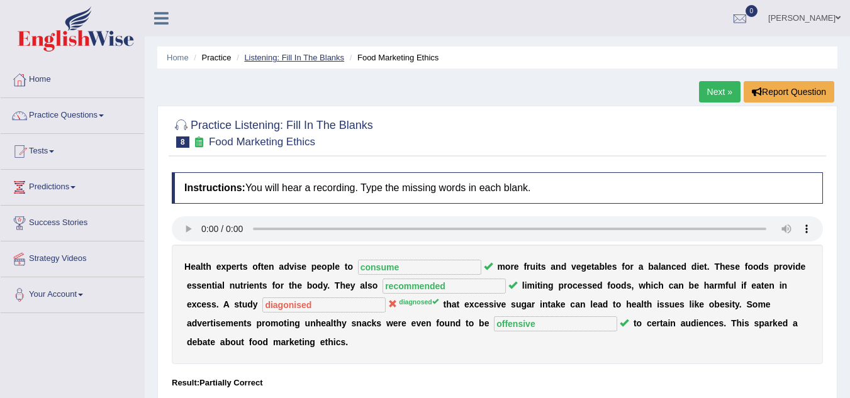
click at [311, 58] on link "Listening: Fill In The Blanks" at bounding box center [294, 57] width 100 height 9
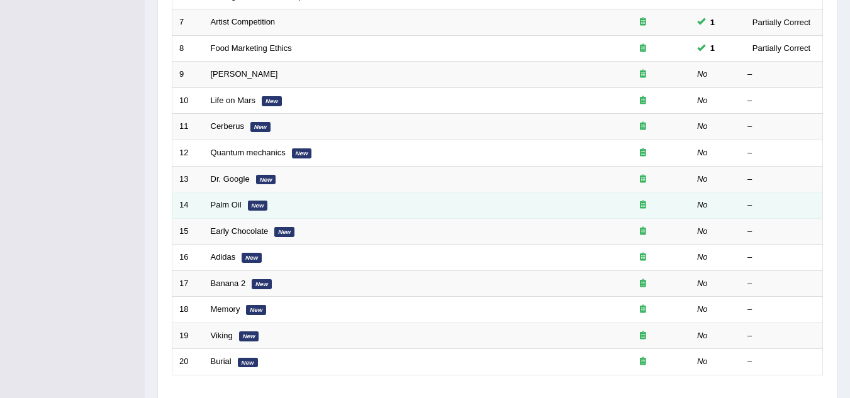
scroll to position [309, 0]
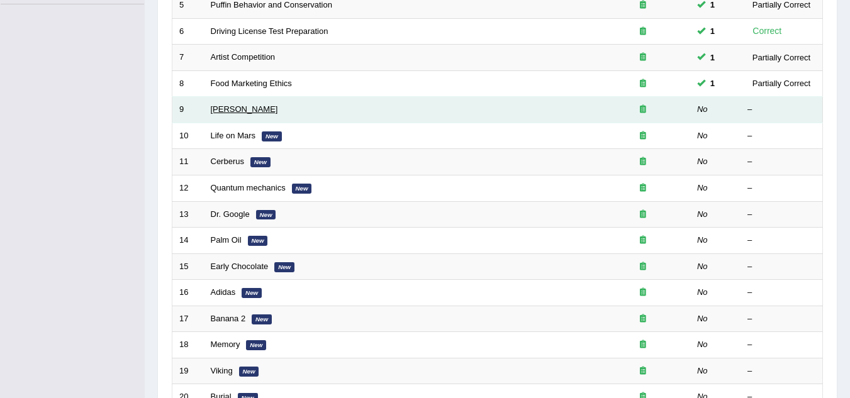
click at [213, 109] on link "[PERSON_NAME]" at bounding box center [244, 108] width 67 height 9
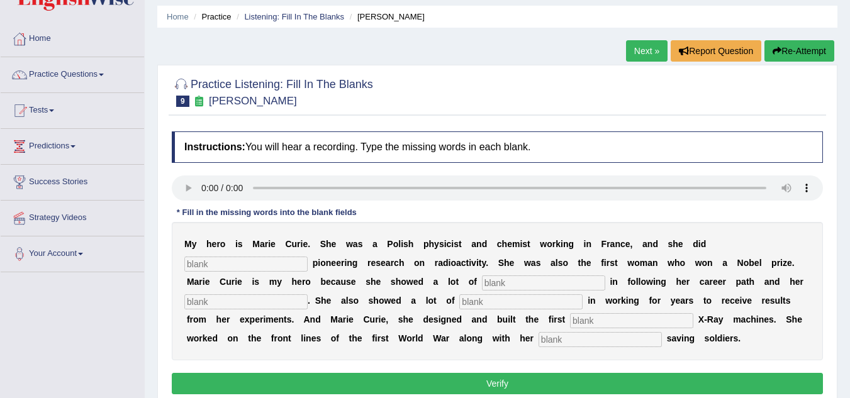
scroll to position [63, 0]
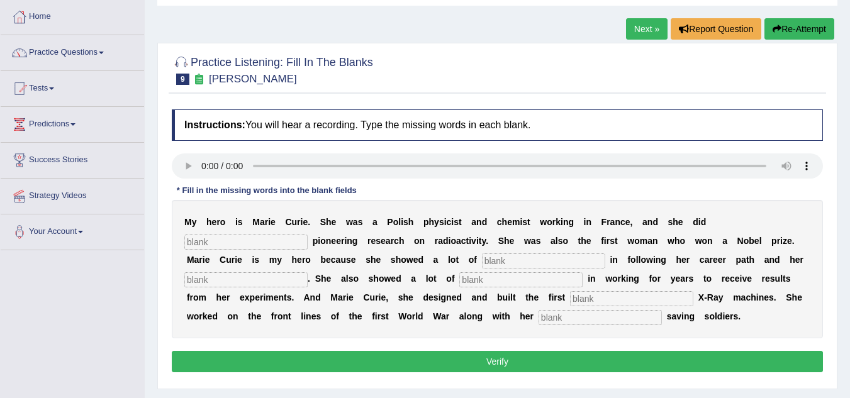
click at [289, 235] on input "text" at bounding box center [245, 242] width 123 height 15
type input "conducted"
click at [487, 260] on input "text" at bounding box center [543, 260] width 123 height 15
type input "determinations"
click at [239, 276] on input "text" at bounding box center [245, 279] width 123 height 15
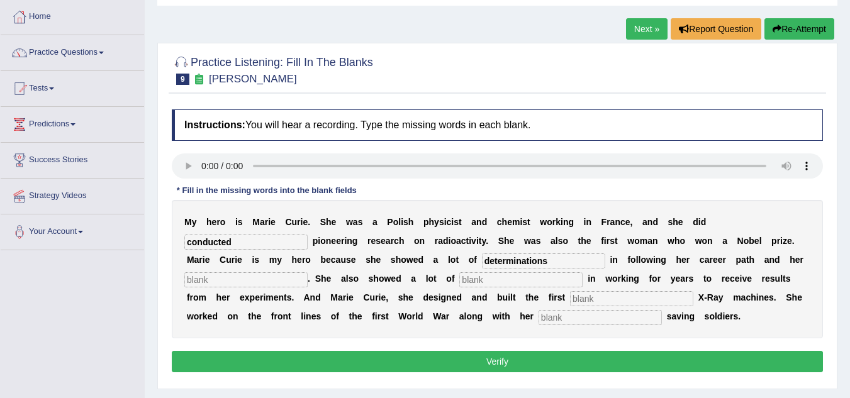
click at [492, 279] on input "text" at bounding box center [520, 279] width 123 height 15
type input "patience"
click at [601, 297] on input "text" at bounding box center [631, 298] width 123 height 15
type input "mobile"
click at [582, 317] on input "text" at bounding box center [599, 317] width 123 height 15
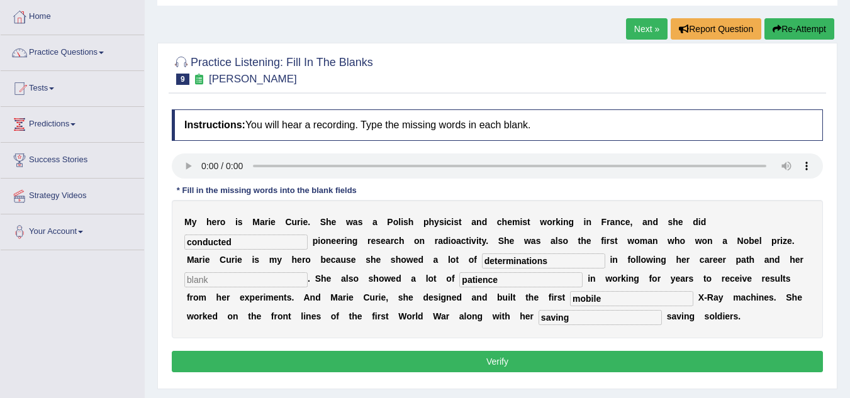
type input "saving"
click at [274, 273] on input "text" at bounding box center [245, 279] width 123 height 15
type input "work"
click at [443, 363] on button "Verify" at bounding box center [497, 361] width 651 height 21
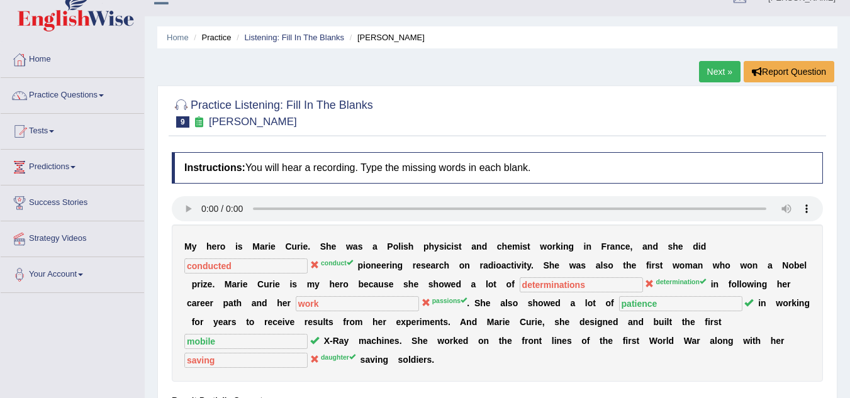
scroll to position [0, 0]
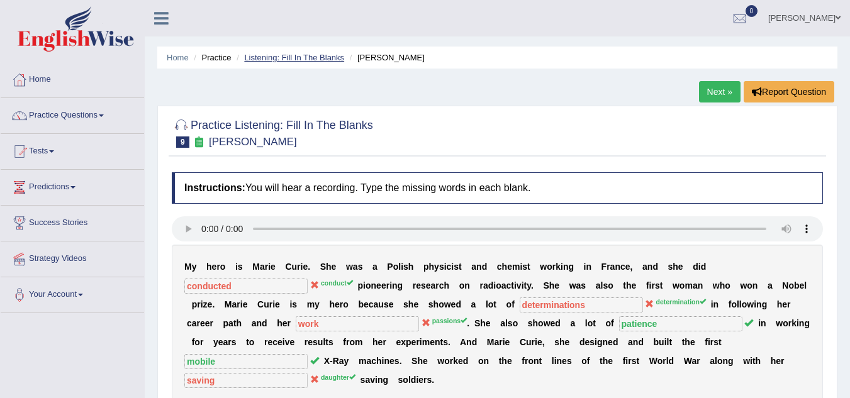
click at [257, 54] on link "Listening: Fill In The Blanks" at bounding box center [294, 57] width 100 height 9
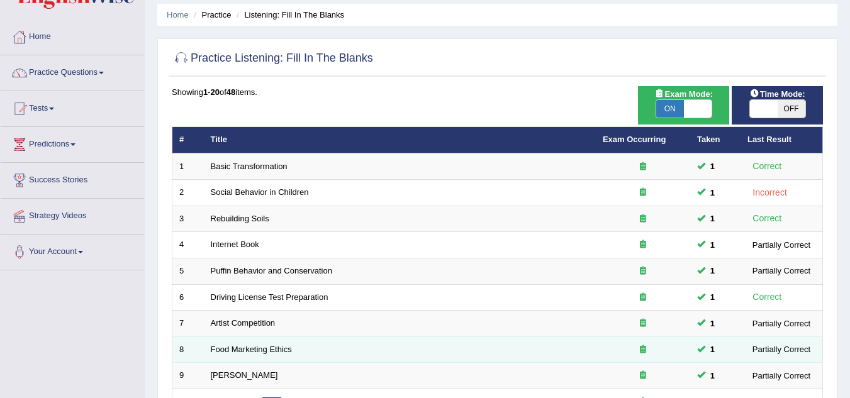
scroll to position [252, 0]
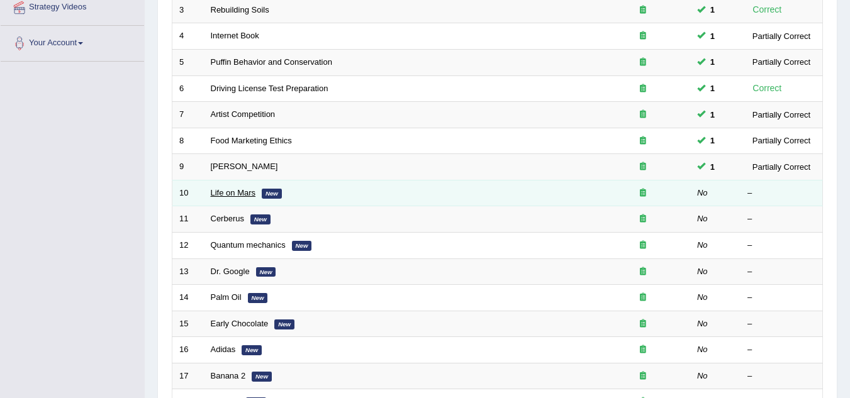
click at [220, 192] on link "Life on Mars" at bounding box center [233, 192] width 45 height 9
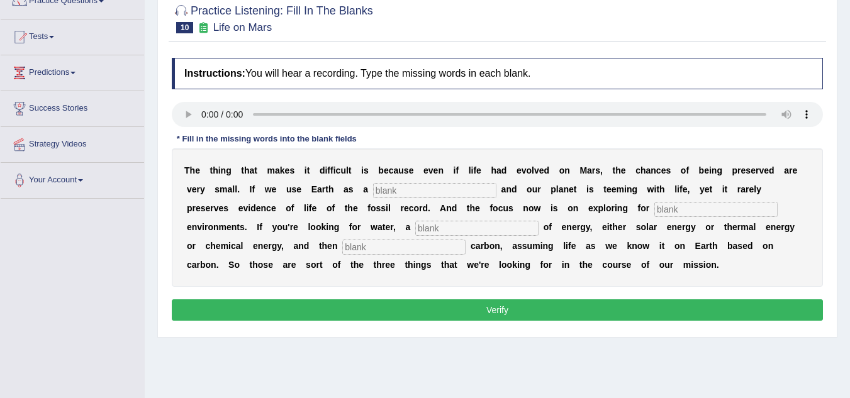
scroll to position [126, 0]
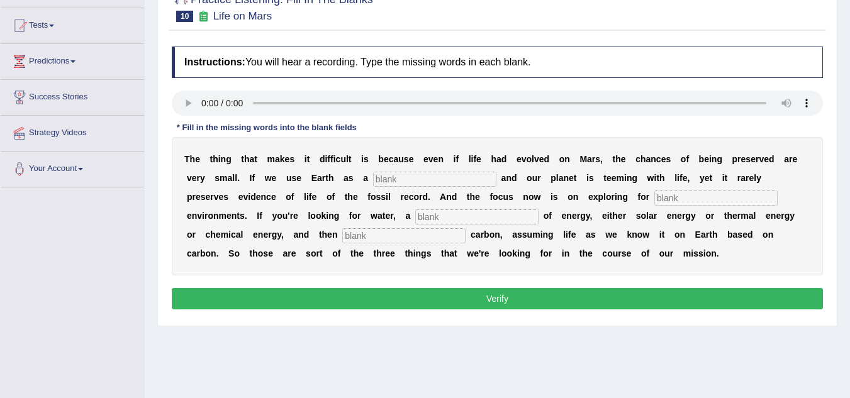
click at [418, 169] on div "T h e t h i n g t h a t m a k e s i t d i f f i c u l t i s b e c a u s e e v e…" at bounding box center [497, 206] width 651 height 138
click at [415, 177] on input "text" at bounding box center [434, 179] width 123 height 15
type input "reference"
click at [672, 202] on input "text" at bounding box center [715, 198] width 123 height 15
type input "heavy"
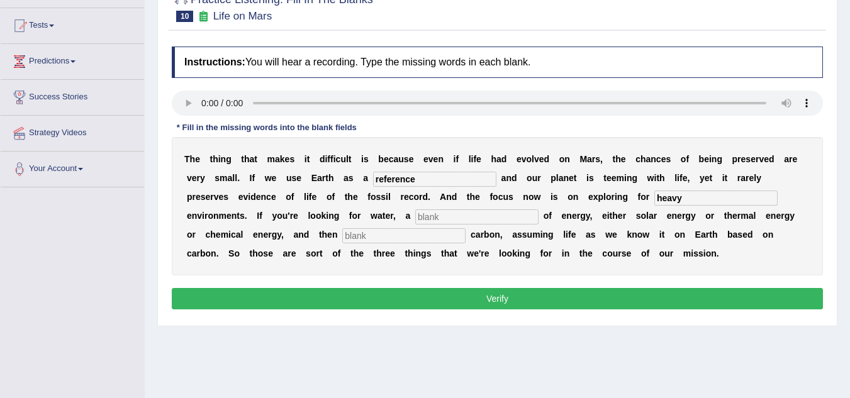
click at [429, 216] on input "text" at bounding box center [476, 216] width 123 height 15
type input "source"
click at [372, 238] on input "text" at bounding box center [403, 235] width 123 height 15
type input "organic"
click at [459, 303] on button "Verify" at bounding box center [497, 298] width 651 height 21
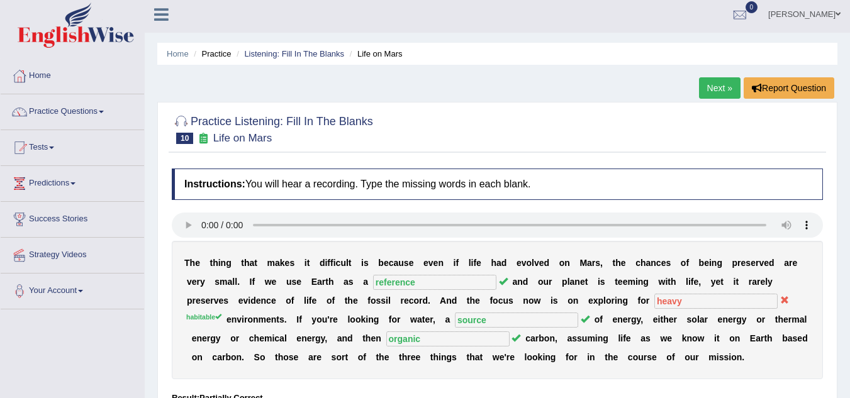
scroll to position [0, 0]
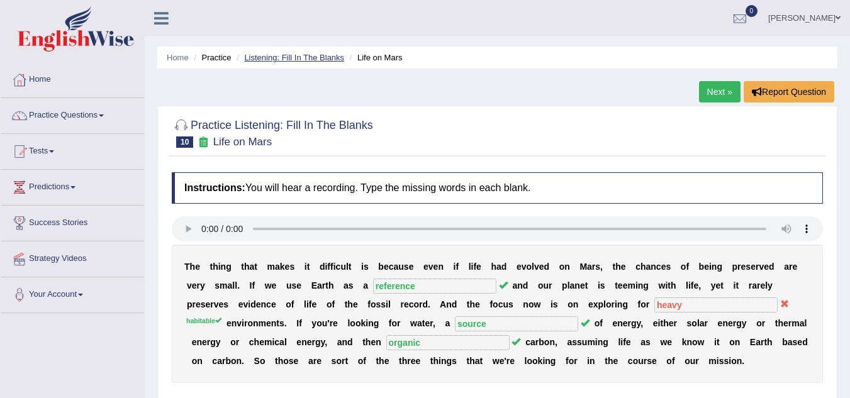
click at [333, 62] on link "Listening: Fill In The Blanks" at bounding box center [294, 57] width 100 height 9
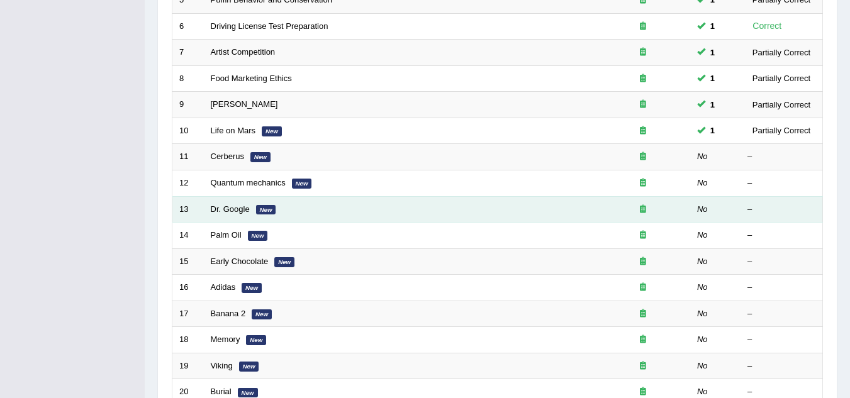
scroll to position [314, 0]
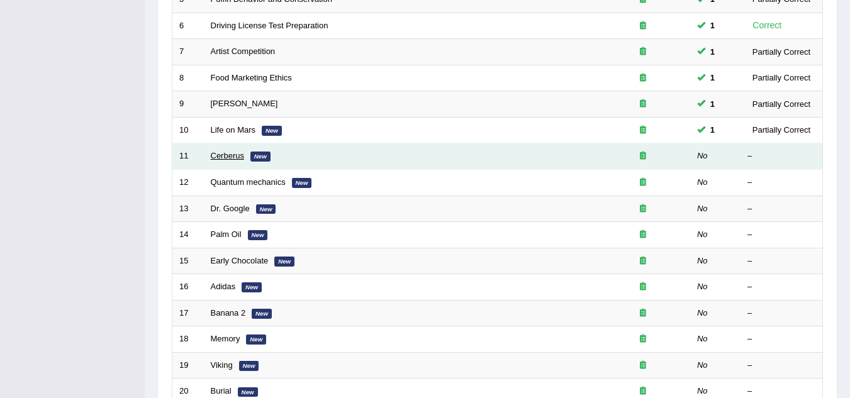
click at [226, 153] on link "Cerberus" at bounding box center [227, 155] width 33 height 9
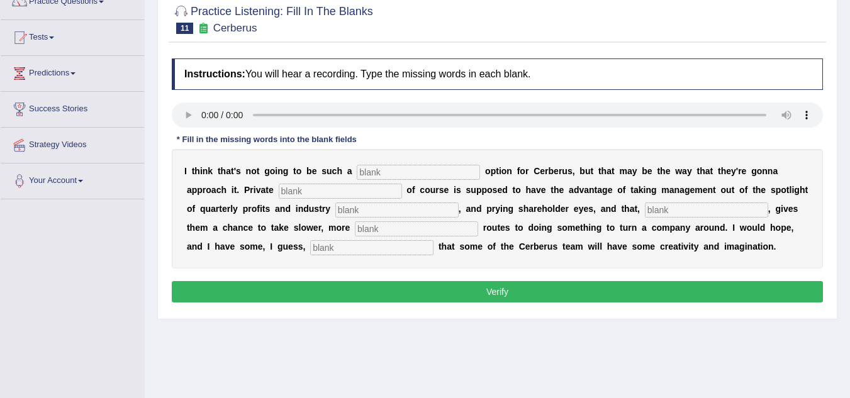
scroll to position [126, 0]
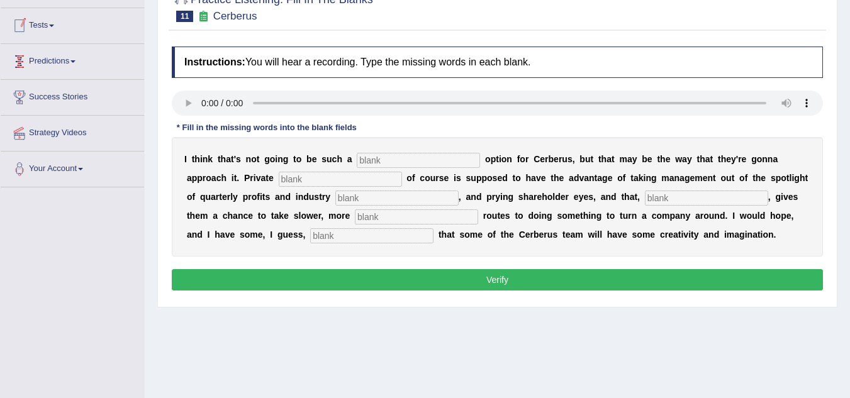
click at [399, 153] on input "text" at bounding box center [418, 160] width 123 height 15
type input "reliable"
click at [291, 179] on input "text" at bounding box center [340, 179] width 123 height 15
drag, startPoint x: 297, startPoint y: 181, endPoint x: 328, endPoint y: 209, distance: 41.4
click at [297, 183] on input "quonties" at bounding box center [340, 179] width 123 height 15
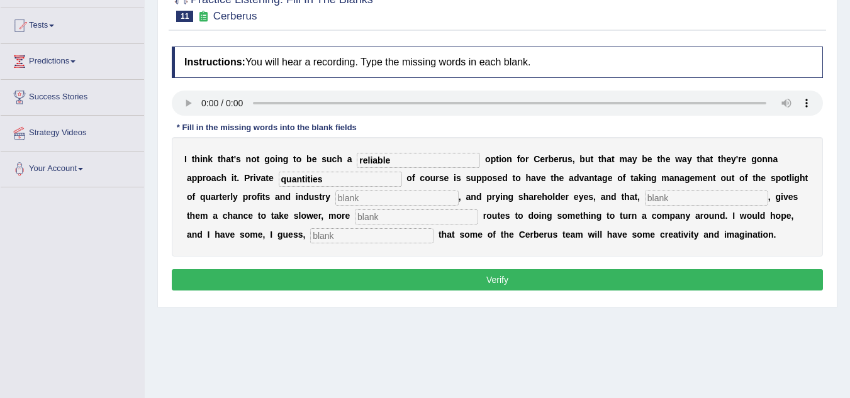
type input "quantities"
click at [354, 196] on input "text" at bounding box center [396, 198] width 123 height 15
click at [369, 197] on input "analysising" at bounding box center [396, 198] width 123 height 15
type input "analysing"
click at [662, 196] on input "text" at bounding box center [706, 198] width 123 height 15
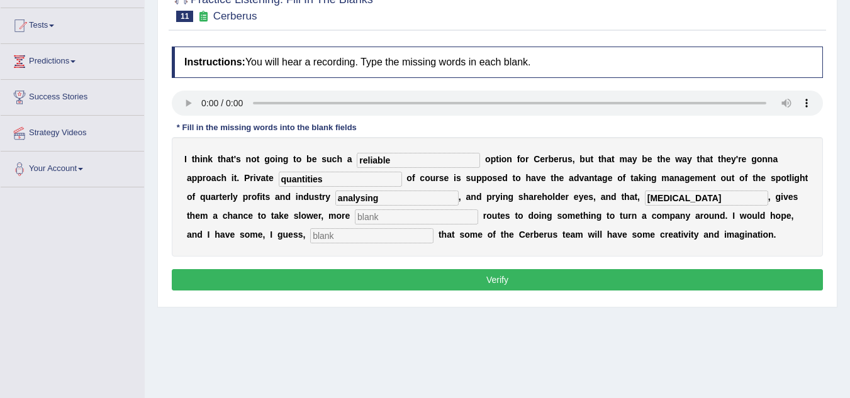
type input "hypertension"
click at [382, 218] on input "text" at bounding box center [416, 216] width 123 height 15
type input "accurate"
click at [369, 235] on input "text" at bounding box center [371, 235] width 123 height 15
type input "optisium"
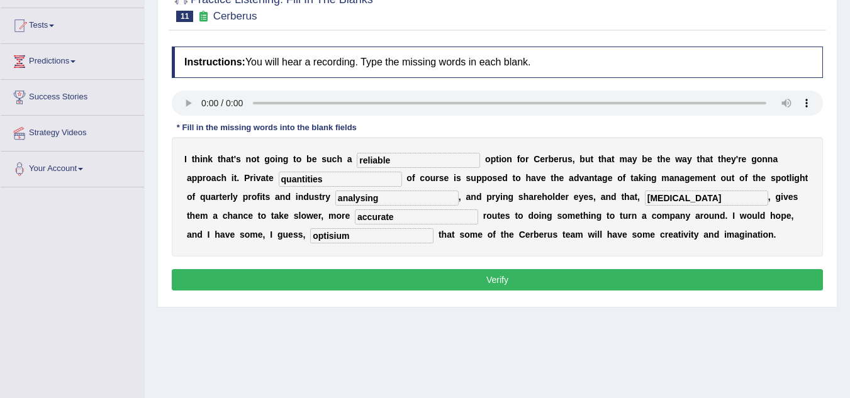
click at [437, 278] on button "Verify" at bounding box center [497, 279] width 651 height 21
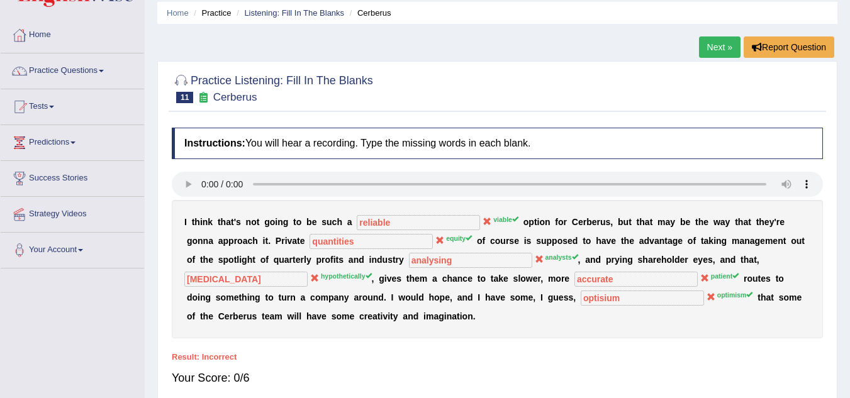
scroll to position [0, 0]
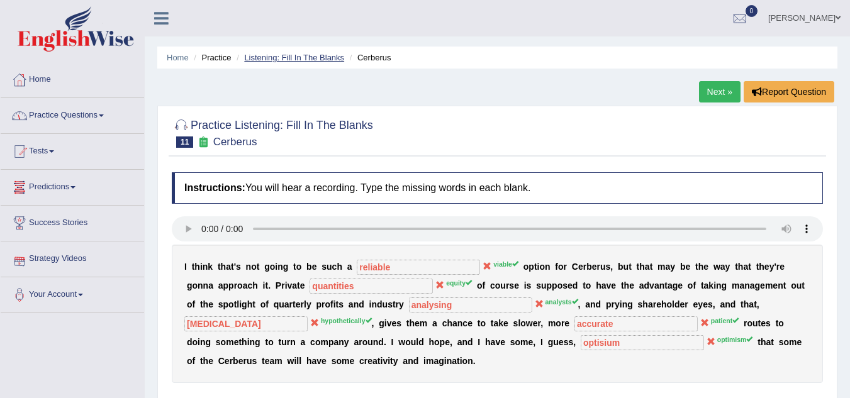
click at [334, 55] on link "Listening: Fill In The Blanks" at bounding box center [294, 57] width 100 height 9
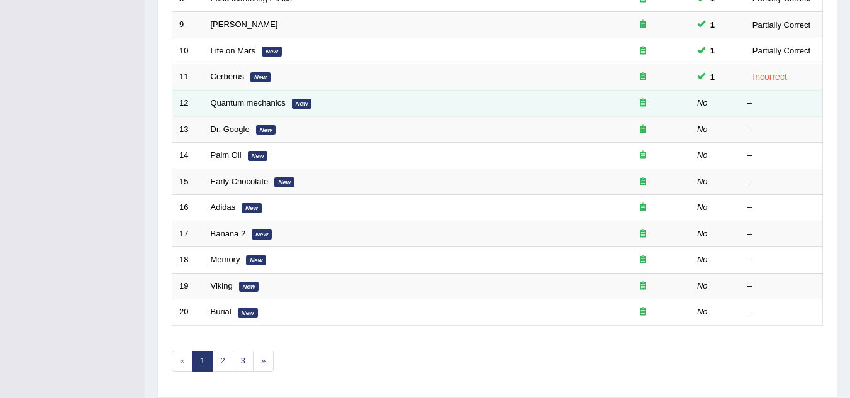
scroll to position [372, 0]
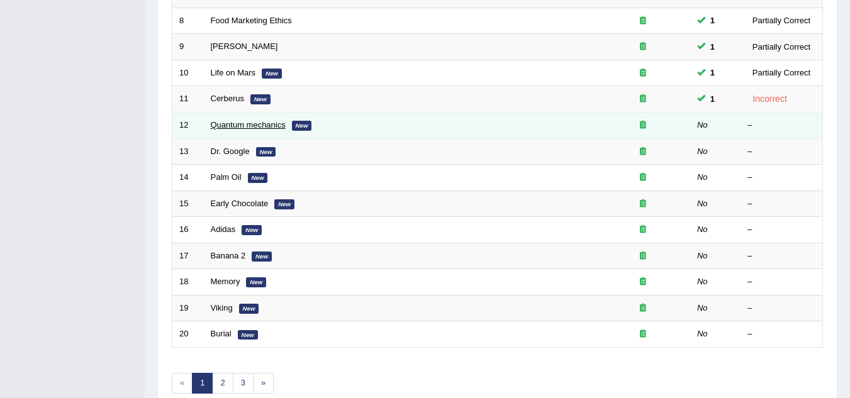
click at [258, 122] on link "Quantum mechanics" at bounding box center [248, 124] width 75 height 9
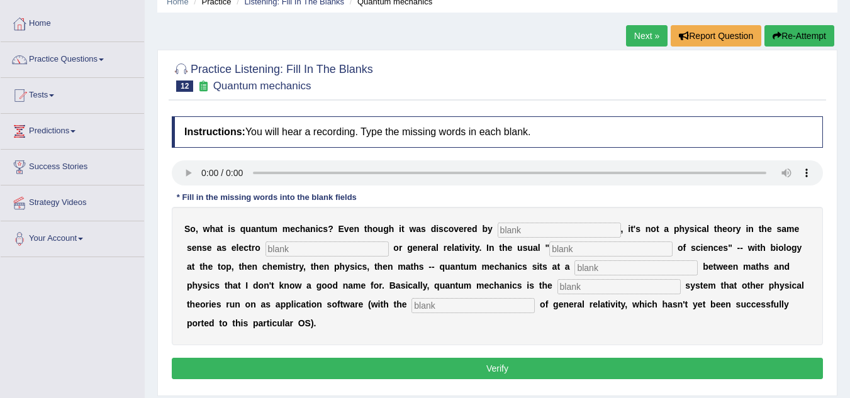
scroll to position [126, 0]
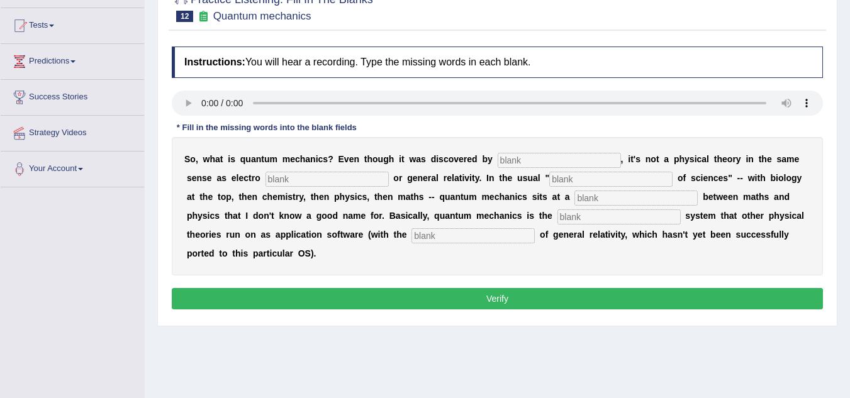
click at [524, 161] on input "text" at bounding box center [558, 160] width 123 height 15
type input "physicse"
click at [283, 178] on input "text" at bounding box center [326, 179] width 123 height 15
type input "magnetsium"
click at [628, 180] on input "text" at bounding box center [610, 179] width 123 height 15
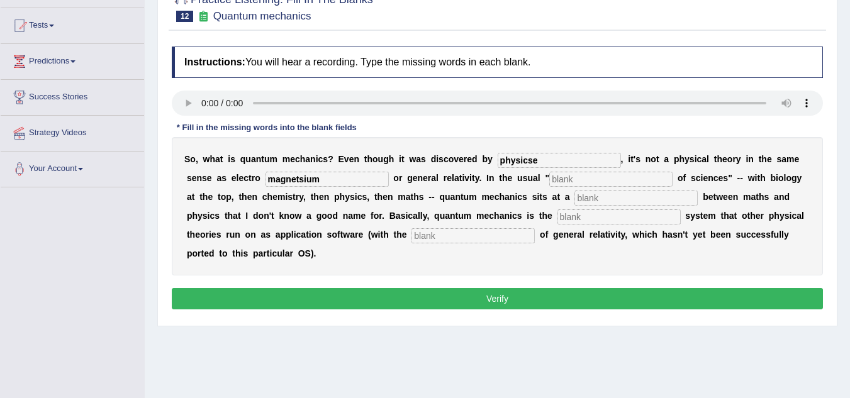
click at [601, 198] on input "text" at bounding box center [635, 198] width 123 height 15
type input "level"
click at [570, 219] on input "text" at bounding box center [618, 216] width 123 height 15
type input "operating"
click at [469, 238] on input "text" at bounding box center [472, 235] width 123 height 15
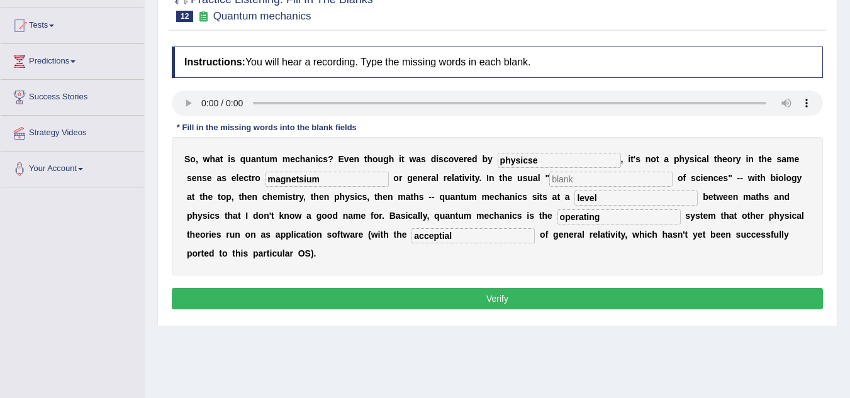
type input "acceptial"
click at [567, 182] on input "text" at bounding box center [610, 179] width 123 height 15
type input "form"
click at [515, 297] on button "Verify" at bounding box center [497, 298] width 651 height 21
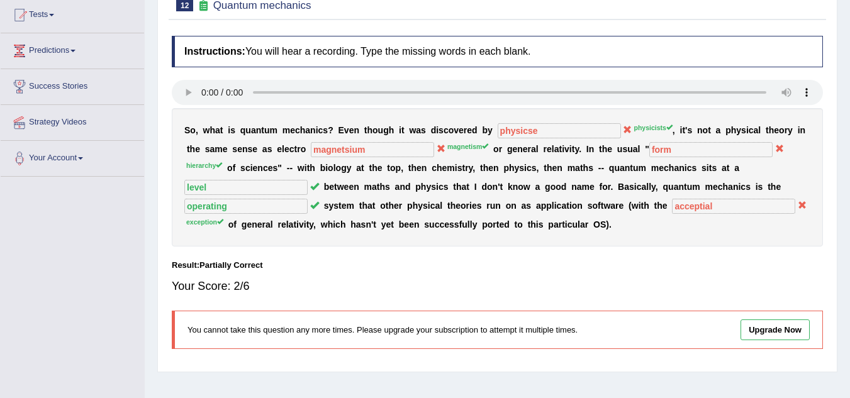
scroll to position [11, 0]
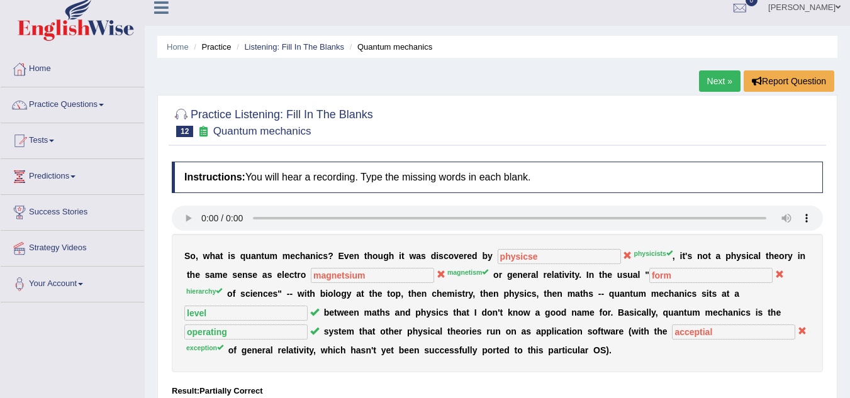
click at [272, 41] on ul "Home Practice Listening: Fill In The Blanks Quantum mechanics" at bounding box center [497, 47] width 680 height 22
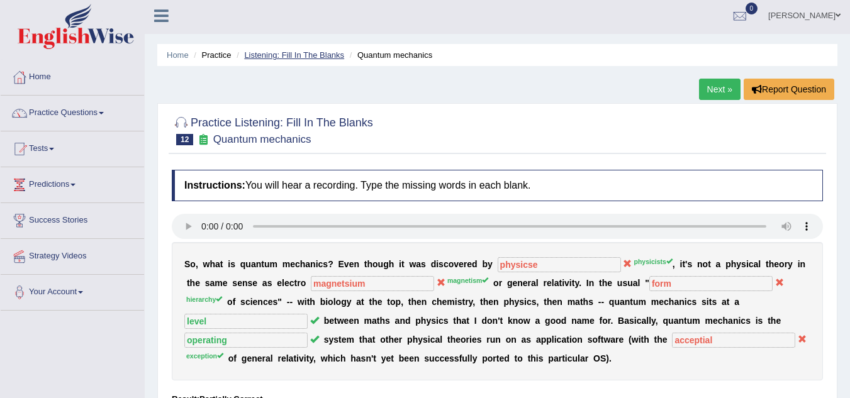
scroll to position [0, 0]
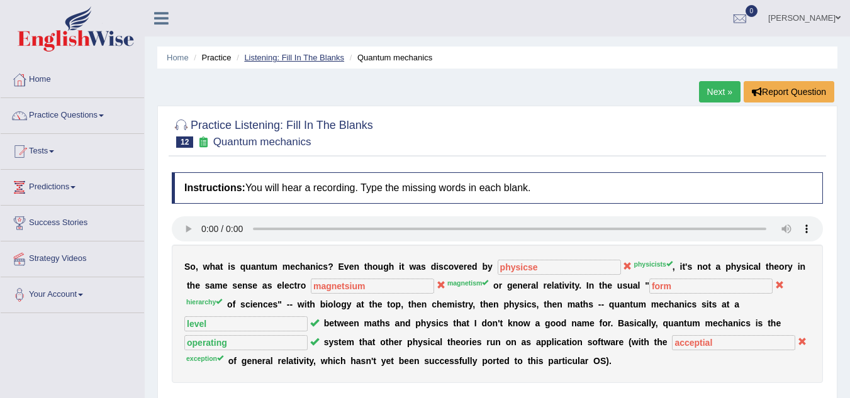
click at [307, 58] on link "Listening: Fill In The Blanks" at bounding box center [294, 57] width 100 height 9
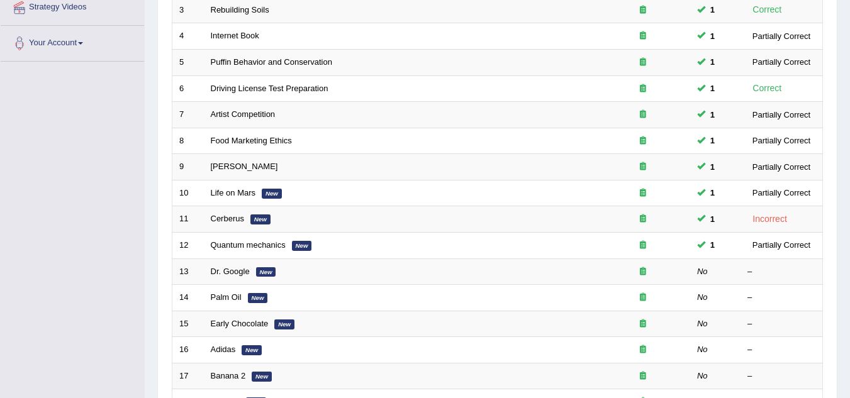
scroll to position [314, 0]
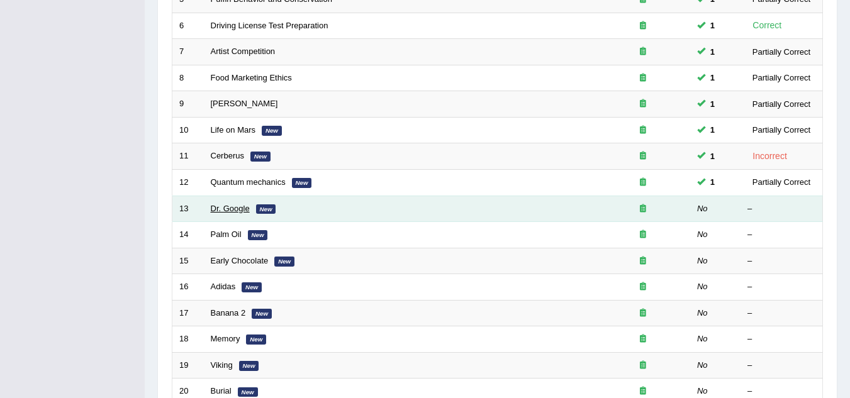
click at [236, 207] on link "Dr. Google" at bounding box center [230, 208] width 39 height 9
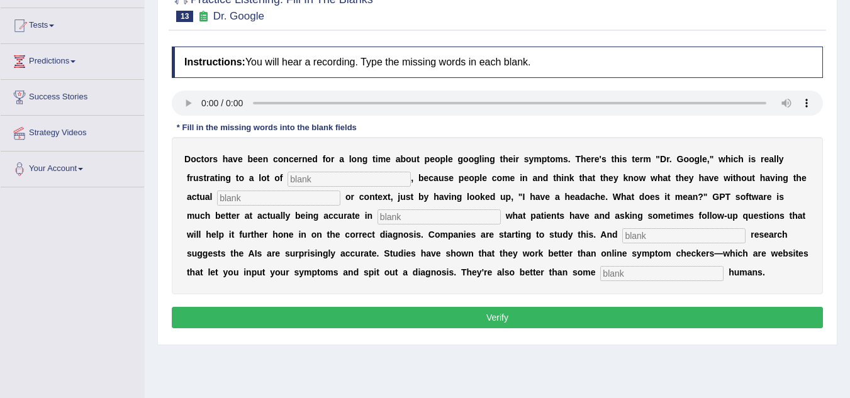
click at [321, 186] on input "text" at bounding box center [348, 179] width 123 height 15
type input "physicians"
click at [308, 198] on input "text" at bounding box center [278, 198] width 123 height 15
type input "expertists"
click at [387, 219] on input "text" at bounding box center [438, 216] width 123 height 15
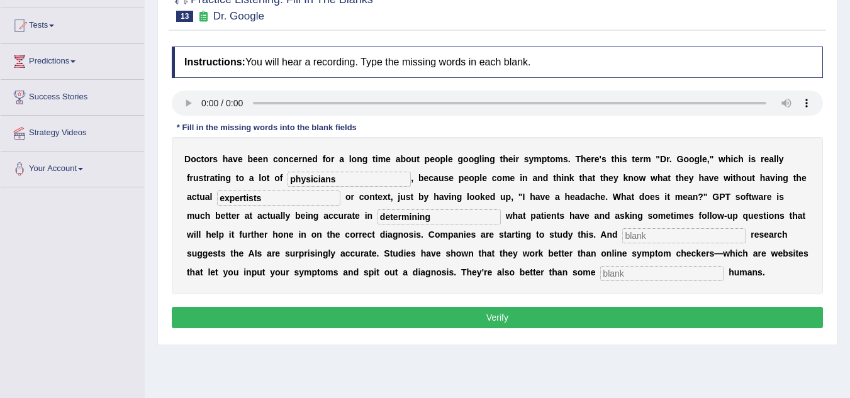
type input "determining"
click at [640, 233] on input "text" at bounding box center [683, 235] width 123 height 15
type input "preliminary"
click at [648, 267] on input "text" at bounding box center [661, 273] width 123 height 15
type input "untrained"
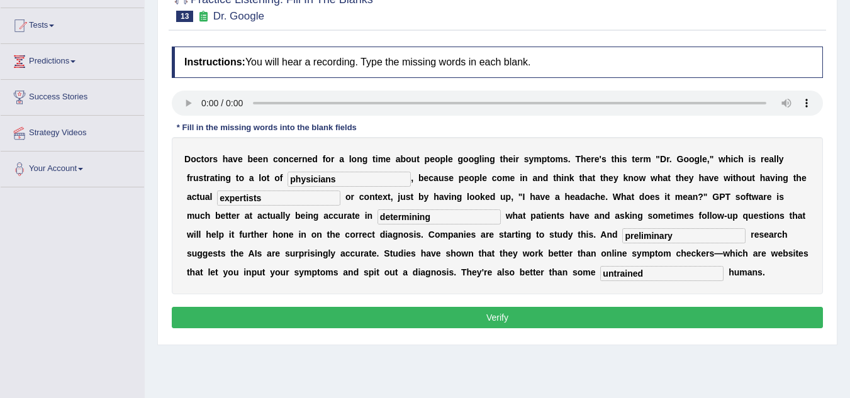
click at [574, 306] on div "Instructions: You will hear a recording. Type the missing words in each blank. …" at bounding box center [497, 189] width 657 height 298
click at [570, 321] on button "Verify" at bounding box center [497, 317] width 651 height 21
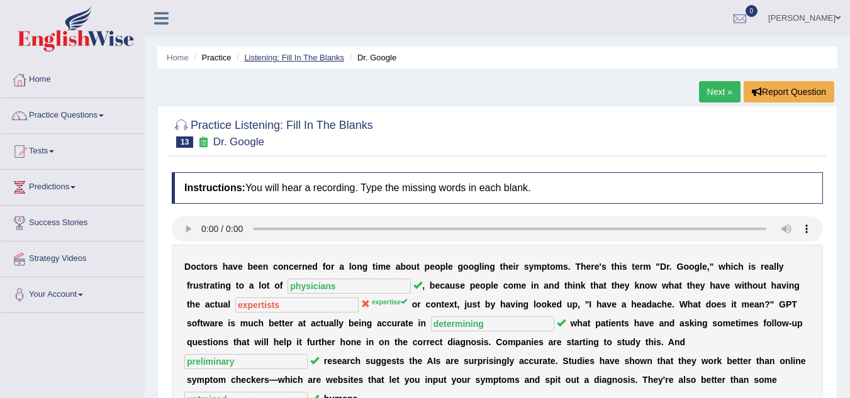
click at [292, 58] on link "Listening: Fill In The Blanks" at bounding box center [294, 57] width 100 height 9
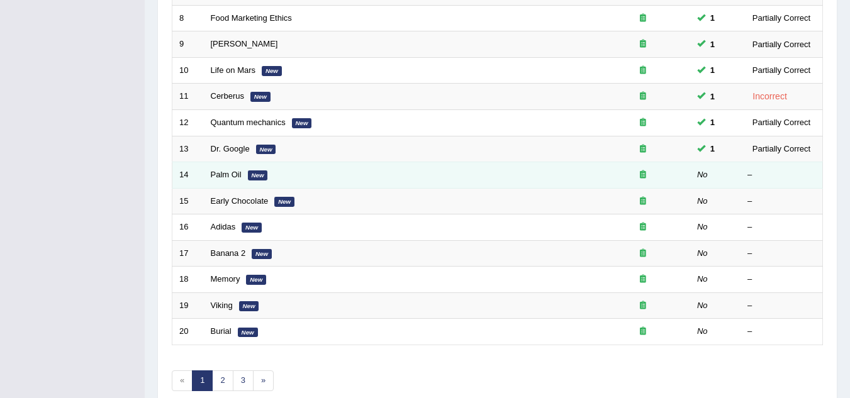
scroll to position [377, 0]
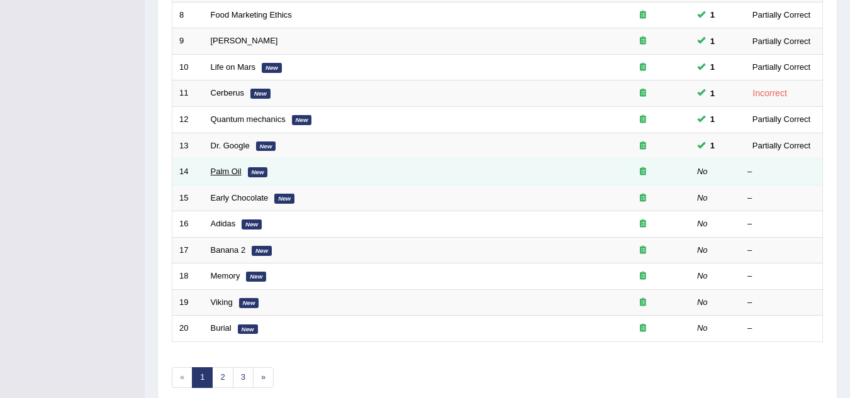
click at [228, 168] on link "Palm Oil" at bounding box center [226, 171] width 31 height 9
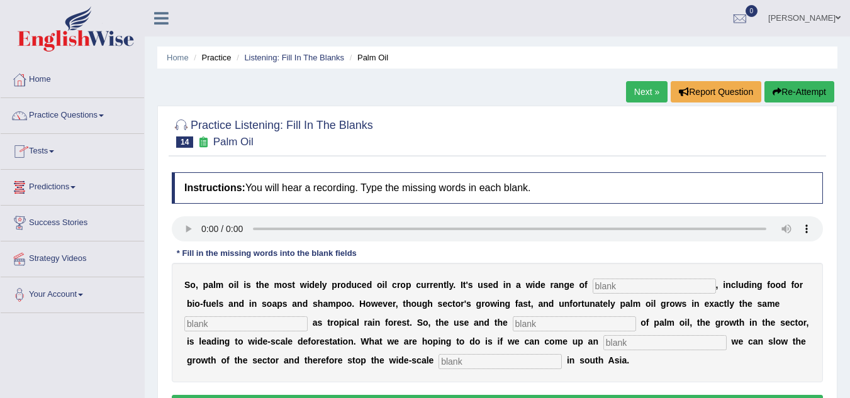
click at [680, 286] on input "text" at bounding box center [653, 286] width 123 height 15
type input "industries"
click at [260, 326] on input "text" at bounding box center [245, 323] width 123 height 15
type input "environment"
click at [528, 326] on input "text" at bounding box center [574, 323] width 123 height 15
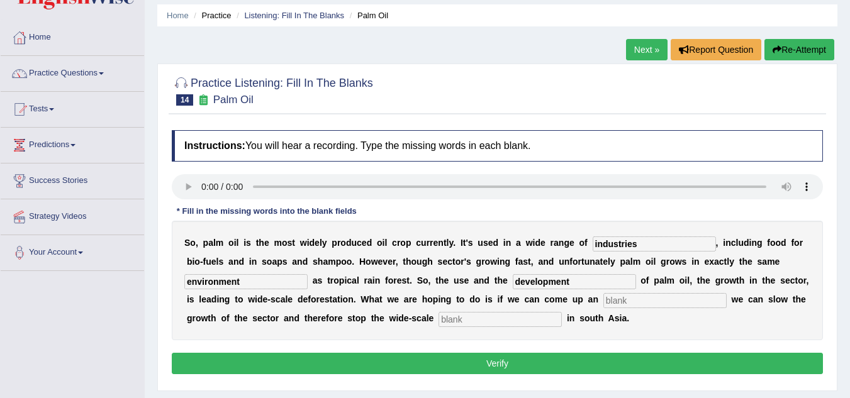
scroll to position [63, 0]
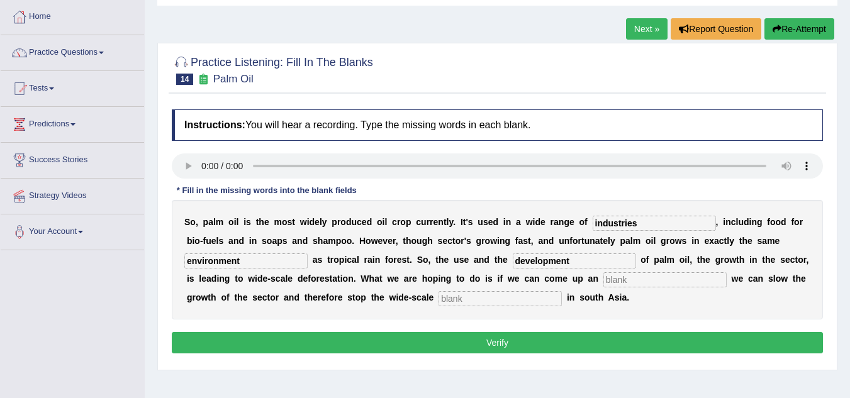
type input "development"
click at [630, 282] on input "text" at bounding box center [664, 279] width 123 height 15
type input "alternative"
click at [460, 299] on input "text" at bounding box center [499, 298] width 123 height 15
type input "deforestation"
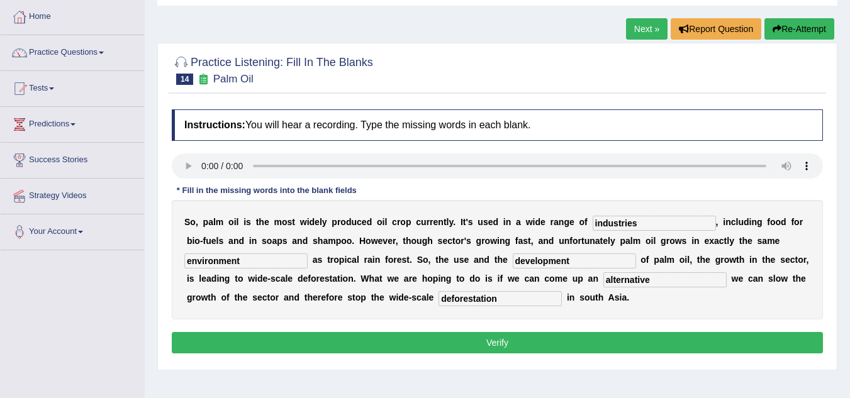
click at [497, 344] on button "Verify" at bounding box center [497, 342] width 651 height 21
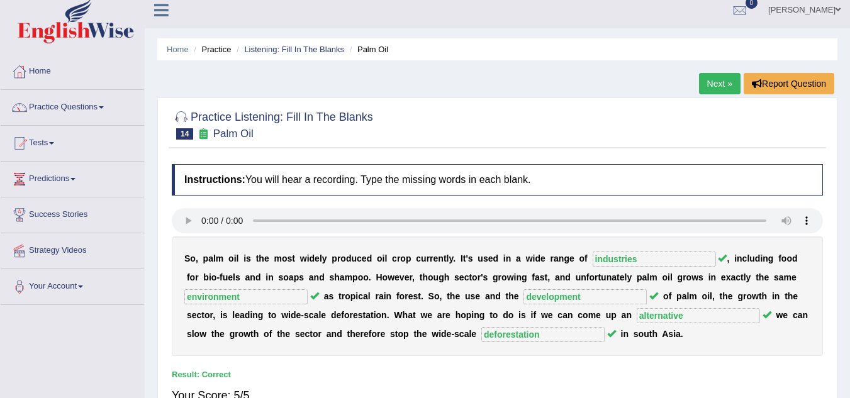
scroll to position [0, 0]
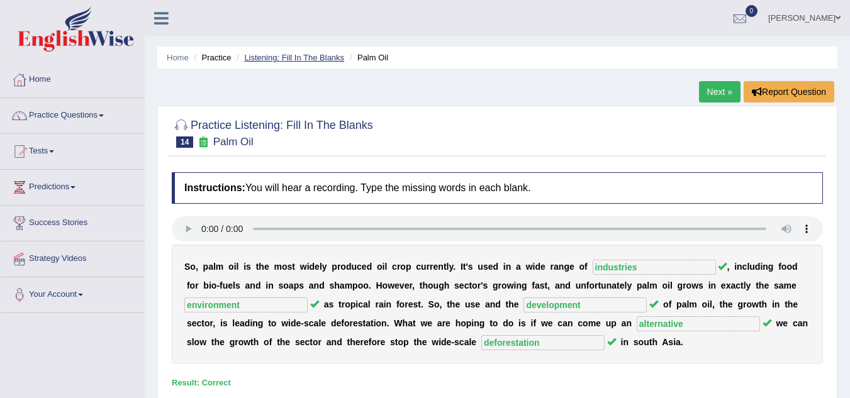
click at [287, 62] on link "Listening: Fill In The Blanks" at bounding box center [294, 57] width 100 height 9
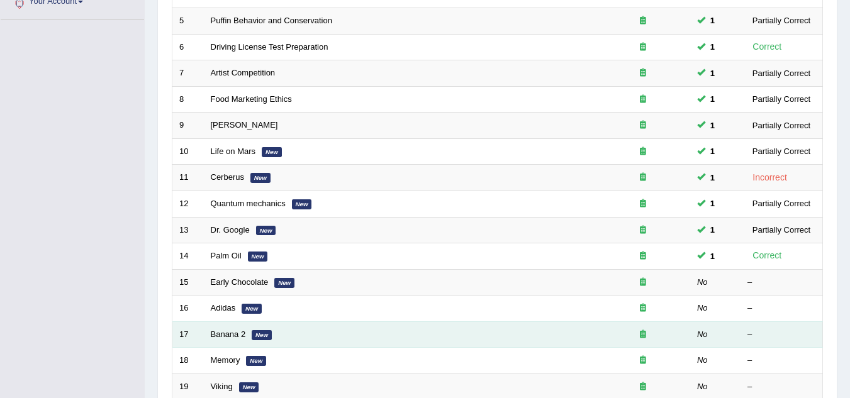
scroll to position [314, 0]
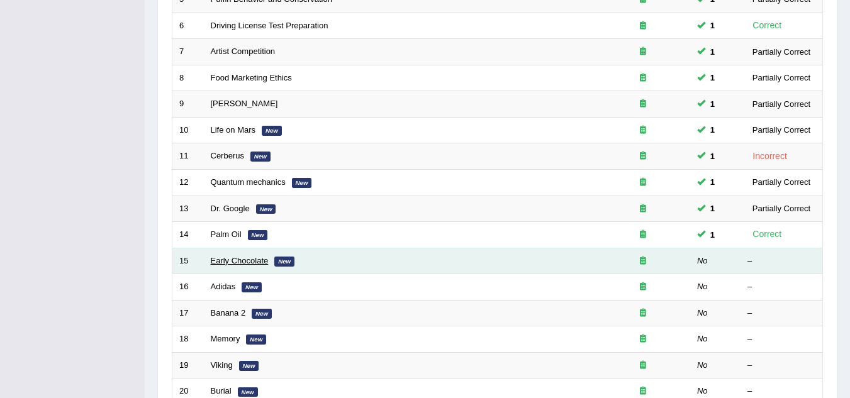
click at [235, 261] on link "Early Chocolate" at bounding box center [240, 260] width 58 height 9
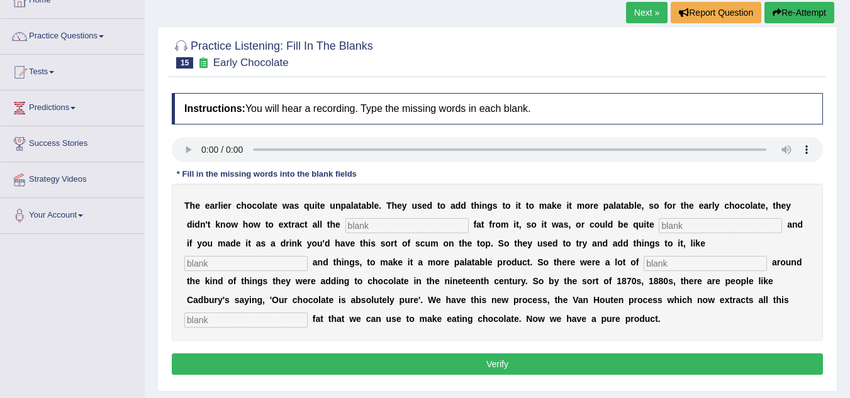
scroll to position [126, 0]
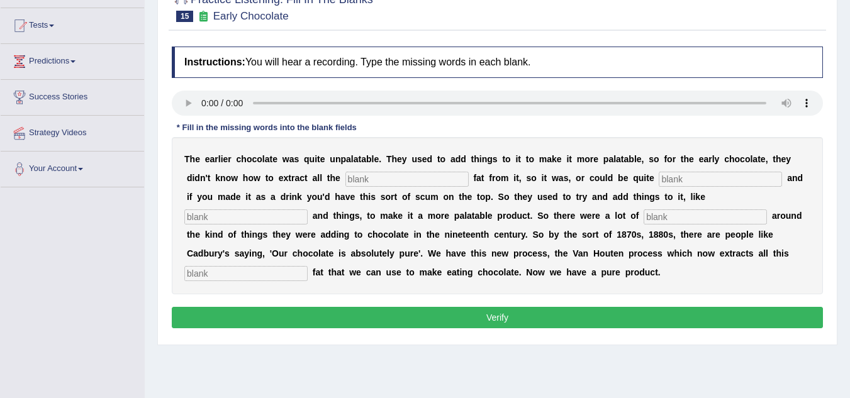
click at [414, 183] on input "text" at bounding box center [406, 179] width 123 height 15
type input "coca"
click at [684, 177] on input "text" at bounding box center [719, 179] width 123 height 15
type input "greasy"
click at [257, 222] on input "text" at bounding box center [245, 216] width 123 height 15
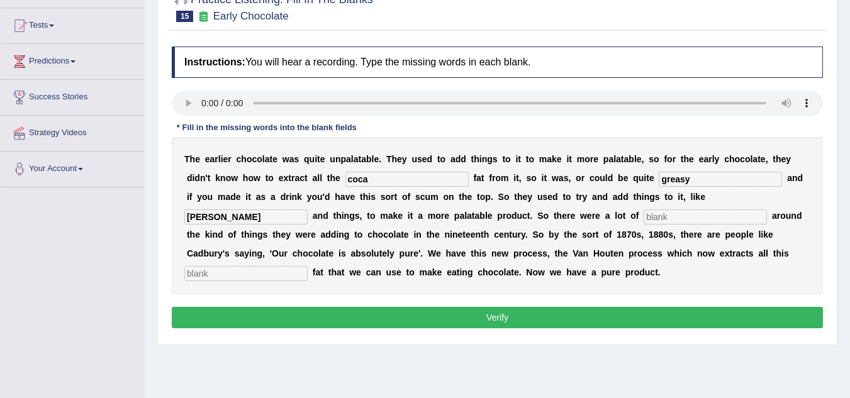
type input "strach"
click at [670, 218] on input "text" at bounding box center [704, 216] width 123 height 15
type input "scandals"
click at [282, 272] on input "text" at bounding box center [245, 273] width 123 height 15
click at [200, 274] on input "horible" at bounding box center [245, 273] width 123 height 15
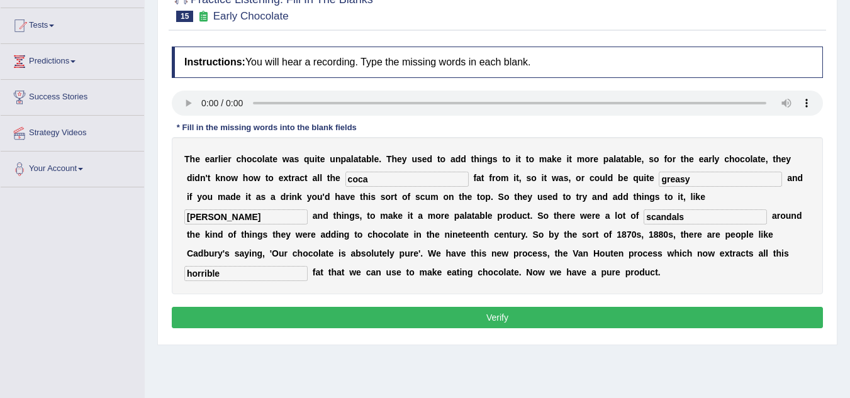
type input "horrible"
drag, startPoint x: 256, startPoint y: 315, endPoint x: 271, endPoint y: 322, distance: 16.6
click at [255, 316] on button "Verify" at bounding box center [497, 317] width 651 height 21
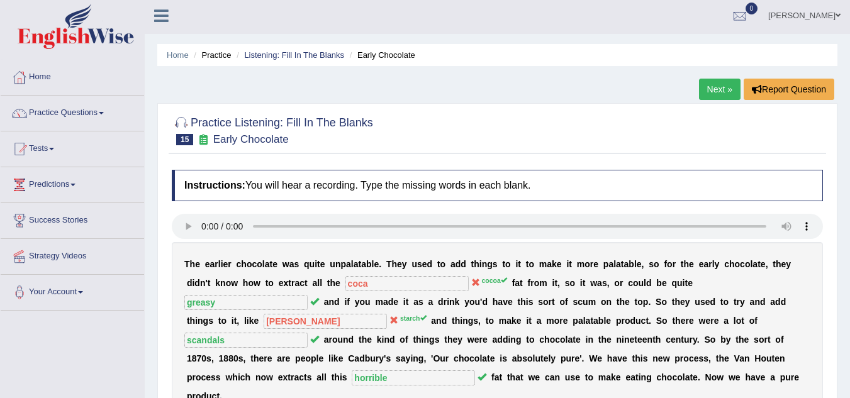
scroll to position [0, 0]
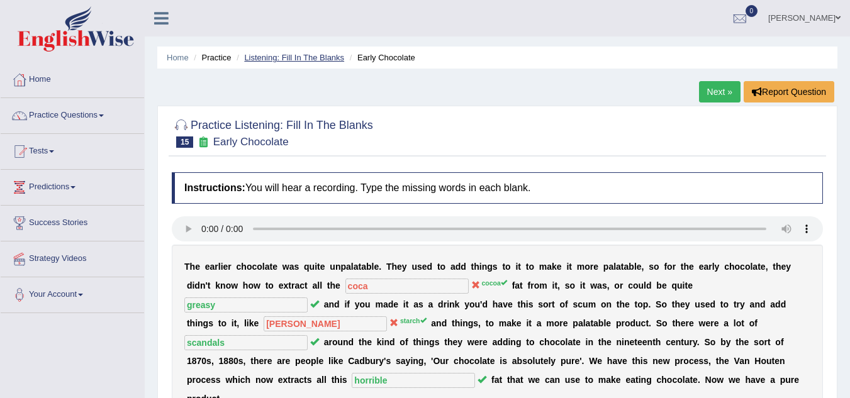
click at [318, 59] on link "Listening: Fill In The Blanks" at bounding box center [294, 57] width 100 height 9
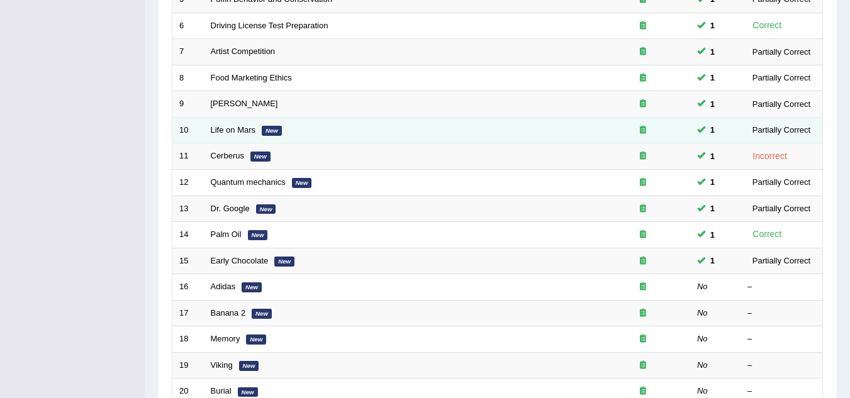
scroll to position [435, 0]
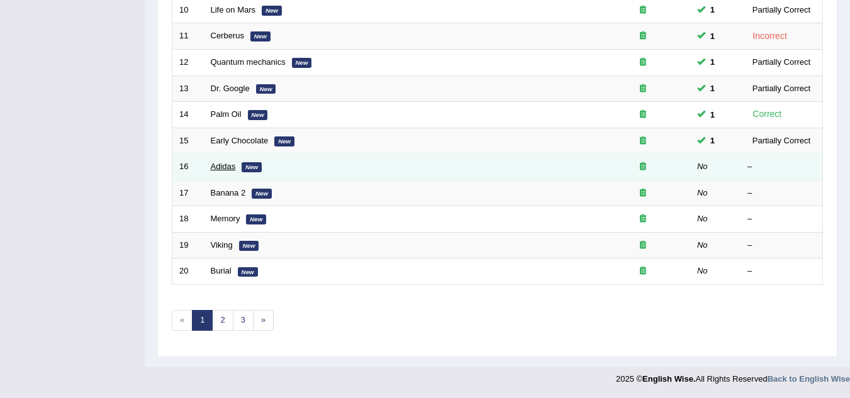
click at [228, 168] on link "Adidas" at bounding box center [223, 166] width 25 height 9
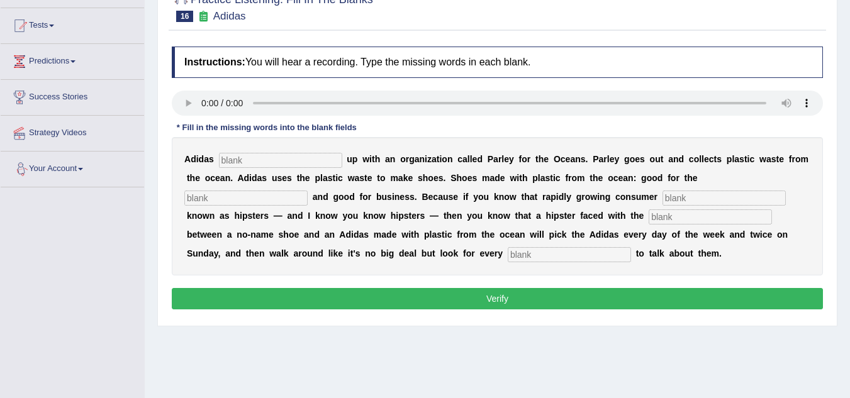
click at [328, 165] on input "text" at bounding box center [280, 160] width 123 height 15
type input "team"
click at [210, 198] on input "text" at bounding box center [245, 198] width 123 height 15
type input "environment"
click at [682, 200] on input "text" at bounding box center [723, 198] width 123 height 15
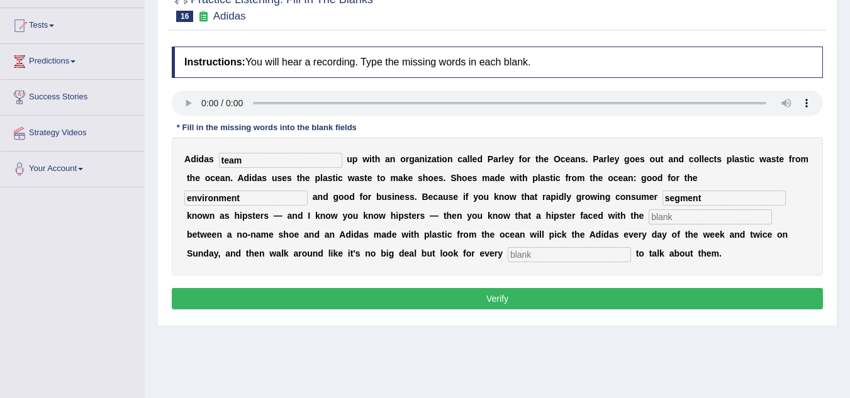
type input "segment"
click at [667, 219] on input "text" at bounding box center [709, 216] width 123 height 15
type input "known"
click at [535, 253] on input "text" at bounding box center [568, 254] width 123 height 15
type input "opportunity"
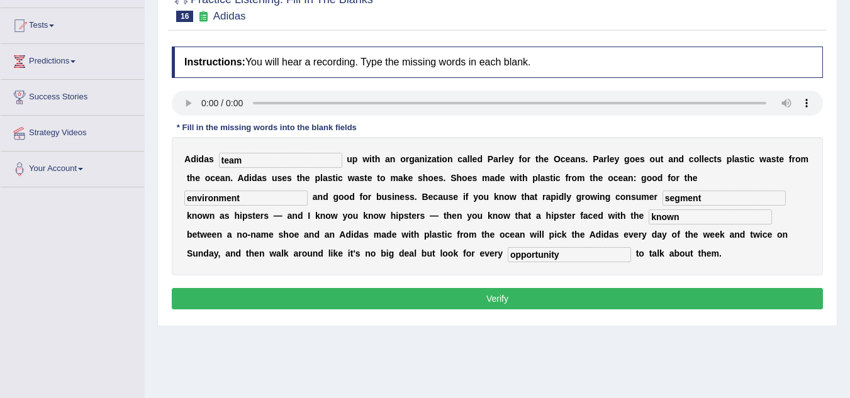
click at [514, 301] on button "Verify" at bounding box center [497, 298] width 651 height 21
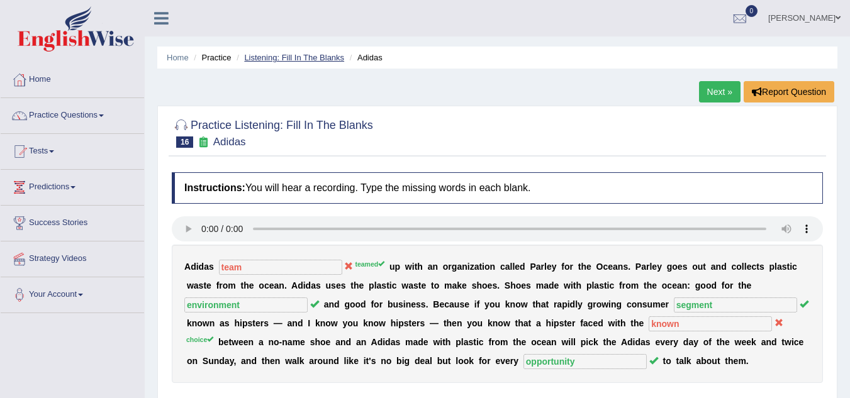
click at [306, 55] on link "Listening: Fill In The Blanks" at bounding box center [294, 57] width 100 height 9
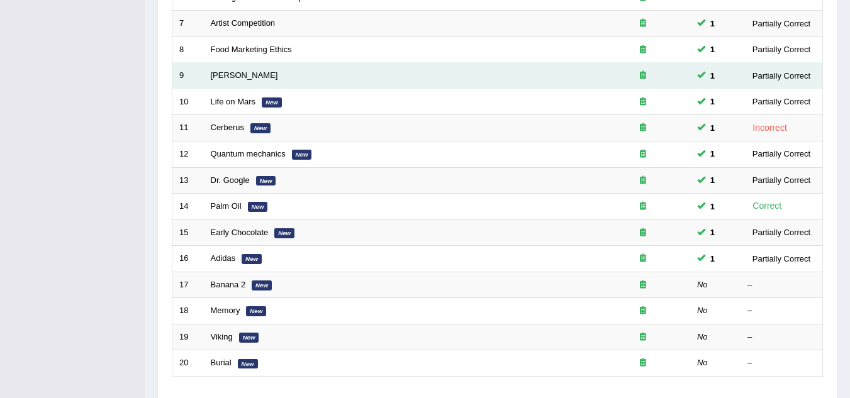
scroll to position [435, 0]
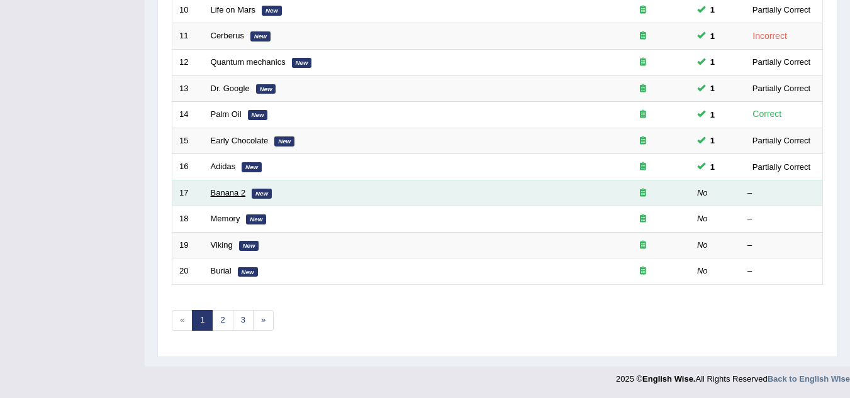
click at [227, 192] on link "Banana 2" at bounding box center [228, 192] width 35 height 9
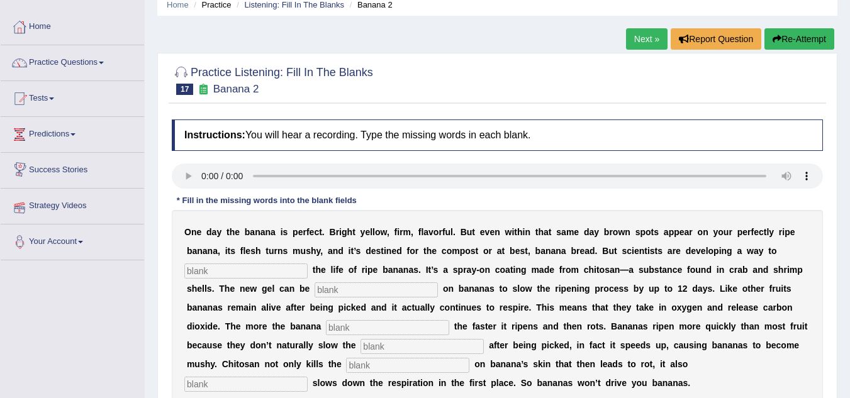
scroll to position [126, 0]
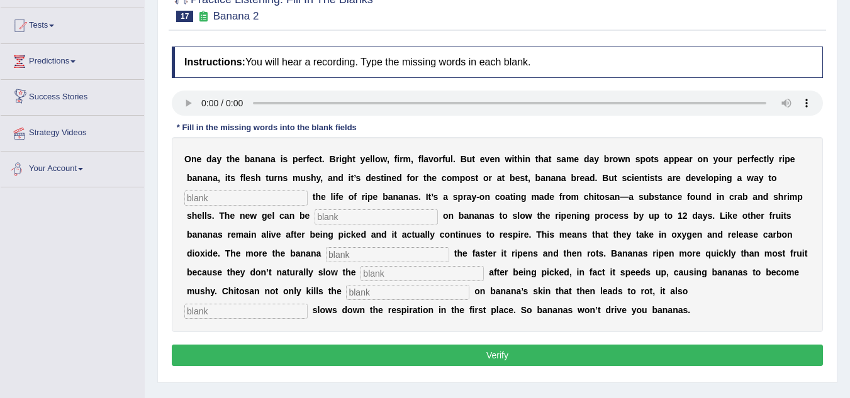
click at [233, 201] on input "text" at bounding box center [245, 198] width 123 height 15
type input "extend"
drag, startPoint x: 335, startPoint y: 224, endPoint x: 335, endPoint y: 217, distance: 6.9
click at [335, 221] on div "O n e d a y t h e b a n a n a i s p e r f e c t . B r i g h t y e l l o w , f i…" at bounding box center [497, 234] width 651 height 195
click at [335, 217] on input "text" at bounding box center [375, 216] width 123 height 15
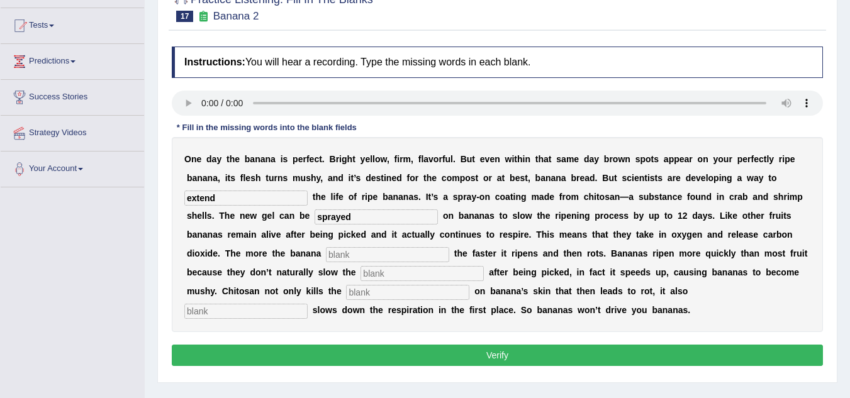
type input "sprayed"
click at [340, 253] on input "text" at bounding box center [387, 254] width 123 height 15
type input "breeds"
click at [365, 275] on input "text" at bounding box center [421, 273] width 123 height 15
type input "respiration"
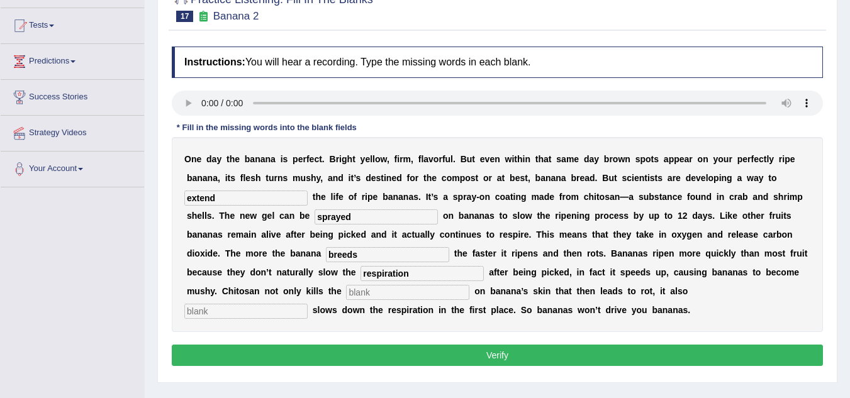
drag, startPoint x: 372, startPoint y: 263, endPoint x: 352, endPoint y: 261, distance: 20.8
click at [340, 259] on div "O n e d a y t h e b a n a n a i s p e r f e c t . B r i g h t y e l l o w , f i…" at bounding box center [497, 234] width 651 height 195
drag, startPoint x: 366, startPoint y: 257, endPoint x: 323, endPoint y: 275, distance: 46.5
click at [316, 261] on div "O n e d a y t h e b a n a n a i s p e r f e c t . B r i g h t y e l l o w , f i…" at bounding box center [497, 234] width 651 height 195
type input "breeds"
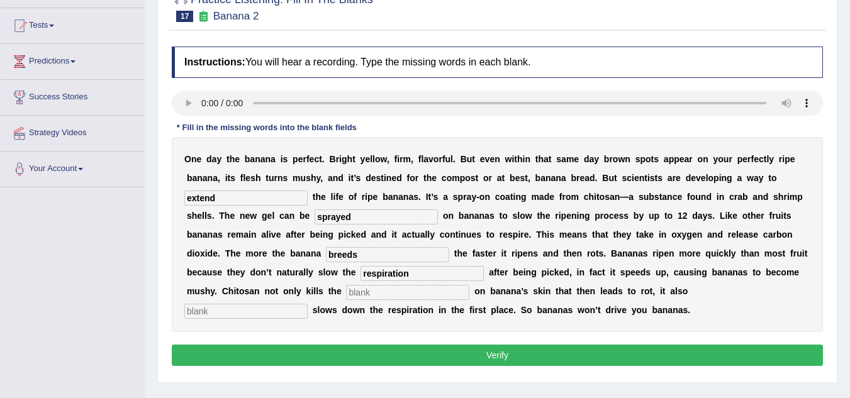
click at [375, 297] on input "text" at bounding box center [407, 292] width 123 height 15
type input "bacteria"
click at [291, 311] on input "text" at bounding box center [245, 311] width 123 height 15
type input "significantly"
drag, startPoint x: 355, startPoint y: 345, endPoint x: 349, endPoint y: 357, distance: 13.5
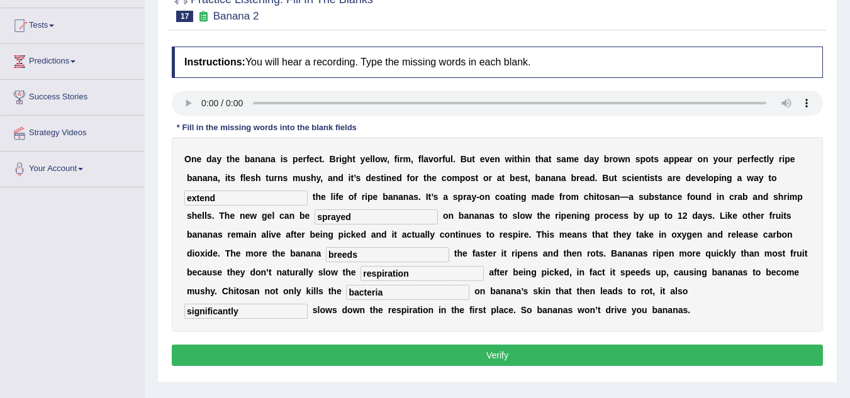
click at [351, 352] on button "Verify" at bounding box center [497, 355] width 651 height 21
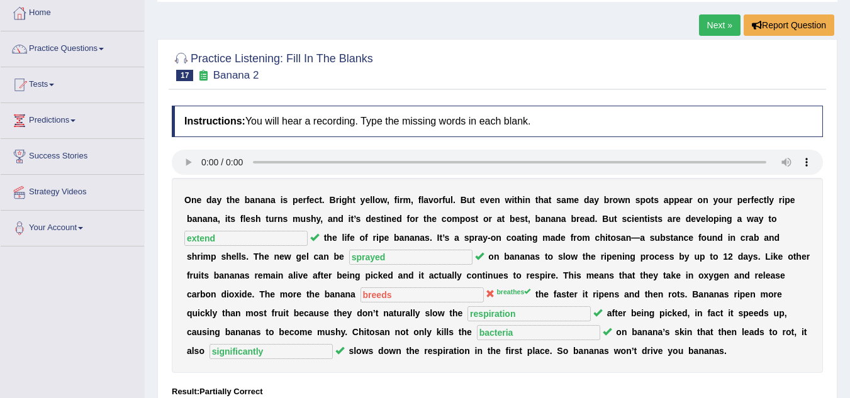
scroll to position [0, 0]
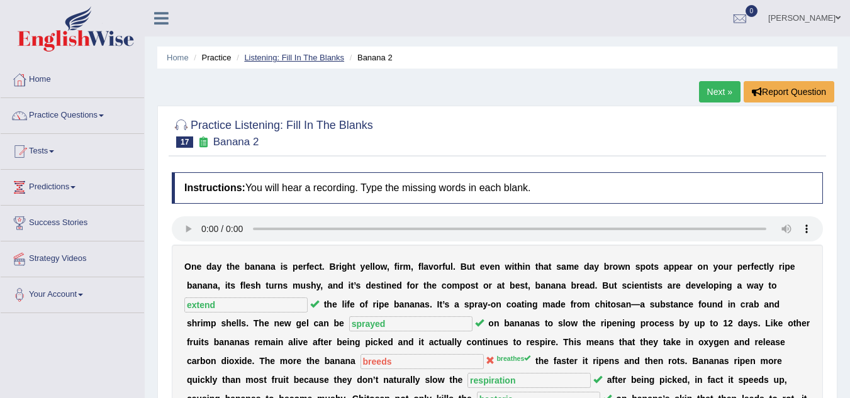
click at [296, 56] on link "Listening: Fill In The Blanks" at bounding box center [294, 57] width 100 height 9
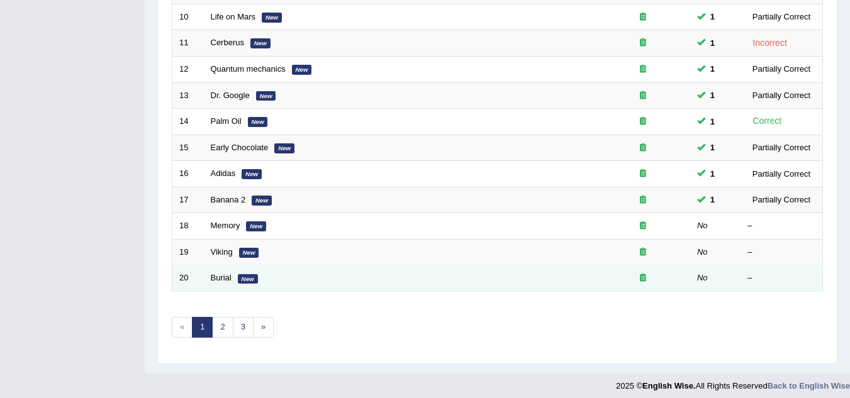
scroll to position [435, 0]
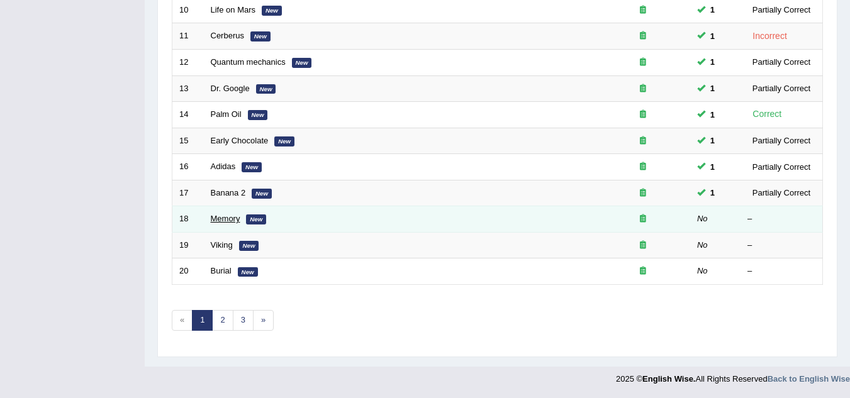
click at [221, 216] on link "Memory" at bounding box center [226, 218] width 30 height 9
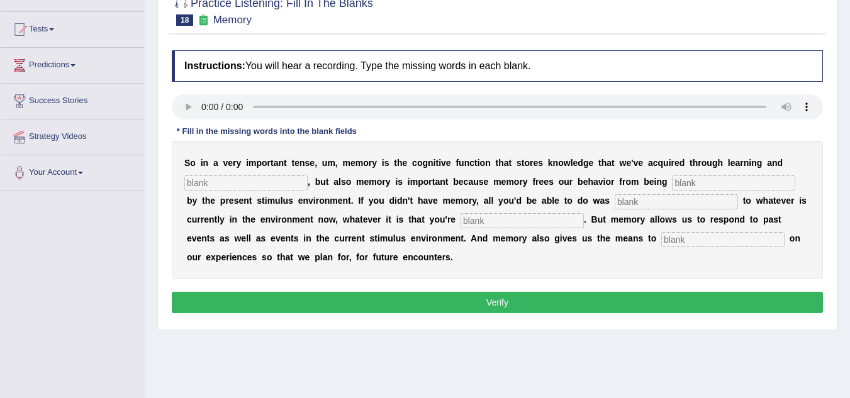
scroll to position [126, 0]
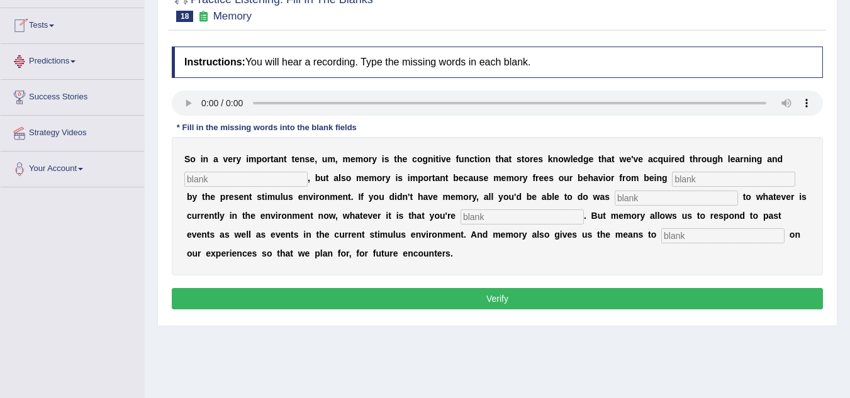
click at [242, 180] on input "text" at bounding box center [245, 179] width 123 height 15
type input "preciption"
click at [709, 180] on input "text" at bounding box center [733, 179] width 123 height 15
type input "controlled"
click at [644, 196] on input "text" at bounding box center [675, 198] width 123 height 15
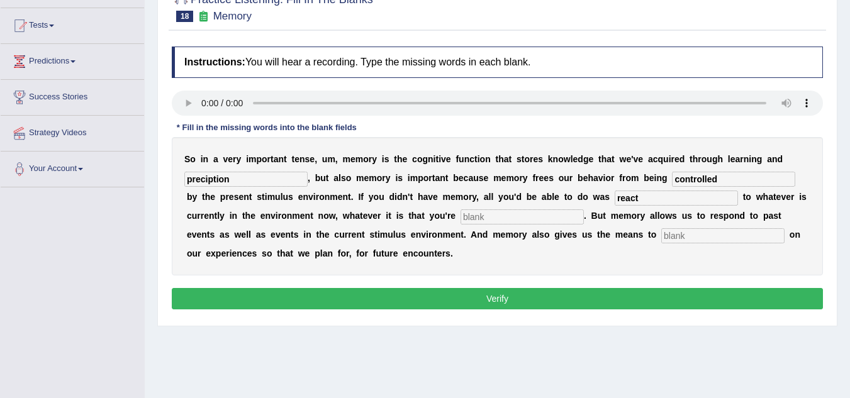
type input "react"
click at [483, 214] on input "text" at bounding box center [521, 216] width 123 height 15
drag, startPoint x: 525, startPoint y: 215, endPoint x: 491, endPoint y: 223, distance: 34.9
click at [491, 223] on input "expericiencing" at bounding box center [521, 216] width 123 height 15
type input "experiencing"
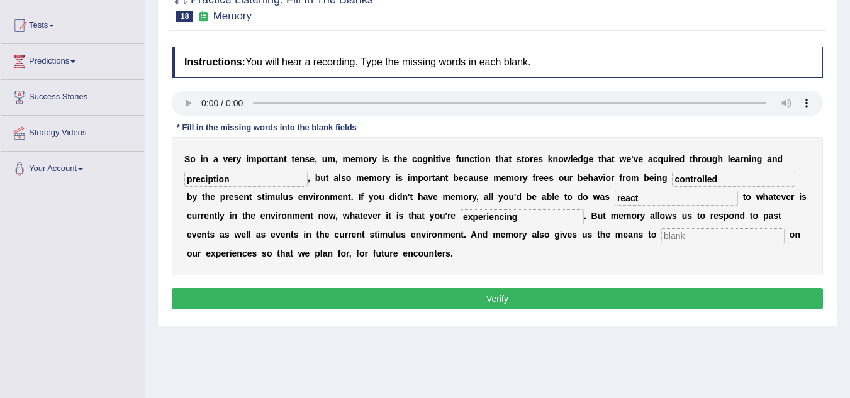
click at [684, 238] on input "text" at bounding box center [722, 235] width 123 height 15
type input "reflect"
click at [497, 299] on button "Verify" at bounding box center [497, 298] width 651 height 21
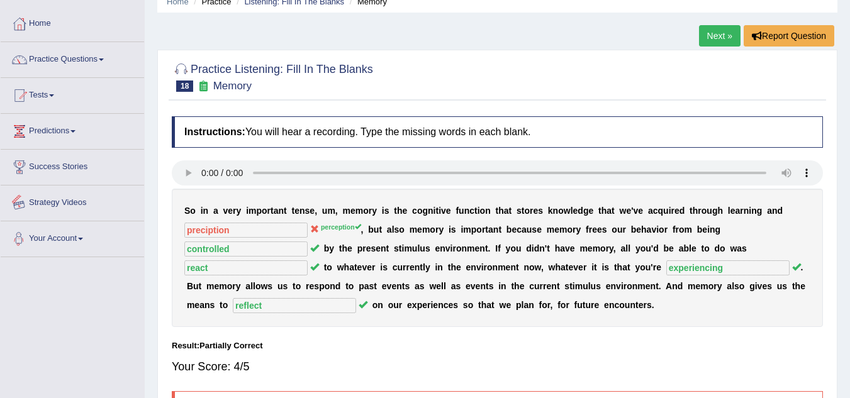
scroll to position [0, 0]
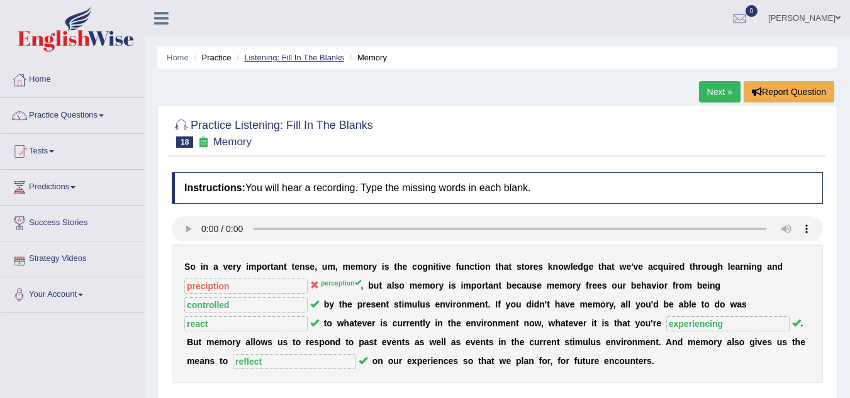
click at [276, 60] on link "Listening: Fill In The Blanks" at bounding box center [294, 57] width 100 height 9
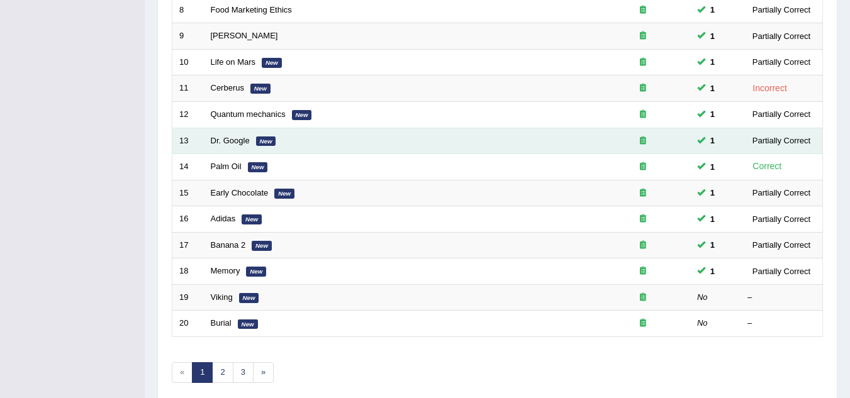
scroll to position [435, 0]
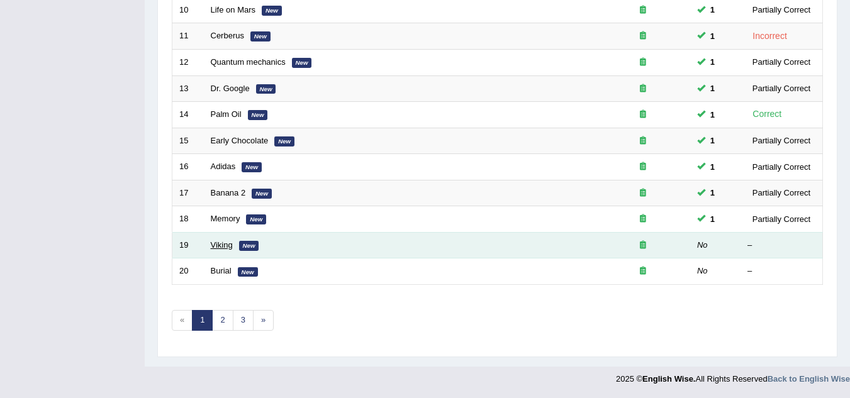
click at [230, 245] on link "Viking" at bounding box center [222, 244] width 22 height 9
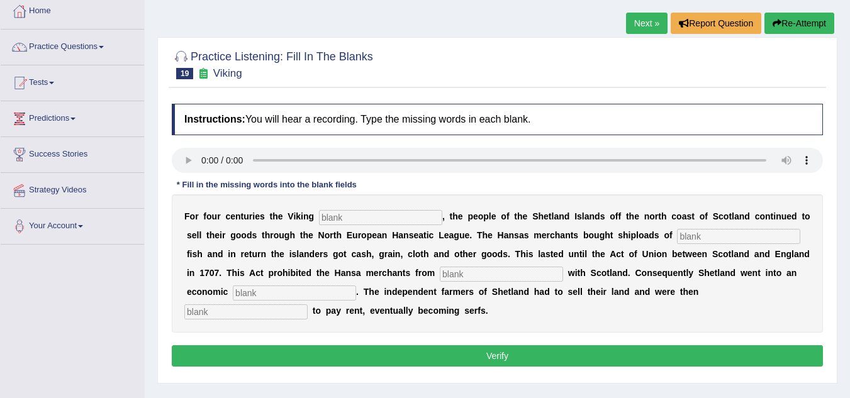
scroll to position [189, 0]
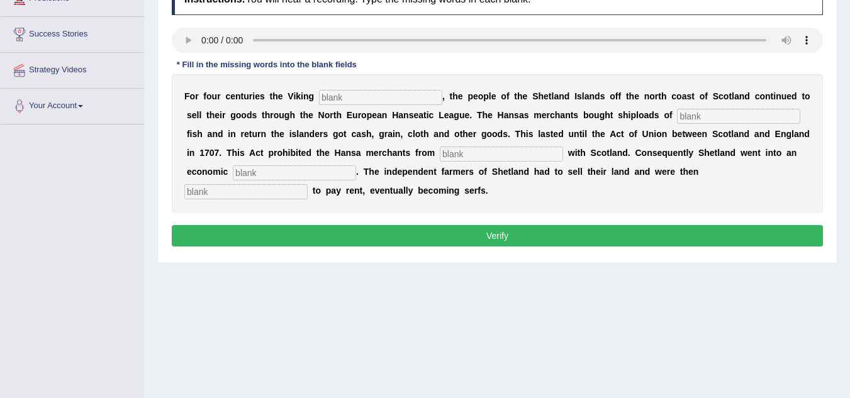
click at [358, 102] on input "text" at bounding box center [380, 97] width 123 height 15
type input "declined"
click at [677, 124] on input "text" at bounding box center [738, 116] width 123 height 15
type input "salted"
click at [563, 152] on input "text" at bounding box center [501, 154] width 123 height 15
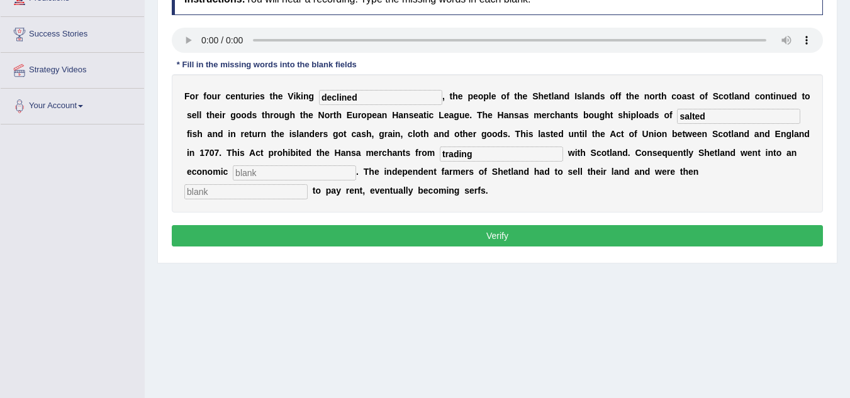
type input "trading"
click at [356, 172] on input "text" at bounding box center [294, 172] width 123 height 15
type input "depression"
click at [308, 188] on input "text" at bounding box center [245, 191] width 123 height 15
type input "obligated"
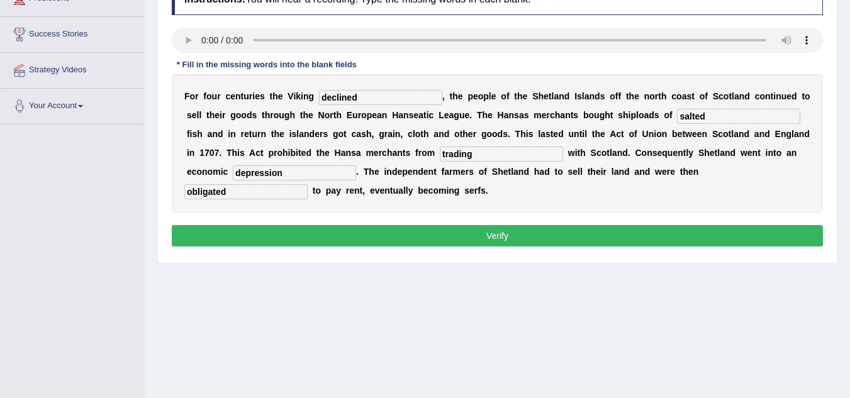
click at [488, 233] on button "Verify" at bounding box center [497, 235] width 651 height 21
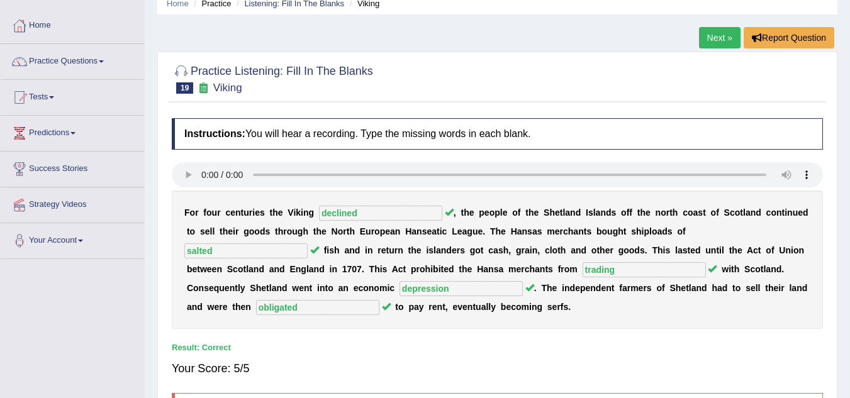
scroll to position [0, 0]
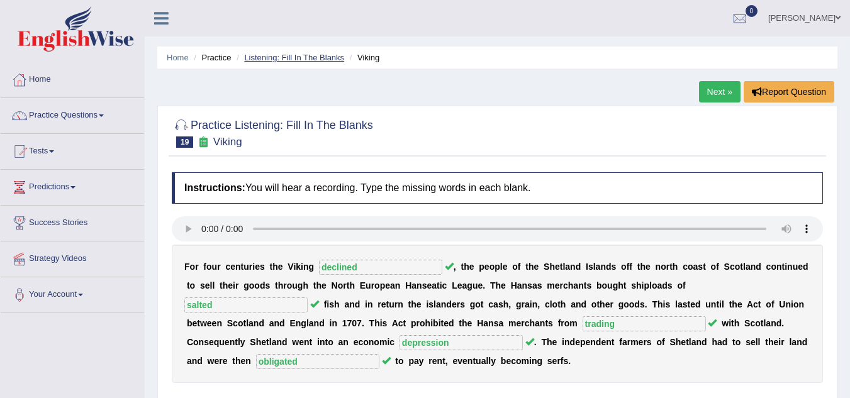
click at [306, 55] on link "Listening: Fill In The Blanks" at bounding box center [294, 57] width 100 height 9
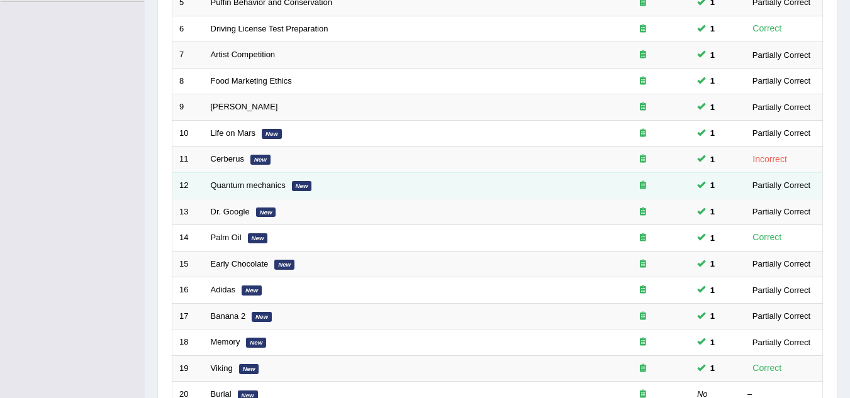
scroll to position [435, 0]
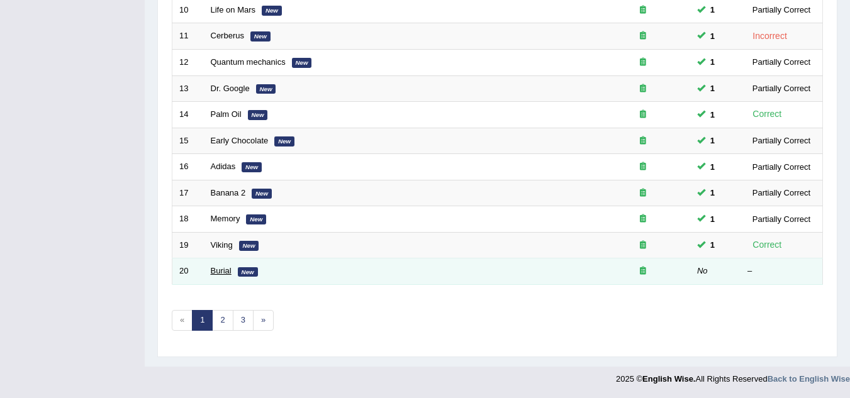
click at [219, 271] on link "Burial" at bounding box center [221, 270] width 21 height 9
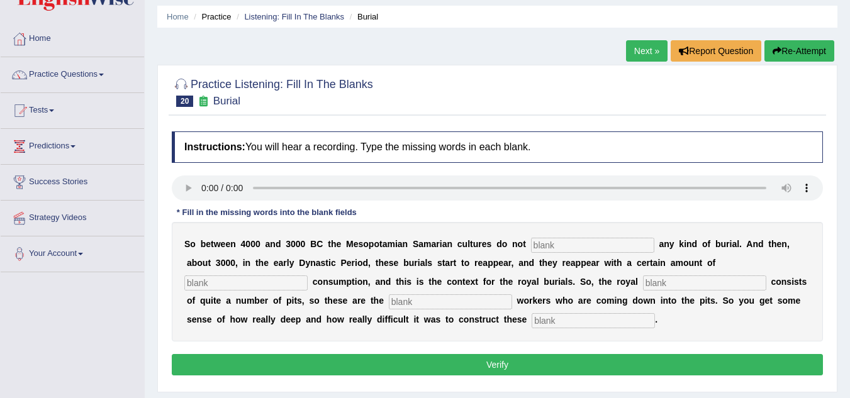
scroll to position [63, 0]
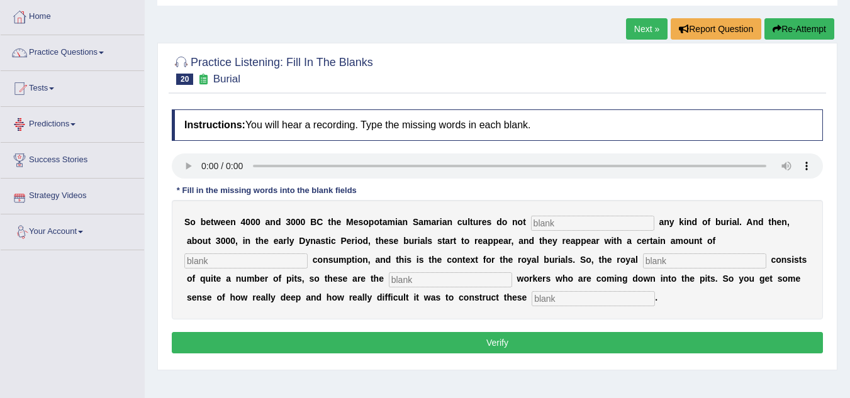
click at [601, 220] on input "text" at bounding box center [592, 223] width 123 height 15
type input "practise"
click at [218, 262] on input "text" at bounding box center [245, 260] width 123 height 15
type input "consequctive"
click at [443, 279] on input "text" at bounding box center [450, 279] width 123 height 15
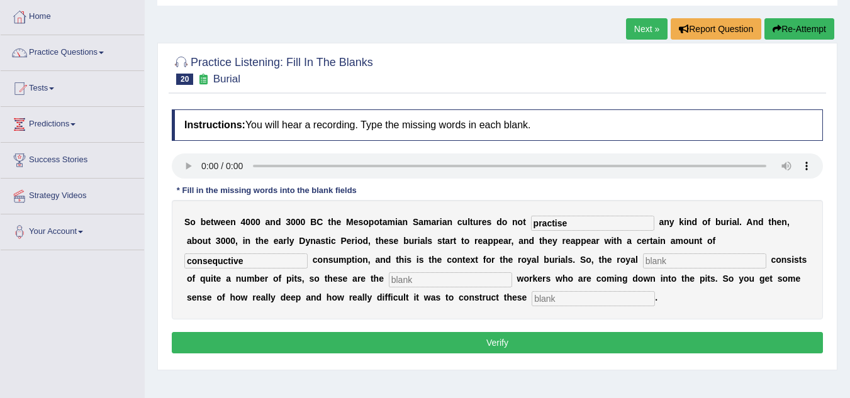
click at [665, 259] on input "text" at bounding box center [704, 260] width 123 height 15
type input "cemetry"
click at [440, 282] on input "text" at bounding box center [450, 279] width 123 height 15
type input "excavation"
click at [584, 301] on input "text" at bounding box center [592, 298] width 123 height 15
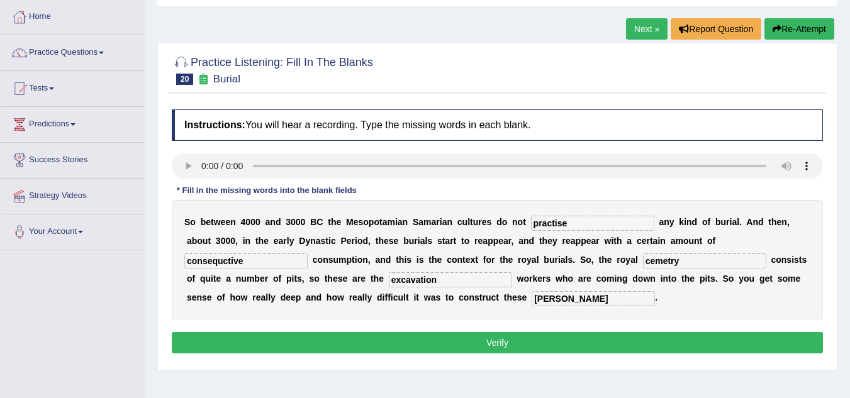
type input "chambers"
click at [514, 336] on button "Verify" at bounding box center [497, 342] width 651 height 21
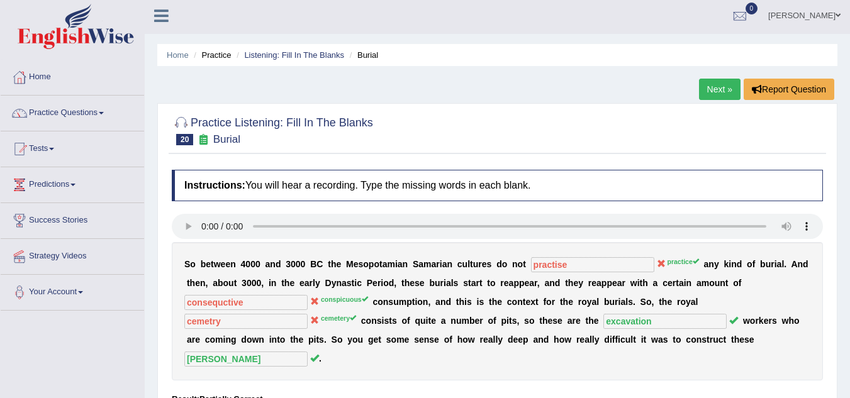
scroll to position [0, 0]
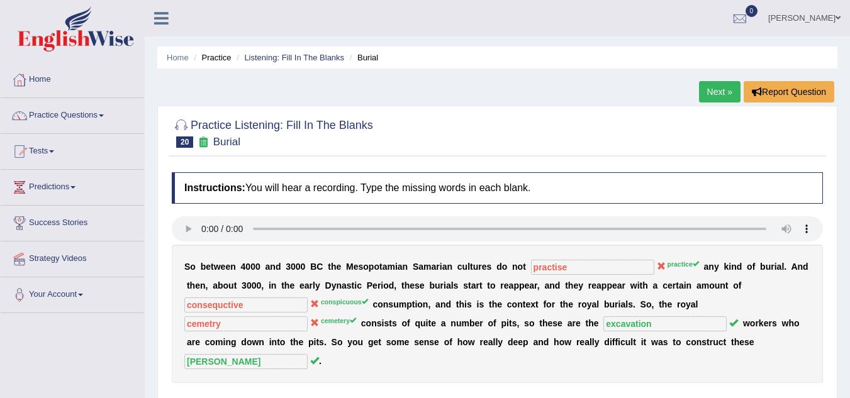
click at [833, 19] on link "Zeko Tashi" at bounding box center [803, 16] width 91 height 33
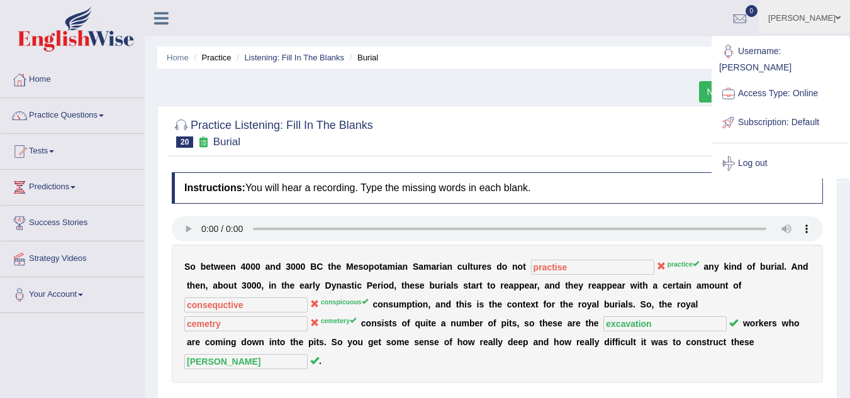
click at [624, 30] on ul "Zeko Tashi Toggle navigation Username: Tashiz Access Type: Online Subscription:…" at bounding box center [603, 18] width 494 height 36
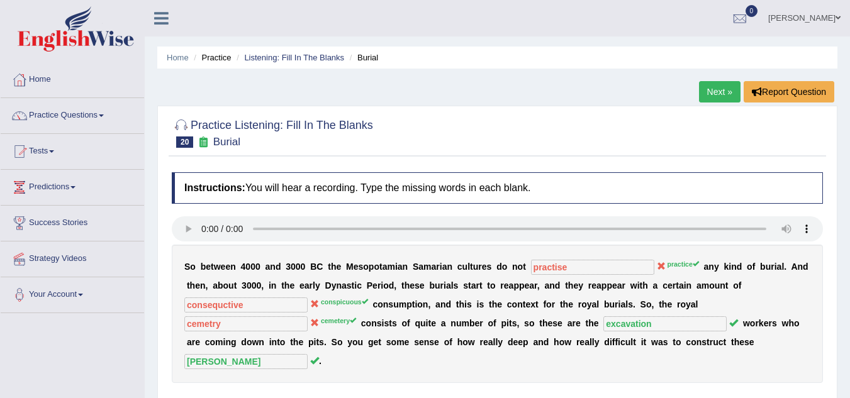
click at [840, 16] on link "Zeko Tashi" at bounding box center [803, 16] width 91 height 33
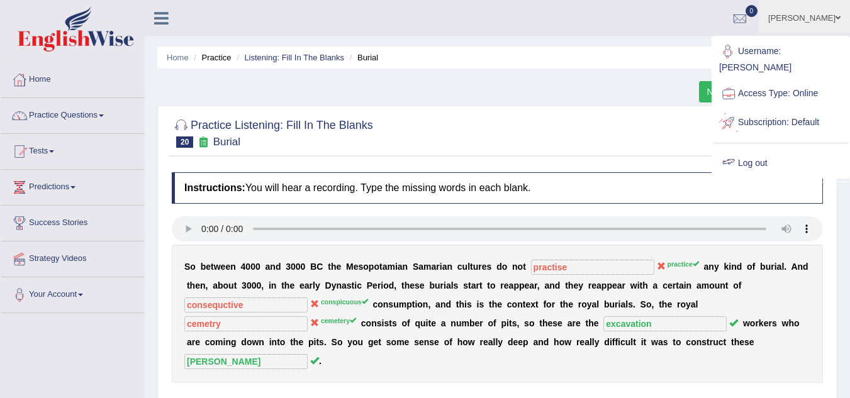
click at [762, 152] on link "Log out" at bounding box center [781, 163] width 136 height 29
